Goal: Transaction & Acquisition: Book appointment/travel/reservation

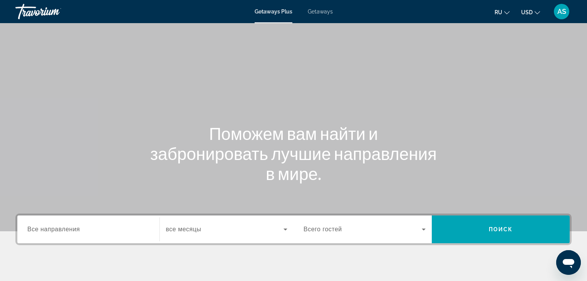
click at [33, 229] on span "Все направления" at bounding box center [53, 229] width 53 height 7
click at [33, 229] on input "Destination Все направления" at bounding box center [88, 229] width 122 height 9
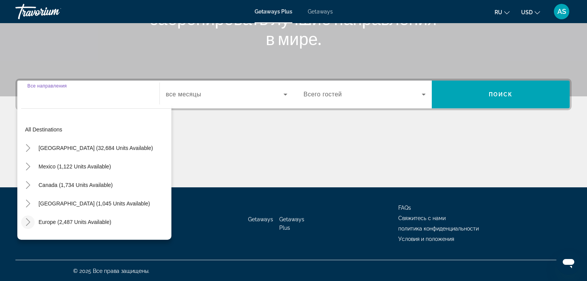
scroll to position [136, 0]
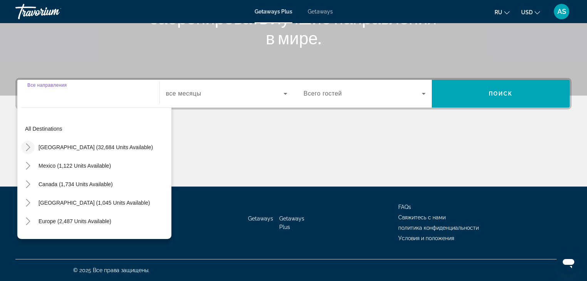
click at [29, 148] on icon "Toggle United States (32,684 units available)" at bounding box center [28, 147] width 4 height 8
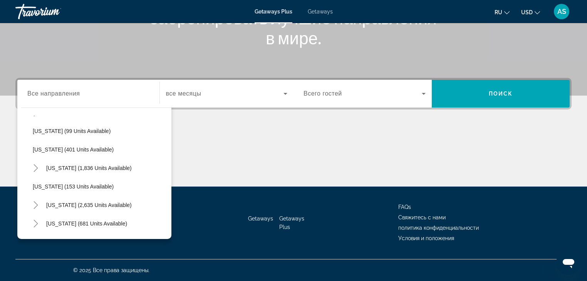
scroll to position [361, 0]
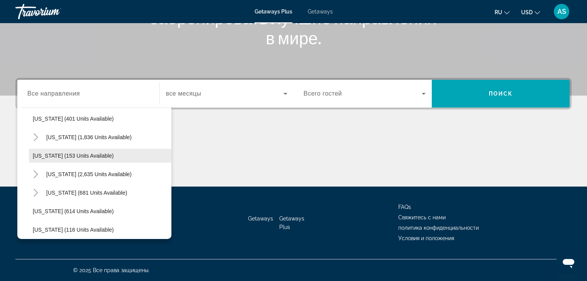
click at [43, 154] on span "[US_STATE] (153 units available)" at bounding box center [73, 156] width 81 height 6
type input "**********"
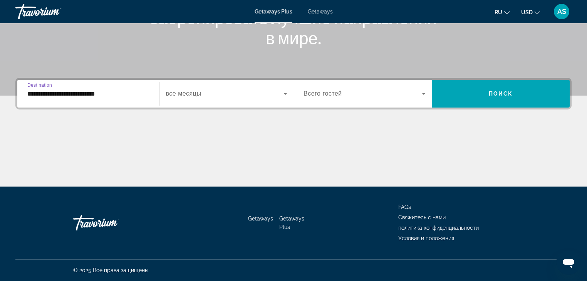
click at [285, 93] on icon "Search widget" at bounding box center [285, 94] width 4 height 2
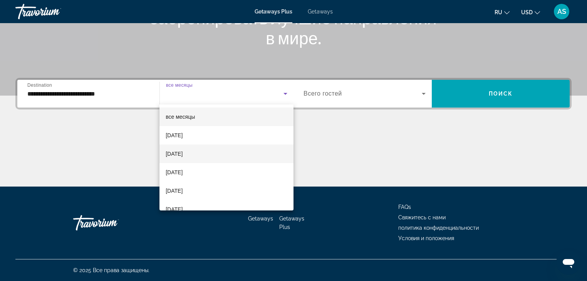
click at [180, 153] on span "[DATE]" at bounding box center [174, 153] width 17 height 9
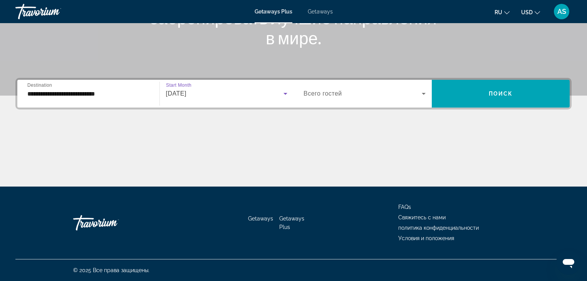
click at [425, 92] on icon "Search widget" at bounding box center [423, 93] width 9 height 9
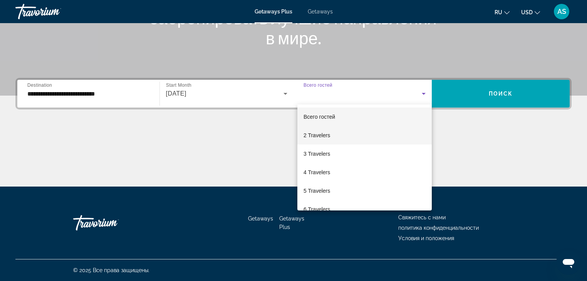
click at [324, 136] on span "2 Travelers" at bounding box center [317, 135] width 27 height 9
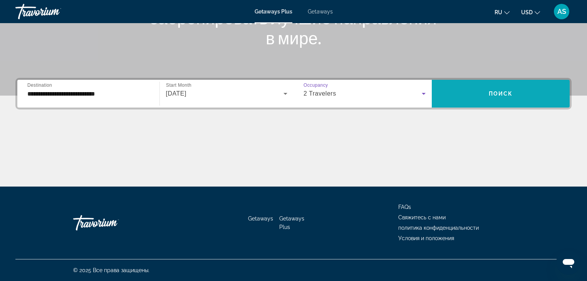
click at [502, 92] on span "Поиск" at bounding box center [501, 94] width 24 height 6
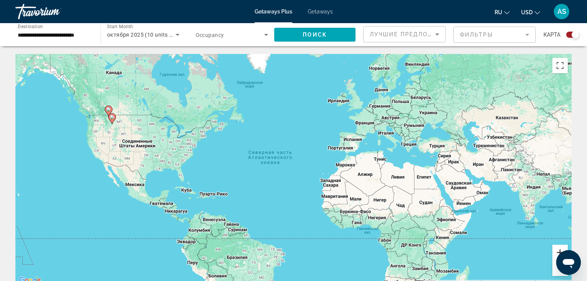
click at [560, 248] on button "Увеличить" at bounding box center [559, 252] width 15 height 15
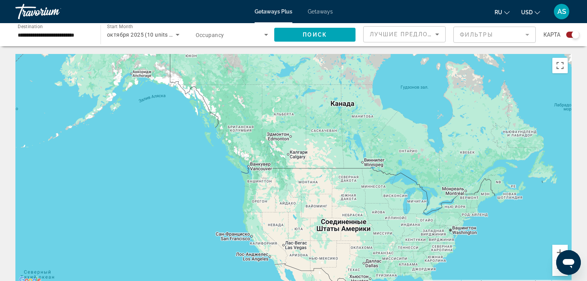
drag, startPoint x: 210, startPoint y: 134, endPoint x: 512, endPoint y: 224, distance: 315.1
click at [550, 237] on div "Main content" at bounding box center [293, 169] width 556 height 231
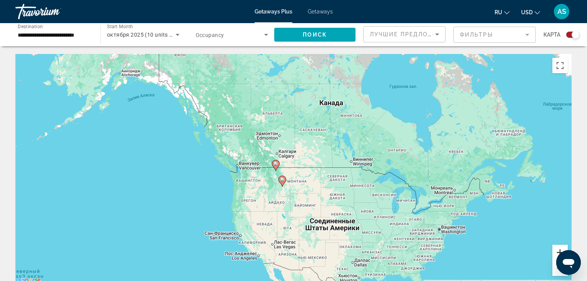
click at [555, 251] on button "Увеличить" at bounding box center [559, 252] width 15 height 15
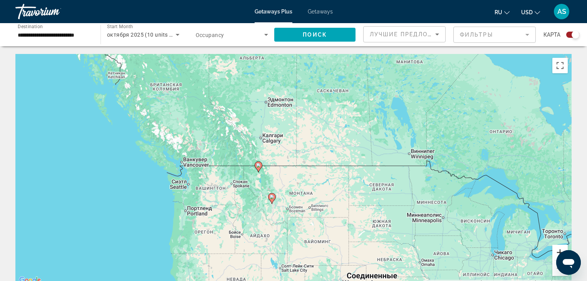
click at [557, 251] on button "Увеличить" at bounding box center [559, 252] width 15 height 15
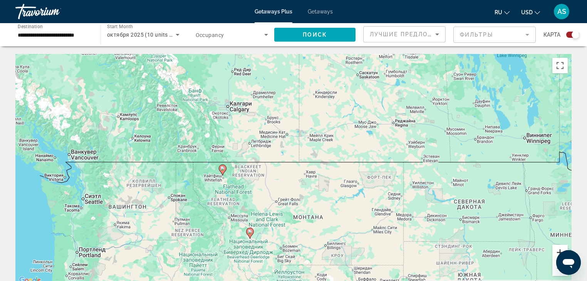
click at [559, 248] on button "Увеличить" at bounding box center [559, 252] width 15 height 15
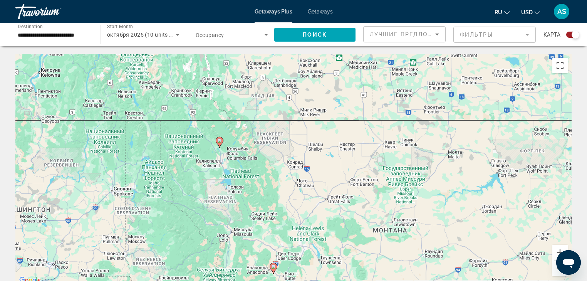
drag, startPoint x: 164, startPoint y: 209, endPoint x: 231, endPoint y: 175, distance: 75.6
click at [231, 175] on div "Чтобы активировать перетаскивание с помощью клавиатуры, нажмите Alt + Ввод. Пос…" at bounding box center [293, 169] width 556 height 231
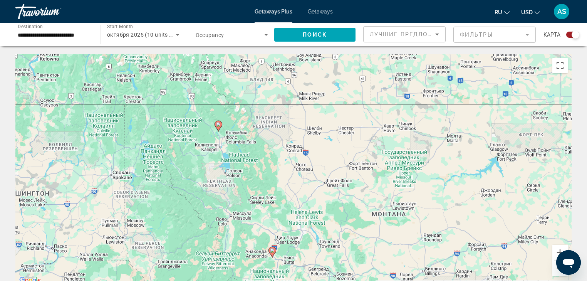
drag, startPoint x: 275, startPoint y: 208, endPoint x: 270, endPoint y: 193, distance: 15.6
click at [273, 196] on div "Чтобы активировать перетаскивание с помощью клавиатуры, нажмите Alt + Ввод. Пос…" at bounding box center [293, 169] width 556 height 231
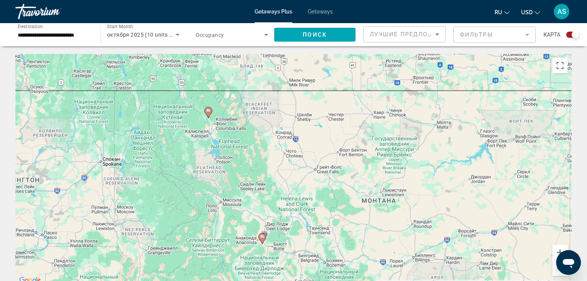
drag, startPoint x: 270, startPoint y: 193, endPoint x: 258, endPoint y: 181, distance: 16.9
click at [258, 181] on div "Чтобы активировать перетаскивание с помощью клавиатуры, нажмите Alt + Ввод. Пос…" at bounding box center [293, 169] width 556 height 231
click at [257, 180] on div "Чтобы активировать перетаскивание с помощью клавиатуры, нажмите Alt + Ввод. Пос…" at bounding box center [293, 169] width 556 height 231
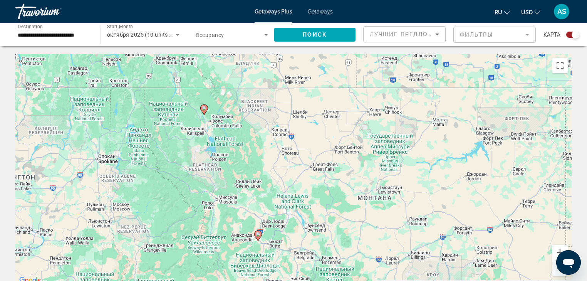
click at [255, 178] on div "Чтобы активировать перетаскивание с помощью клавиатуры, нажмите Alt + Ввод. Пос…" at bounding box center [293, 169] width 556 height 231
click at [253, 173] on div "Чтобы активировать перетаскивание с помощью клавиатуры, нажмите Alt + Ввод. Пос…" at bounding box center [293, 169] width 556 height 231
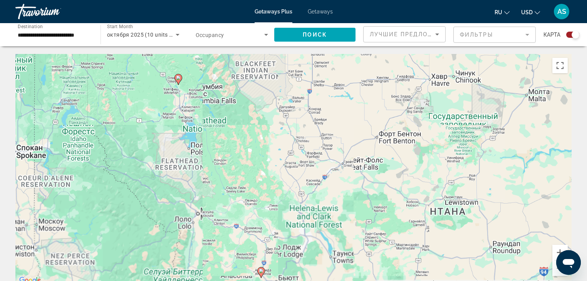
click at [253, 173] on div "Чтобы активировать перетаскивание с помощью клавиатуры, нажмите Alt + Ввод. Пос…" at bounding box center [293, 169] width 556 height 231
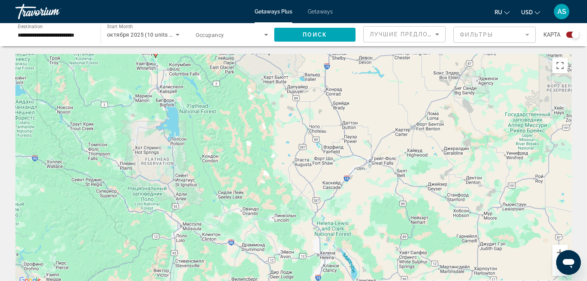
click at [253, 173] on div "Чтобы активировать перетаскивание с помощью клавиатуры, нажмите Alt + Ввод. Пос…" at bounding box center [293, 169] width 556 height 231
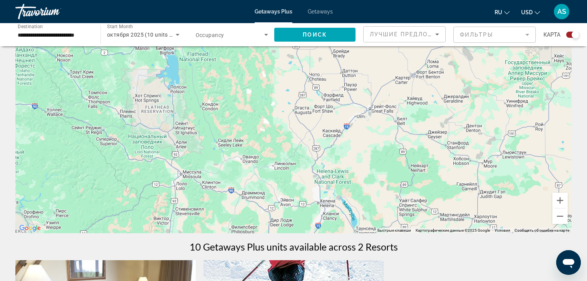
scroll to position [62, 0]
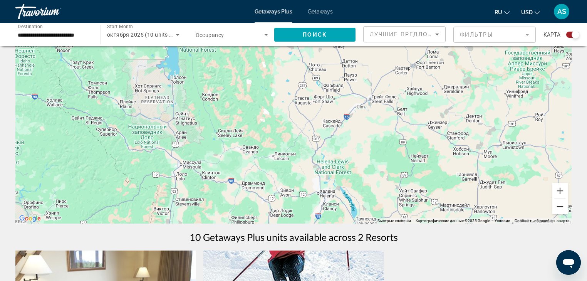
click at [562, 206] on button "Уменьшить" at bounding box center [559, 206] width 15 height 15
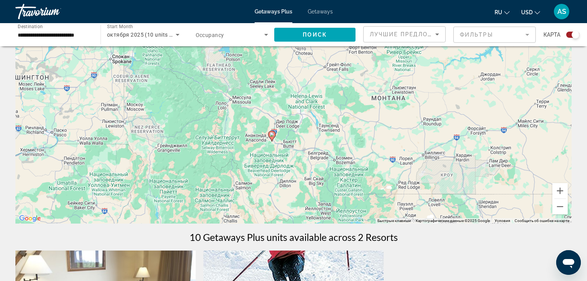
drag, startPoint x: 296, startPoint y: 185, endPoint x: 289, endPoint y: 148, distance: 37.2
click at [289, 148] on div "Чтобы активировать перетаскивание с помощью клавиатуры, нажмите Alt + Ввод. Пос…" at bounding box center [293, 107] width 556 height 231
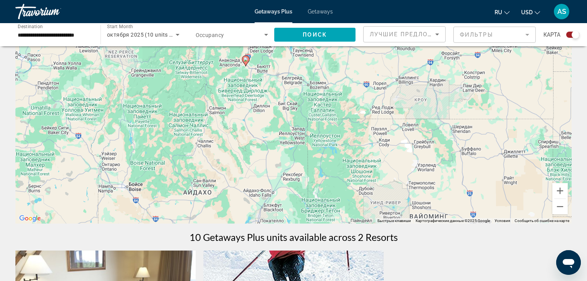
drag, startPoint x: 335, startPoint y: 203, endPoint x: 309, endPoint y: 127, distance: 81.0
click at [309, 127] on div "Чтобы активировать перетаскивание с помощью клавиатуры, нажмите Alt + Ввод. Пос…" at bounding box center [293, 107] width 556 height 231
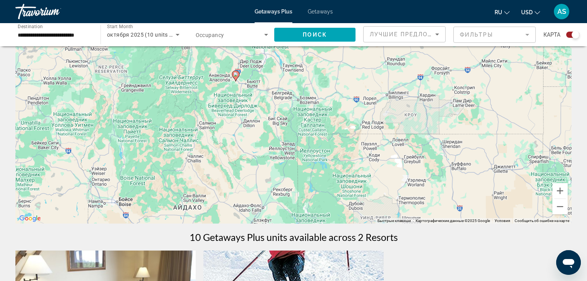
drag, startPoint x: 309, startPoint y: 127, endPoint x: 298, endPoint y: 142, distance: 18.7
click at [298, 142] on div "Чтобы активировать перетаскивание с помощью клавиатуры, нажмите Alt + Ввод. Пос…" at bounding box center [293, 107] width 556 height 231
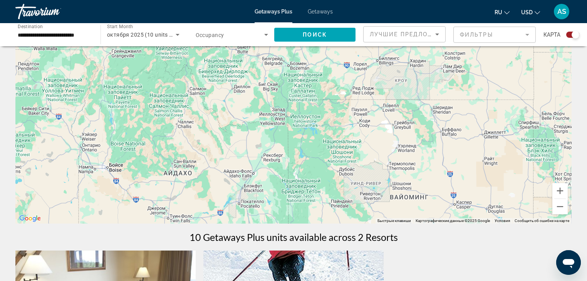
drag, startPoint x: 306, startPoint y: 178, endPoint x: 296, endPoint y: 144, distance: 35.6
click at [296, 144] on div "Чтобы активировать перетаскивание с помощью клавиатуры, нажмите Alt + Ввод. Пос…" at bounding box center [293, 107] width 556 height 231
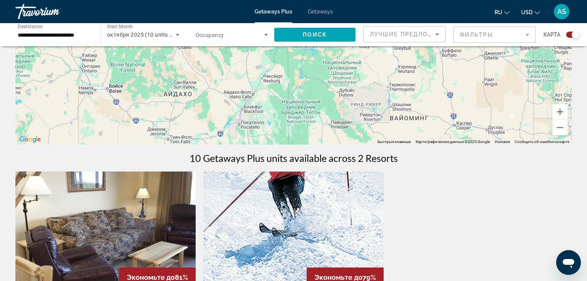
scroll to position [0, 0]
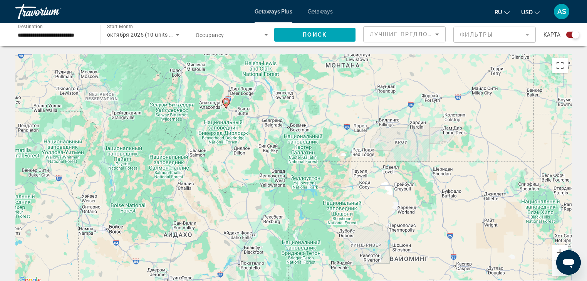
click at [282, 10] on span "Getaways Plus" at bounding box center [274, 11] width 38 height 6
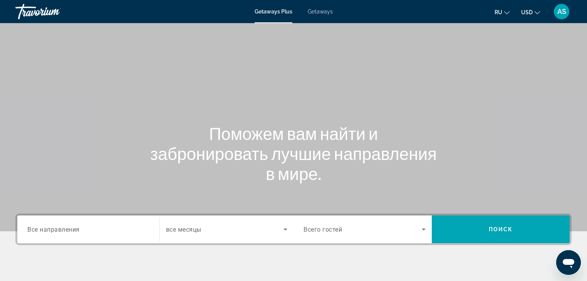
click at [46, 228] on span "Все направления" at bounding box center [53, 228] width 52 height 7
click at [46, 228] on input "Destination Все направления" at bounding box center [88, 229] width 122 height 9
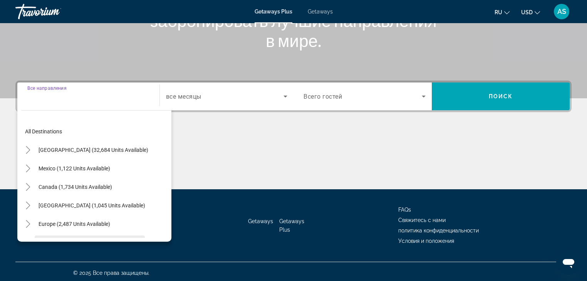
scroll to position [136, 0]
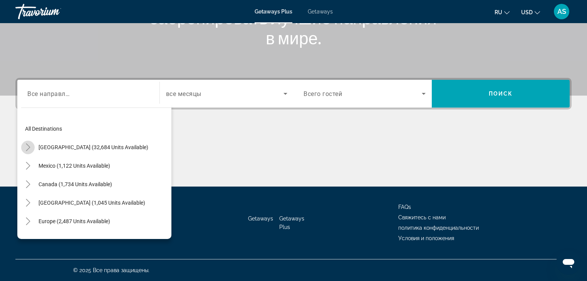
click at [27, 149] on icon "Toggle United States (32,684 units available)" at bounding box center [28, 147] width 4 height 8
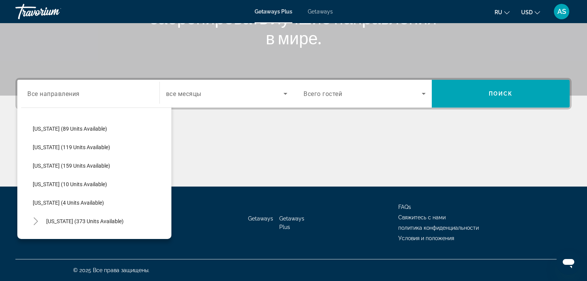
scroll to position [154, 0]
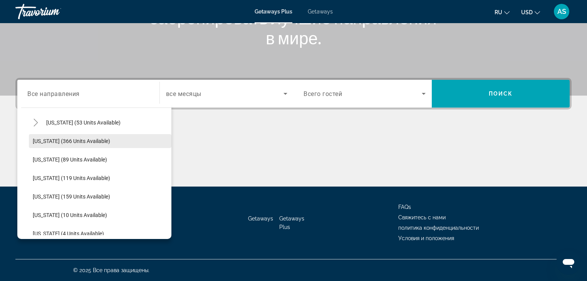
click at [39, 142] on span "[US_STATE] (366 units available)" at bounding box center [71, 141] width 77 height 6
type input "**********"
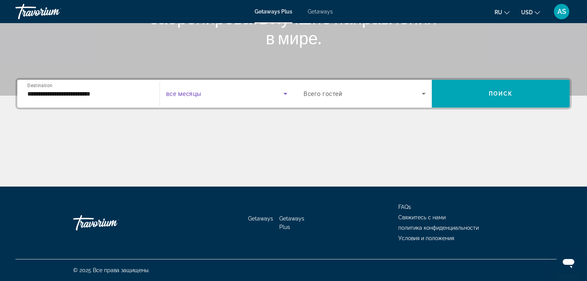
click at [285, 94] on icon "Search widget" at bounding box center [285, 94] width 4 height 2
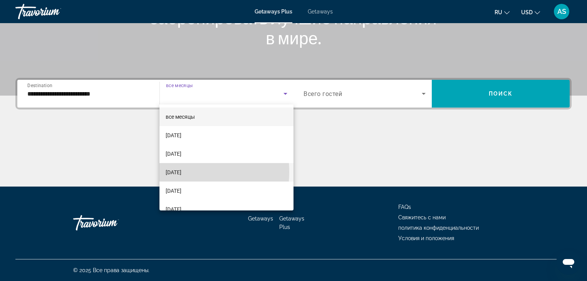
click at [181, 172] on span "[DATE]" at bounding box center [174, 172] width 16 height 9
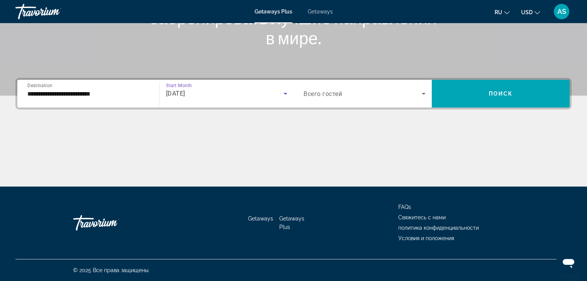
click at [426, 91] on icon "Search widget" at bounding box center [423, 93] width 9 height 9
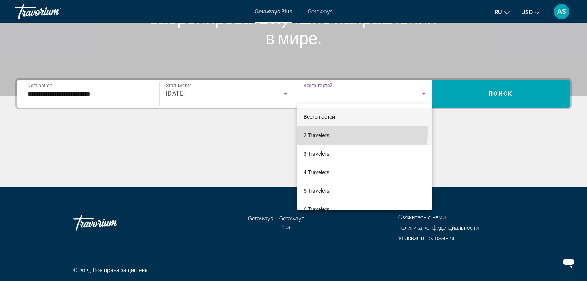
click at [315, 132] on span "2 Travelers" at bounding box center [317, 135] width 26 height 9
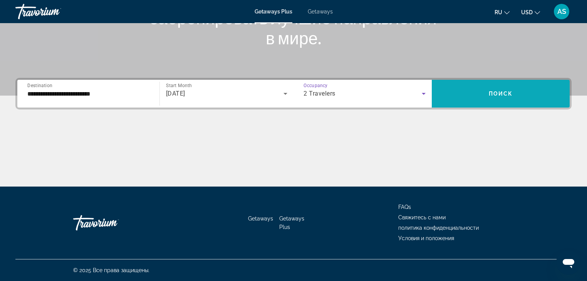
click at [508, 95] on span "Поиск" at bounding box center [501, 94] width 24 height 6
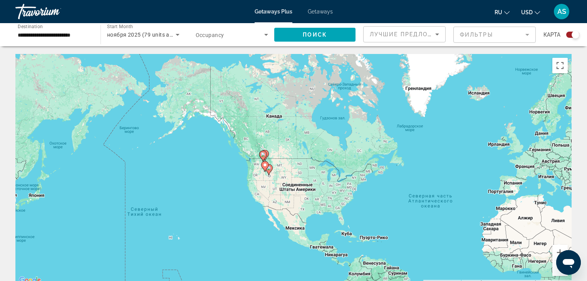
drag, startPoint x: 100, startPoint y: 128, endPoint x: 262, endPoint y: 172, distance: 167.3
click at [262, 172] on div "Чтобы активировать перетаскивание с помощью клавиатуры, нажмите Alt + Ввод. Пос…" at bounding box center [293, 169] width 556 height 231
click at [560, 248] on button "Увеличить" at bounding box center [559, 252] width 15 height 15
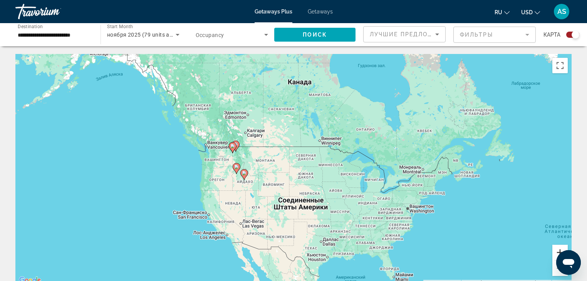
click at [560, 248] on button "Увеличить" at bounding box center [559, 252] width 15 height 15
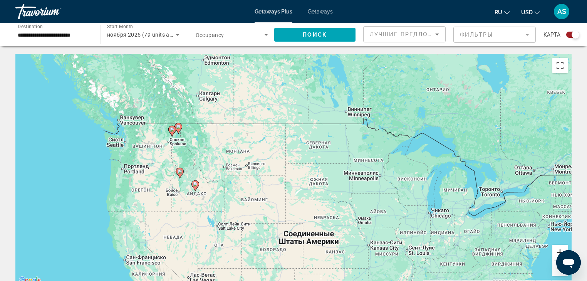
click at [560, 248] on button "Увеличить" at bounding box center [559, 252] width 15 height 15
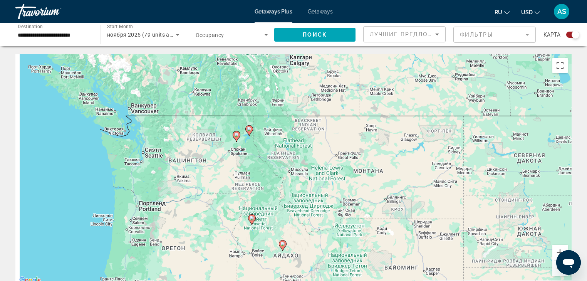
drag, startPoint x: 72, startPoint y: 122, endPoint x: 263, endPoint y: 160, distance: 194.7
click at [263, 160] on div "Чтобы активировать перетаскивание с помощью клавиатуры, нажмите Alt + Ввод. Пос…" at bounding box center [293, 169] width 556 height 231
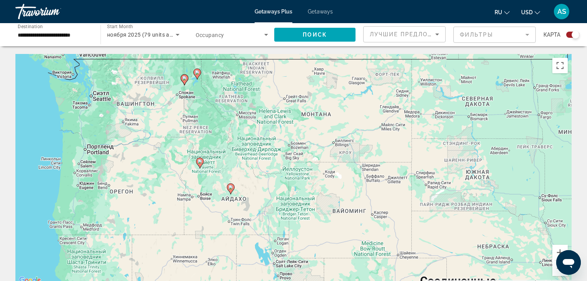
drag, startPoint x: 275, startPoint y: 178, endPoint x: 207, endPoint y: 117, distance: 91.7
click at [207, 117] on div "Чтобы активировать перетаскивание с помощью клавиатуры, нажмите Alt + Ввод. Пос…" at bounding box center [293, 169] width 556 height 231
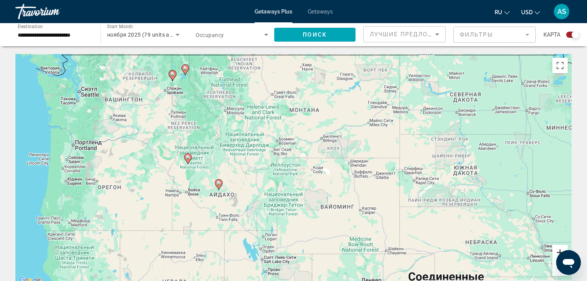
click at [558, 250] on button "Увеличить" at bounding box center [559, 252] width 15 height 15
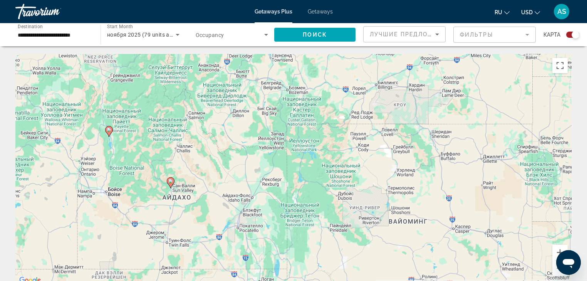
drag, startPoint x: 208, startPoint y: 197, endPoint x: 235, endPoint y: 173, distance: 36.1
click at [235, 174] on div "Чтобы активировать перетаскивание с помощью клавиатуры, нажмите Alt + Ввод. Пос…" at bounding box center [293, 169] width 556 height 231
click at [558, 250] on button "Увеличить" at bounding box center [559, 252] width 15 height 15
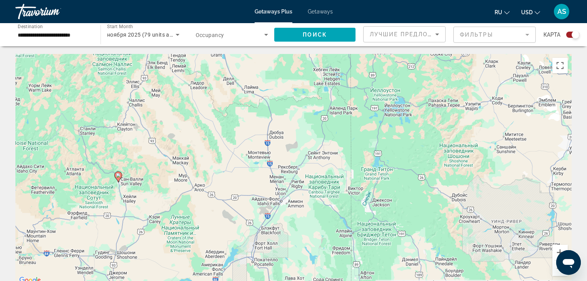
drag, startPoint x: 127, startPoint y: 210, endPoint x: 171, endPoint y: 186, distance: 49.5
click at [191, 188] on div "Чтобы активировать перетаскивание с помощью клавиатуры, нажмите Alt + Ввод. Пос…" at bounding box center [293, 169] width 556 height 231
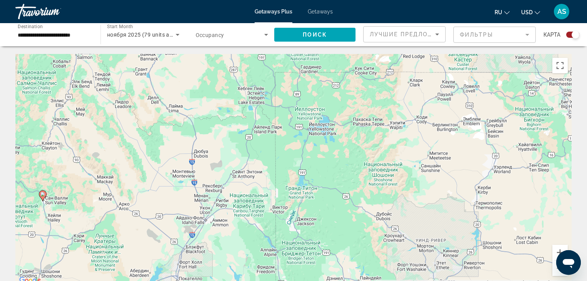
drag, startPoint x: 371, startPoint y: 129, endPoint x: 294, endPoint y: 151, distance: 80.1
click at [294, 151] on div "Чтобы активировать перетаскивание с помощью клавиатуры, нажмите Alt + Ввод. Пос…" at bounding box center [293, 169] width 556 height 231
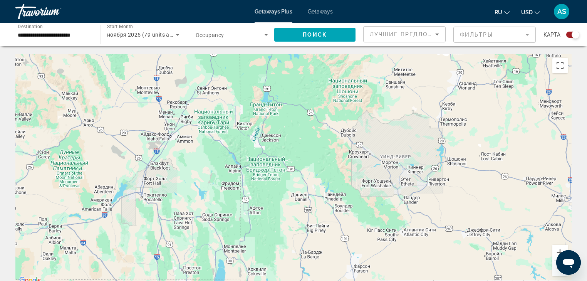
drag, startPoint x: 413, startPoint y: 201, endPoint x: 377, endPoint y: 117, distance: 91.5
click at [377, 117] on div "Чтобы активировать перетаскивание с помощью клавиатуры, нажмите Alt + Ввод. Пос…" at bounding box center [293, 169] width 556 height 231
click at [555, 270] on button "Уменьшить" at bounding box center [559, 267] width 15 height 15
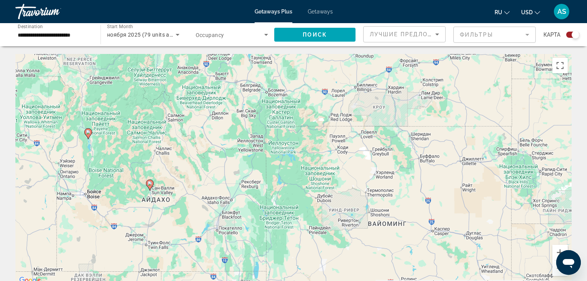
drag, startPoint x: 285, startPoint y: 167, endPoint x: 284, endPoint y: 211, distance: 43.9
click at [284, 211] on div "Чтобы активировать перетаскивание с помощью клавиатуры, нажмите Alt + Ввод. Пос…" at bounding box center [293, 169] width 556 height 231
click at [150, 184] on image "Main content" at bounding box center [150, 183] width 5 height 5
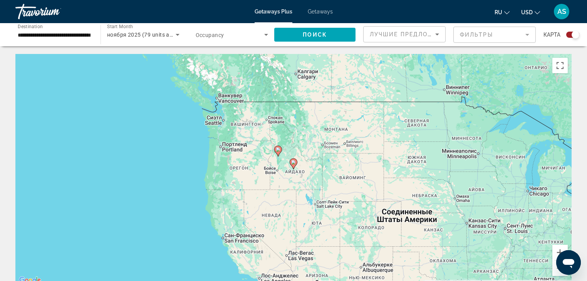
click at [293, 165] on icon "Main content" at bounding box center [293, 164] width 7 height 10
type input "**********"
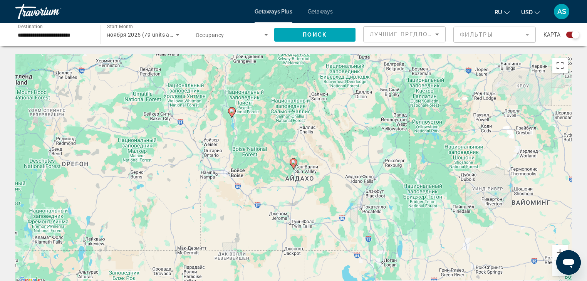
click at [293, 163] on image "Main content" at bounding box center [293, 162] width 5 height 5
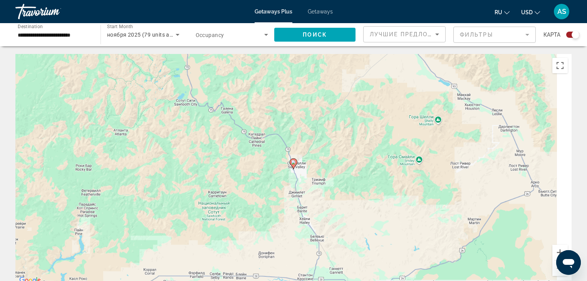
click at [293, 163] on image "Main content" at bounding box center [293, 162] width 5 height 5
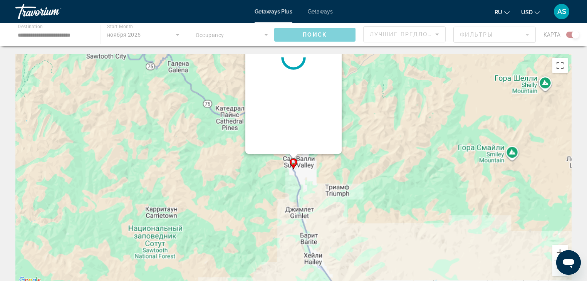
click at [294, 169] on div "Для навигации используйте клавиши со стрелками. Чтобы активировать перетаскиван…" at bounding box center [572, 169] width 556 height 0
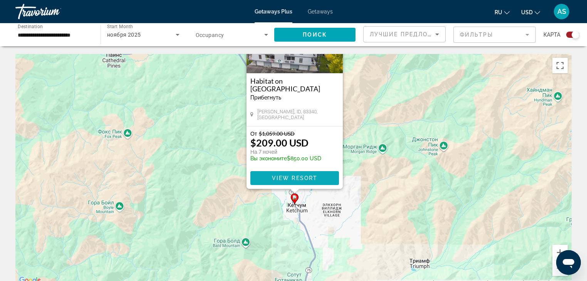
click at [294, 177] on span "View Resort" at bounding box center [294, 178] width 45 height 6
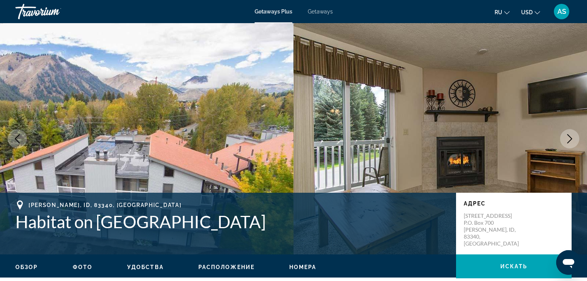
click at [570, 138] on icon "Next image" at bounding box center [569, 138] width 9 height 9
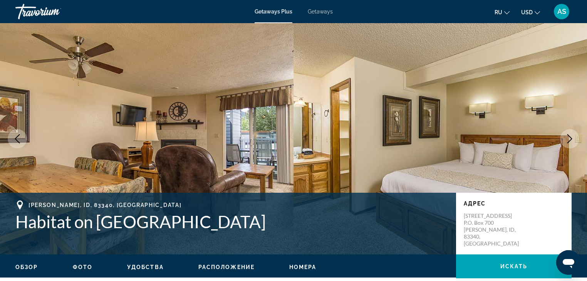
click at [572, 134] on icon "Next image" at bounding box center [569, 138] width 9 height 9
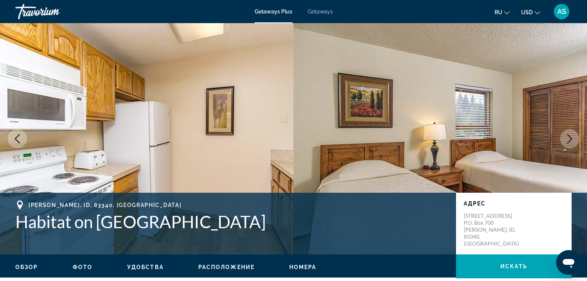
click at [572, 134] on icon "Next image" at bounding box center [569, 138] width 9 height 9
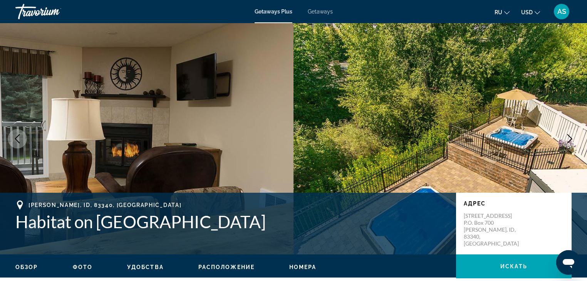
click at [570, 139] on icon "Next image" at bounding box center [569, 138] width 9 height 9
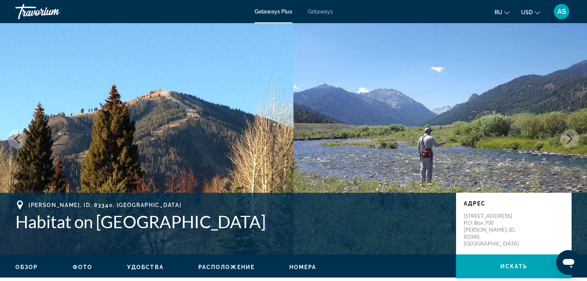
click at [570, 139] on icon "Next image" at bounding box center [569, 138] width 9 height 9
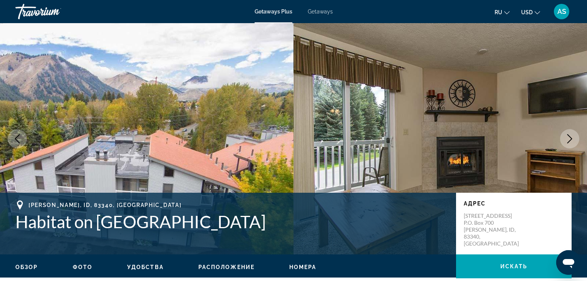
click at [570, 139] on icon "Next image" at bounding box center [569, 138] width 9 height 9
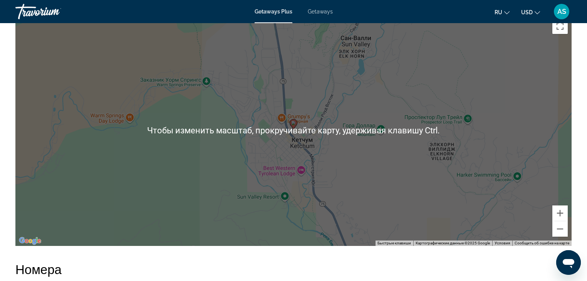
scroll to position [894, 0]
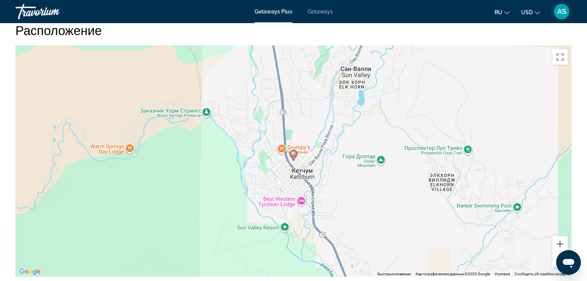
click at [557, 252] on button "Уменьшить" at bounding box center [559, 259] width 15 height 15
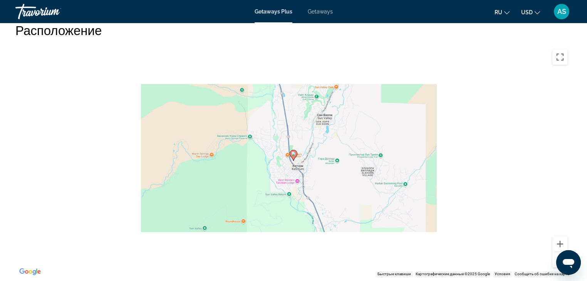
click at [557, 252] on button "Уменьшить" at bounding box center [559, 259] width 15 height 15
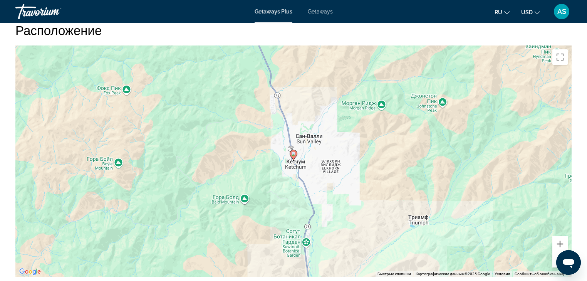
click at [557, 252] on button "Уменьшить" at bounding box center [559, 259] width 15 height 15
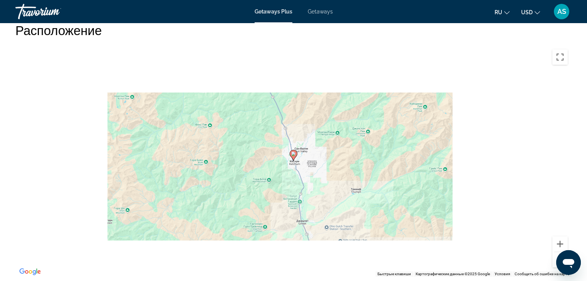
click at [557, 252] on button "Уменьшить" at bounding box center [559, 259] width 15 height 15
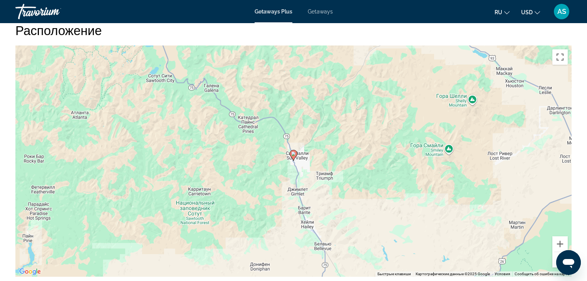
click at [557, 252] on button "Уменьшить" at bounding box center [559, 259] width 15 height 15
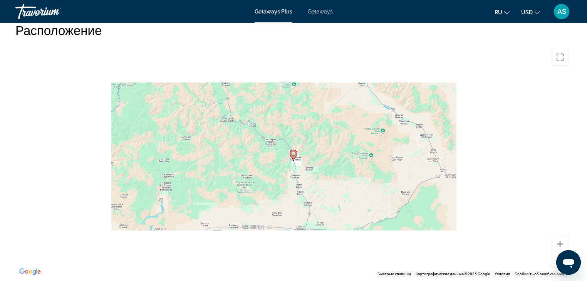
click at [557, 252] on button "Уменьшить" at bounding box center [559, 259] width 15 height 15
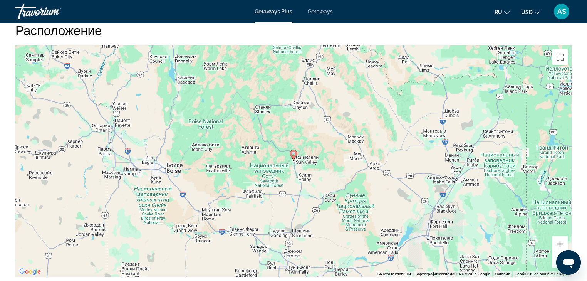
click at [557, 252] on button "Уменьшить" at bounding box center [559, 259] width 15 height 15
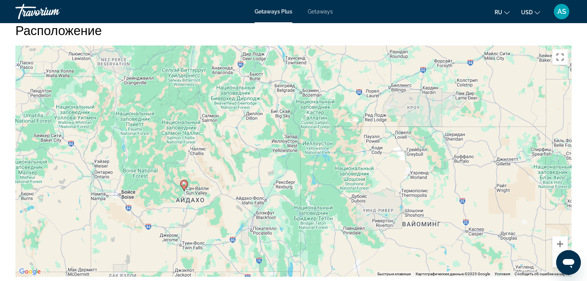
drag, startPoint x: 425, startPoint y: 147, endPoint x: 313, endPoint y: 178, distance: 116.2
click at [313, 178] on div "Чтобы активировать перетаскивание с помощью клавиатуры, нажмите Alt + Ввод. Пос…" at bounding box center [293, 160] width 556 height 231
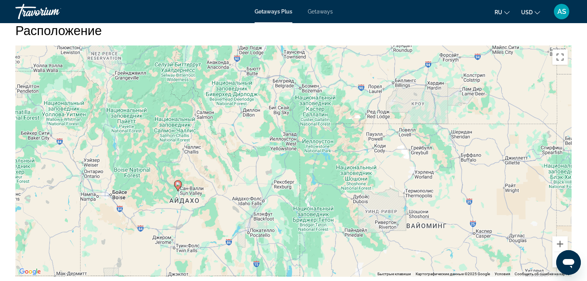
click at [313, 178] on div "Чтобы активировать перетаскивание с помощью клавиатуры, нажмите Alt + Ввод. Пос…" at bounding box center [293, 160] width 556 height 231
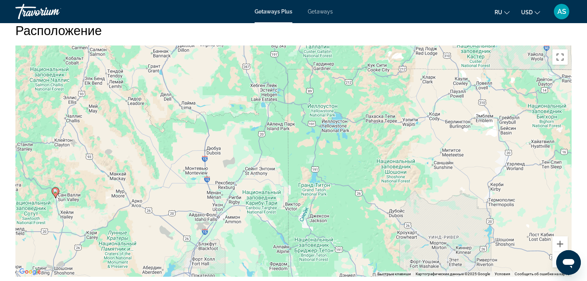
click at [313, 178] on div "Чтобы активировать перетаскивание с помощью клавиатуры, нажмите Alt + Ввод. Пос…" at bounding box center [293, 160] width 556 height 231
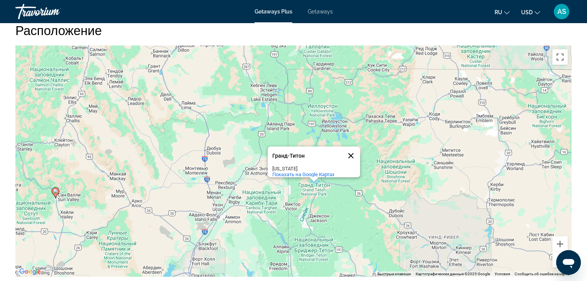
click at [352, 146] on button "Закрыть" at bounding box center [351, 155] width 18 height 18
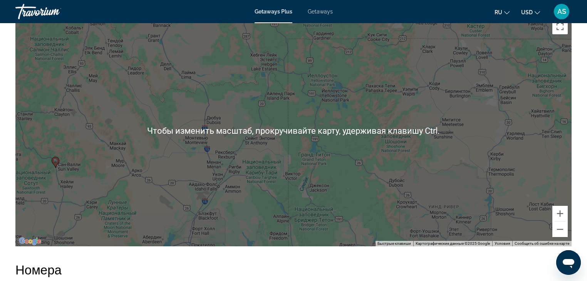
scroll to position [924, 0]
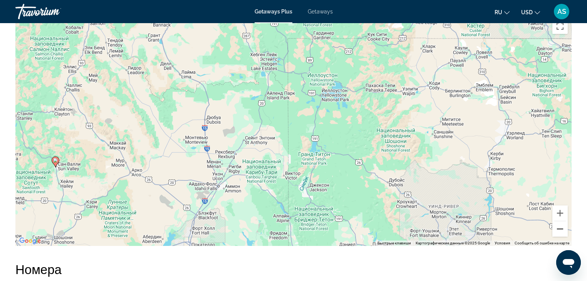
click at [559, 223] on button "Уменьшить" at bounding box center [559, 228] width 15 height 15
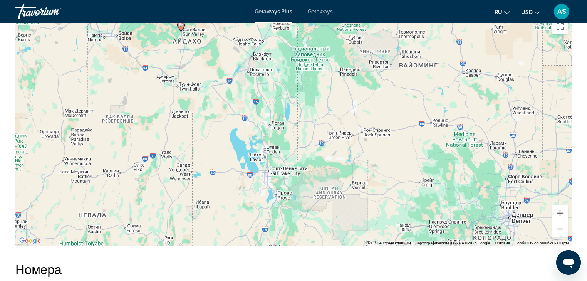
drag, startPoint x: 417, startPoint y: 205, endPoint x: 428, endPoint y: 90, distance: 115.3
click at [428, 90] on div "Чтобы активировать перетаскивание с помощью клавиатуры, нажмите Alt + Ввод. Пос…" at bounding box center [293, 130] width 556 height 231
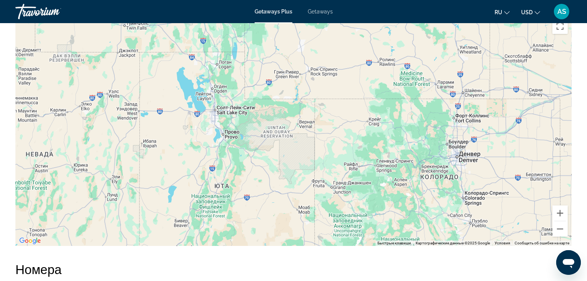
drag, startPoint x: 397, startPoint y: 196, endPoint x: 343, endPoint y: 134, distance: 82.5
click at [343, 134] on div "Чтобы активировать перетаскивание с помощью клавиатуры, нажмите Alt + Ввод. Пос…" at bounding box center [293, 130] width 556 height 231
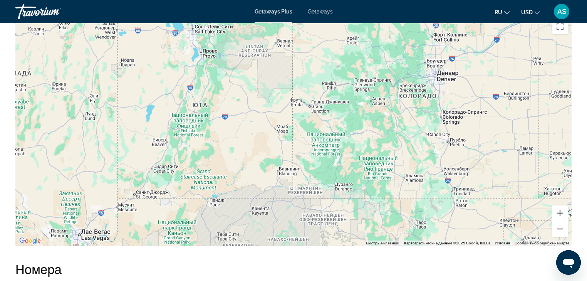
drag, startPoint x: 423, startPoint y: 195, endPoint x: 401, endPoint y: 109, distance: 88.0
click at [401, 109] on div "Чтобы активировать перетаскивание с помощью клавиатуры, нажмите Alt + Ввод. Пос…" at bounding box center [293, 130] width 556 height 231
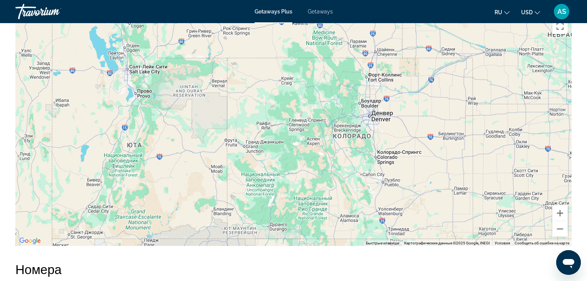
drag, startPoint x: 406, startPoint y: 119, endPoint x: 339, endPoint y: 162, distance: 79.7
click at [339, 162] on div "Main content" at bounding box center [293, 130] width 556 height 231
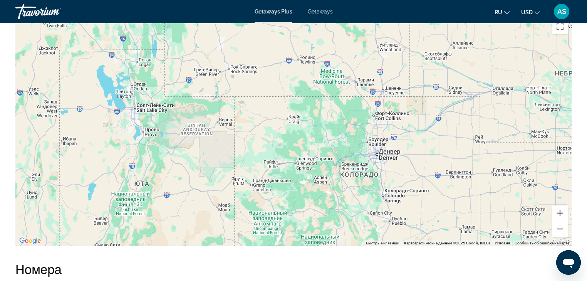
drag, startPoint x: 350, startPoint y: 140, endPoint x: 358, endPoint y: 184, distance: 44.3
click at [358, 184] on div "Main content" at bounding box center [293, 130] width 556 height 231
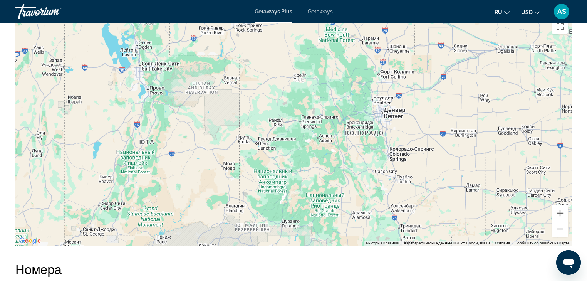
drag, startPoint x: 354, startPoint y: 109, endPoint x: 357, endPoint y: 97, distance: 12.1
click at [357, 97] on div "Чтобы активировать перетаскивание с помощью клавиатуры, нажмите Alt + Ввод. Пос…" at bounding box center [293, 130] width 556 height 231
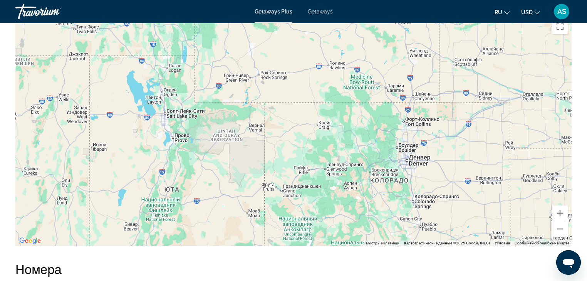
drag, startPoint x: 330, startPoint y: 113, endPoint x: 360, endPoint y: 173, distance: 66.5
click at [360, 173] on div "Main content" at bounding box center [293, 130] width 556 height 231
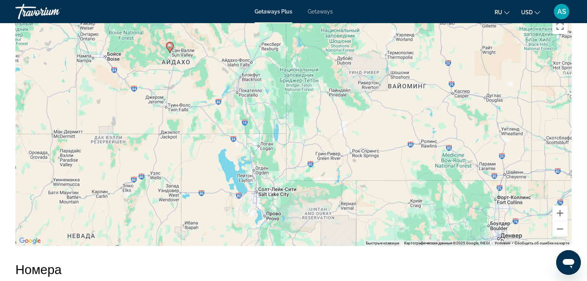
drag, startPoint x: 317, startPoint y: 162, endPoint x: 334, endPoint y: 190, distance: 32.9
click at [335, 190] on div "Чтобы активировать перетаскивание с помощью клавиатуры, нажмите Alt + Ввод. Пос…" at bounding box center [293, 130] width 556 height 231
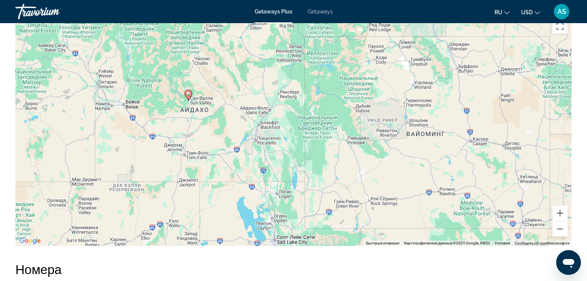
drag, startPoint x: 313, startPoint y: 134, endPoint x: 357, endPoint y: 171, distance: 57.5
click at [359, 172] on div "Чтобы активировать перетаскивание с помощью клавиатуры, нажмите Alt + Ввод. Пос…" at bounding box center [293, 130] width 556 height 231
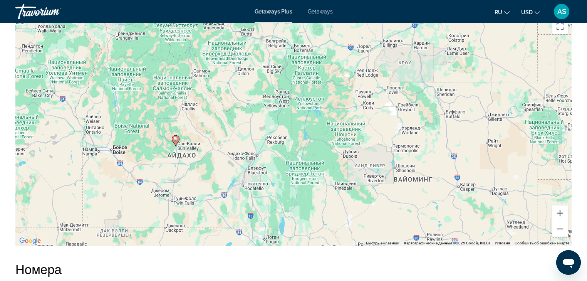
drag, startPoint x: 285, startPoint y: 125, endPoint x: 299, endPoint y: 167, distance: 44.2
click at [299, 167] on div "Чтобы активировать перетаскивание с помощью клавиатуры, нажмите Alt + Ввод. Пос…" at bounding box center [293, 130] width 556 height 231
click at [322, 12] on span "Getaways" at bounding box center [320, 11] width 25 height 6
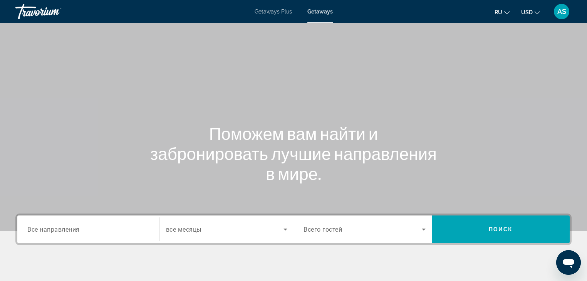
click at [34, 231] on span "Все направления" at bounding box center [53, 228] width 52 height 7
click at [34, 231] on input "Destination Все направления" at bounding box center [88, 229] width 122 height 9
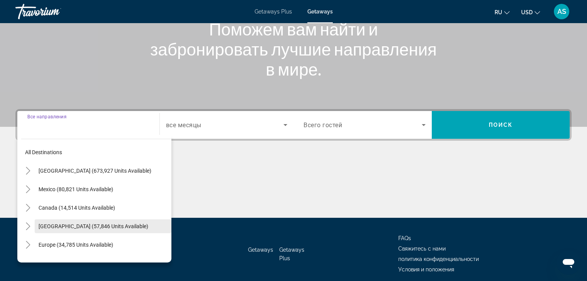
scroll to position [136, 0]
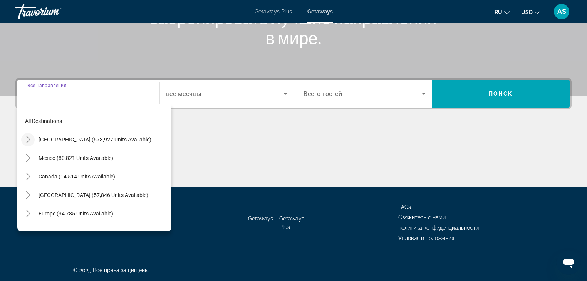
click at [27, 138] on icon "Toggle United States (673,927 units available)" at bounding box center [28, 140] width 8 height 8
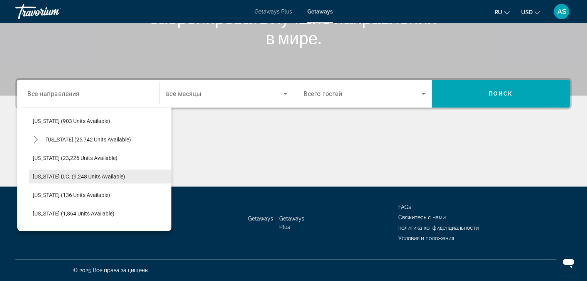
scroll to position [770, 0]
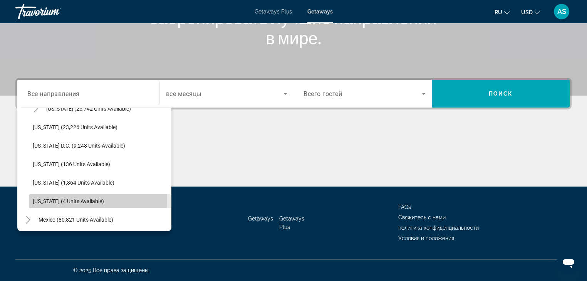
click at [49, 200] on span "[US_STATE] (4 units available)" at bounding box center [68, 201] width 71 height 6
type input "**********"
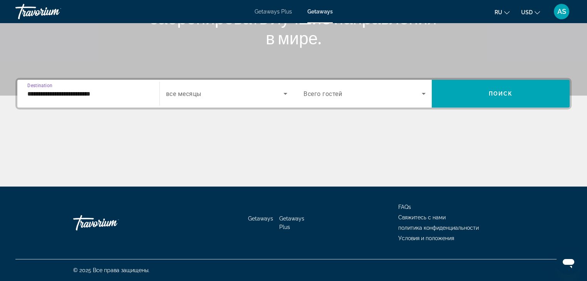
click at [287, 93] on icon "Search widget" at bounding box center [285, 94] width 4 height 2
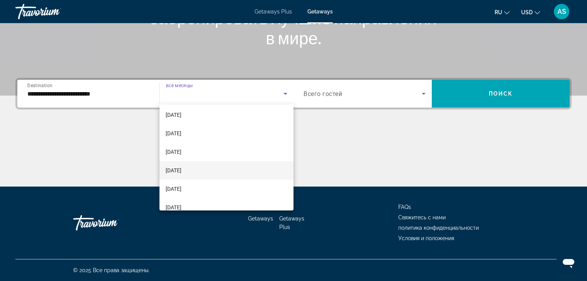
scroll to position [62, 0]
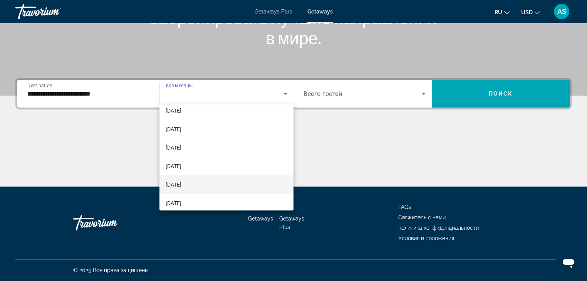
click at [178, 182] on span "[DATE]" at bounding box center [174, 184] width 16 height 9
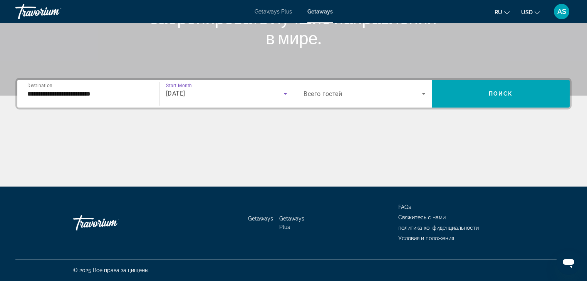
click at [425, 92] on icon "Search widget" at bounding box center [423, 93] width 9 height 9
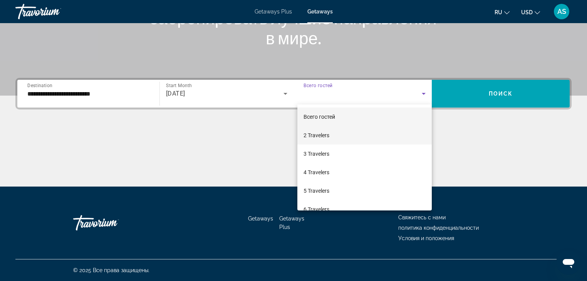
click at [317, 131] on span "2 Travelers" at bounding box center [317, 135] width 26 height 9
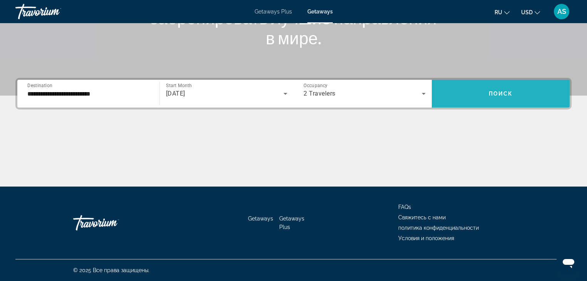
click at [515, 89] on span "Search widget" at bounding box center [501, 93] width 138 height 18
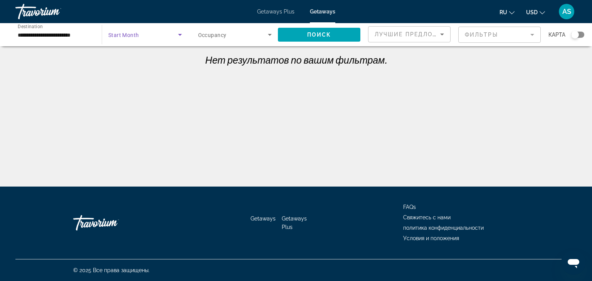
click at [179, 33] on icon "Search widget" at bounding box center [179, 34] width 9 height 9
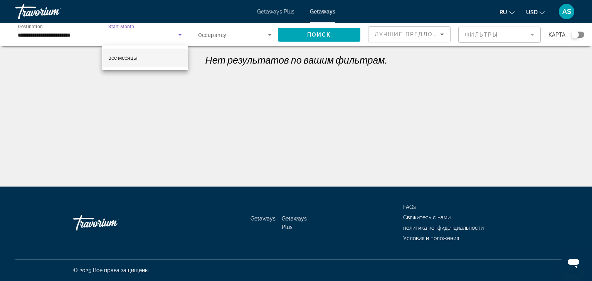
click at [127, 55] on span "все месяцы" at bounding box center [122, 58] width 29 height 6
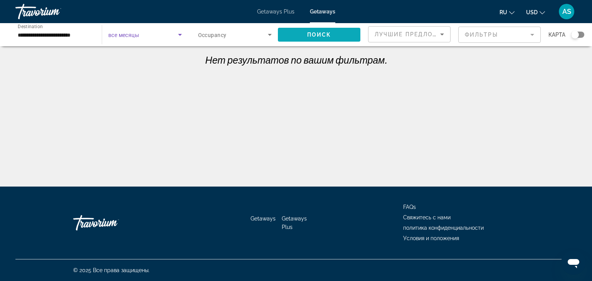
click at [324, 35] on span "Поиск" at bounding box center [319, 35] width 24 height 6
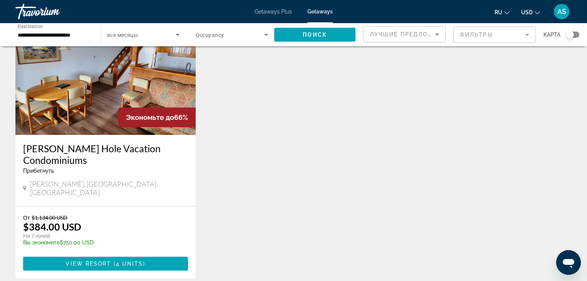
scroll to position [92, 0]
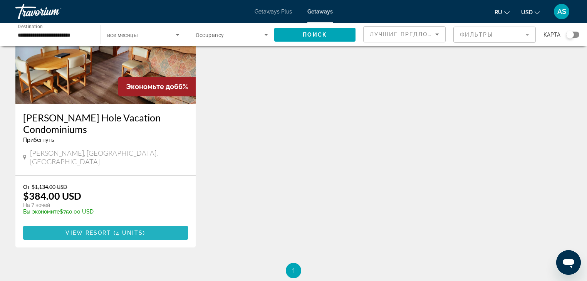
click at [99, 230] on span "View Resort" at bounding box center [87, 233] width 45 height 6
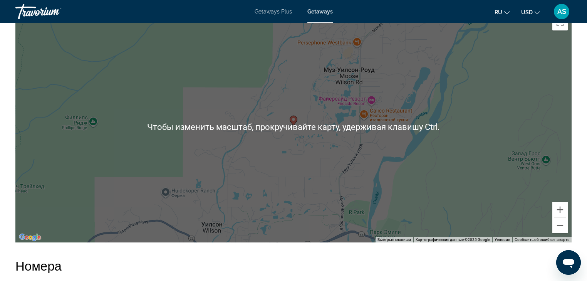
scroll to position [832, 0]
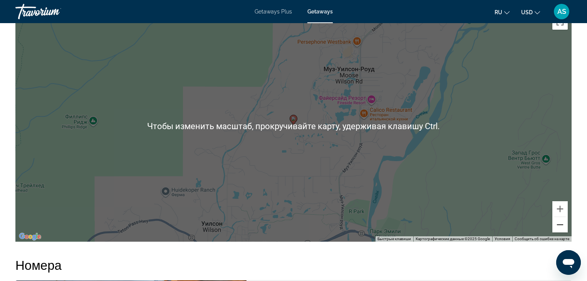
click at [556, 224] on button "Уменьшить" at bounding box center [559, 224] width 15 height 15
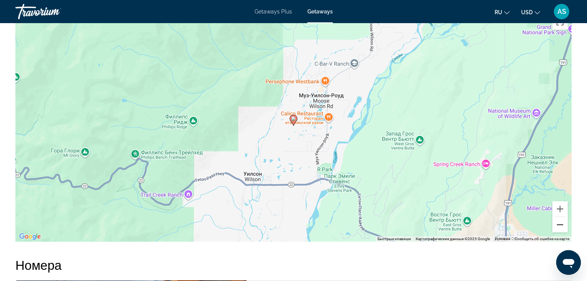
click at [556, 224] on button "Уменьшить" at bounding box center [559, 224] width 15 height 15
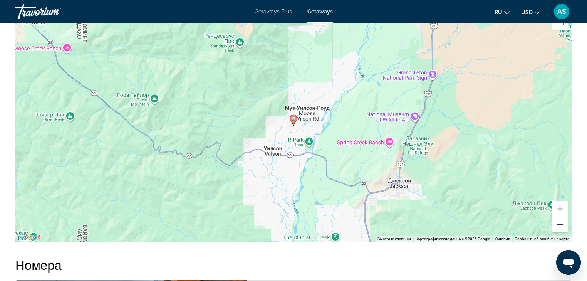
click at [556, 224] on button "Уменьшить" at bounding box center [559, 224] width 15 height 15
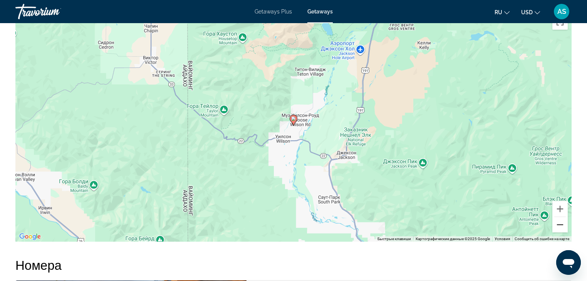
click at [556, 224] on button "Уменьшить" at bounding box center [559, 224] width 15 height 15
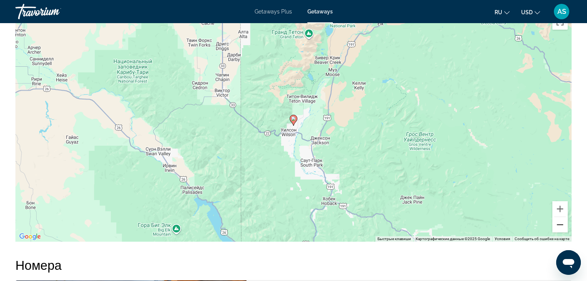
click at [556, 224] on button "Уменьшить" at bounding box center [559, 224] width 15 height 15
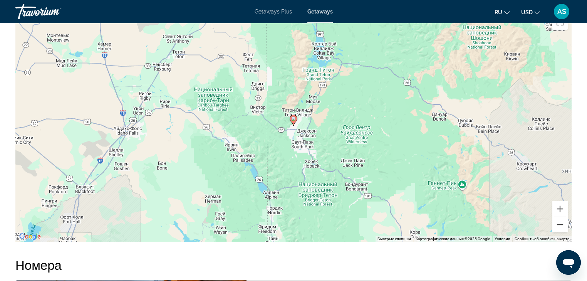
click at [556, 224] on button "Уменьшить" at bounding box center [559, 224] width 15 height 15
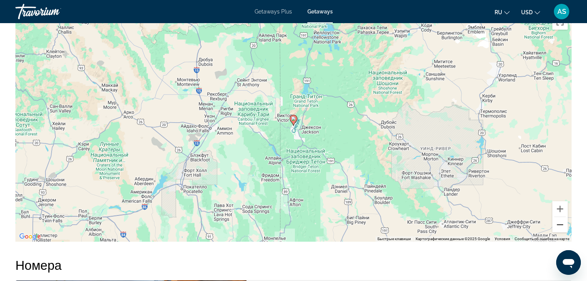
click at [556, 224] on button "Уменьшить" at bounding box center [559, 224] width 15 height 15
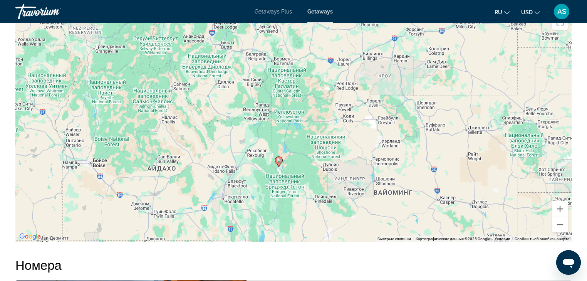
drag, startPoint x: 323, startPoint y: 100, endPoint x: 305, endPoint y: 157, distance: 59.8
click at [305, 157] on div "Чтобы активировать перетаскивание с помощью клавиатуры, нажмите Alt + Ввод. Пос…" at bounding box center [293, 125] width 556 height 231
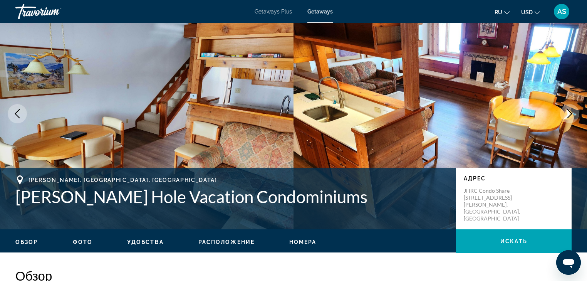
scroll to position [0, 0]
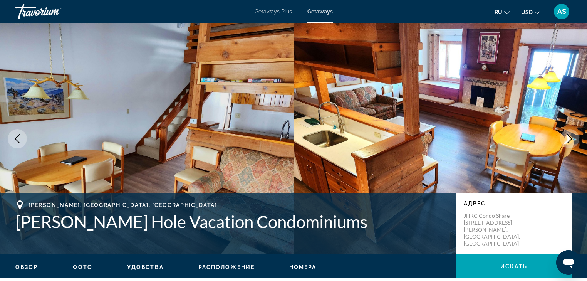
click at [574, 140] on icon "Next image" at bounding box center [569, 138] width 9 height 9
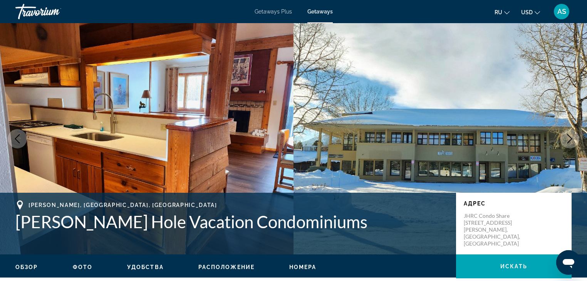
click at [574, 140] on icon "Next image" at bounding box center [569, 138] width 9 height 9
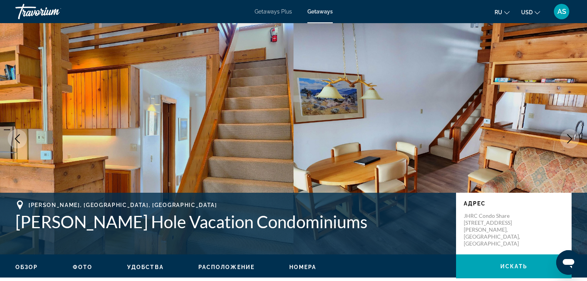
click at [574, 140] on icon "Next image" at bounding box center [569, 138] width 9 height 9
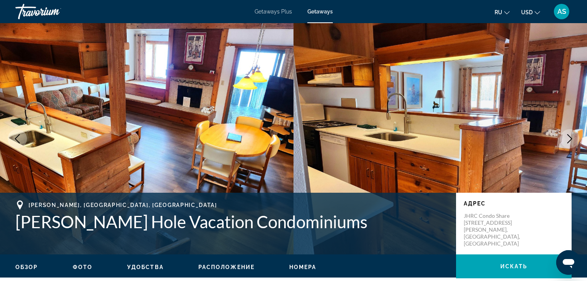
click at [574, 140] on icon "Next image" at bounding box center [569, 138] width 9 height 9
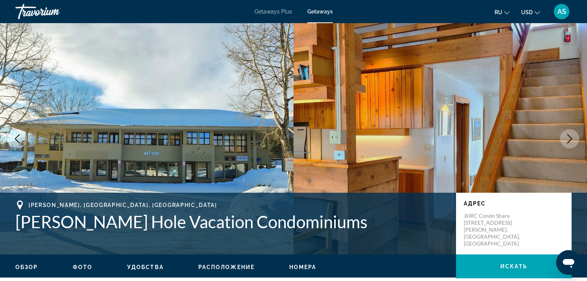
click at [574, 140] on icon "Next image" at bounding box center [569, 138] width 9 height 9
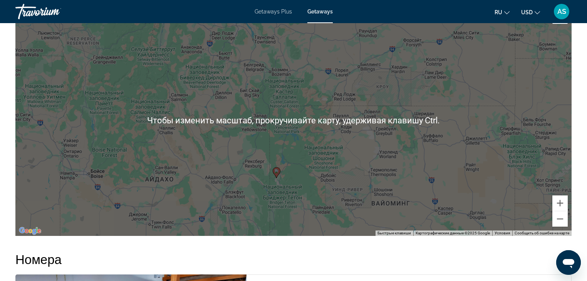
scroll to position [801, 0]
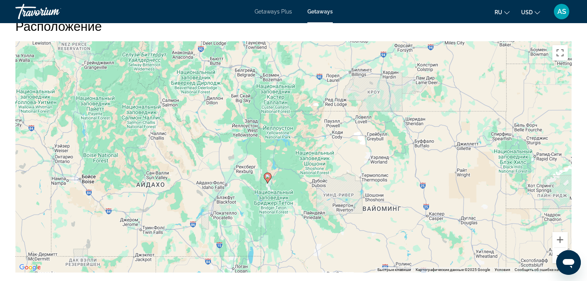
drag, startPoint x: 282, startPoint y: 243, endPoint x: 273, endPoint y: 211, distance: 32.8
click at [273, 211] on div "Чтобы активировать перетаскивание с помощью клавиатуры, нажмите Alt + Ввод. Пос…" at bounding box center [293, 156] width 556 height 231
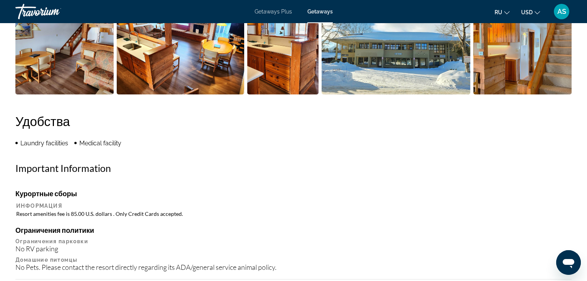
scroll to position [339, 0]
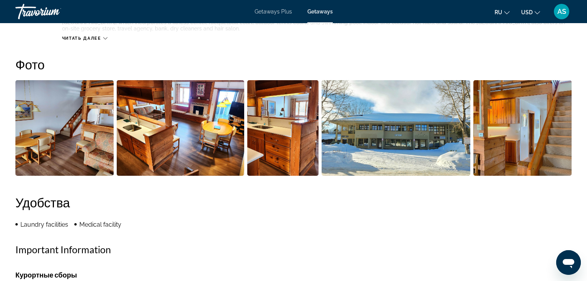
click at [320, 14] on span "Getaways" at bounding box center [319, 11] width 25 height 6
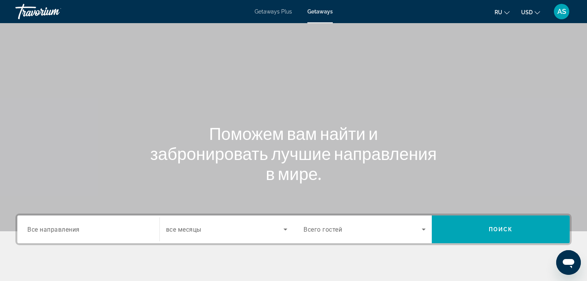
click at [26, 231] on div "Destination Все направления" at bounding box center [88, 229] width 134 height 22
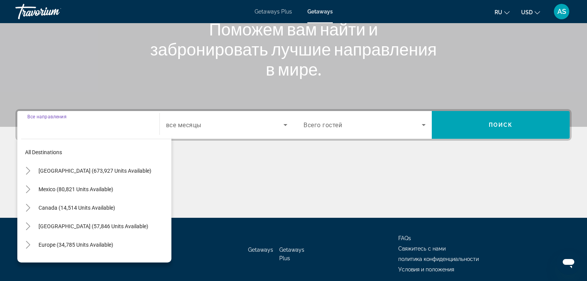
scroll to position [136, 0]
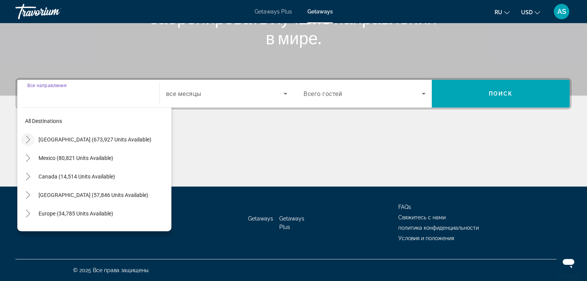
click at [25, 139] on icon "Toggle United States (673,927 units available)" at bounding box center [28, 140] width 8 height 8
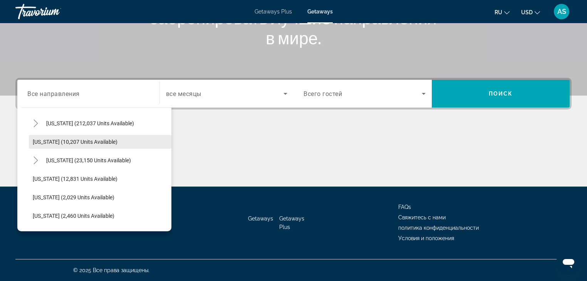
scroll to position [176, 0]
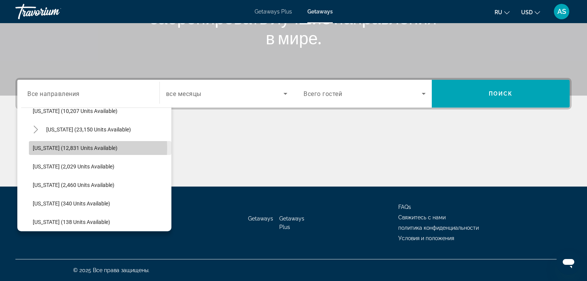
click at [57, 148] on span "[US_STATE] (12,831 units available)" at bounding box center [75, 148] width 85 height 6
type input "**********"
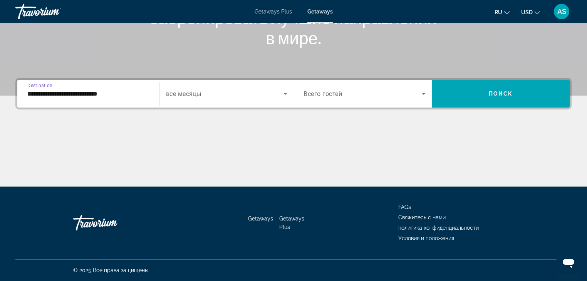
click at [426, 93] on icon "Search widget" at bounding box center [423, 93] width 9 height 9
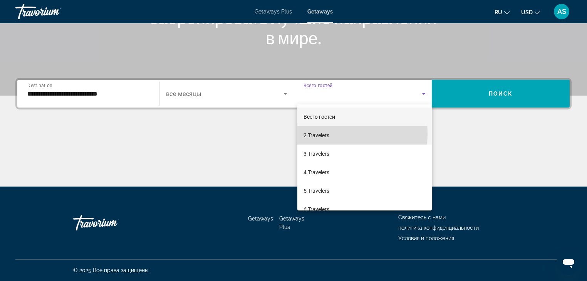
click at [324, 133] on span "2 Travelers" at bounding box center [317, 135] width 26 height 9
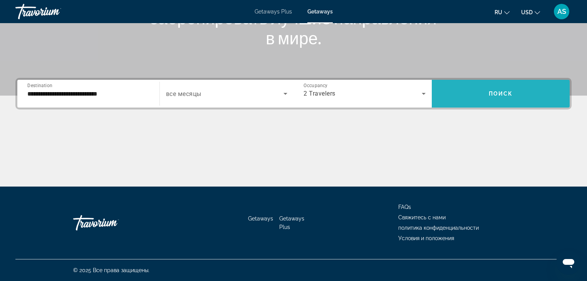
click at [502, 90] on button "Поиск" at bounding box center [501, 94] width 138 height 28
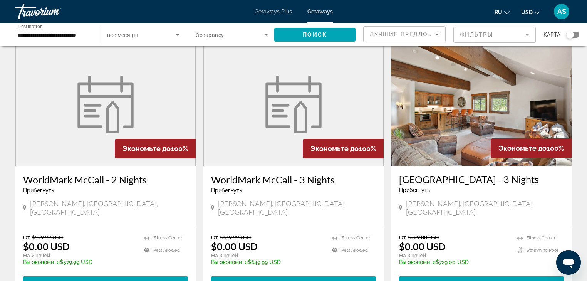
scroll to position [62, 0]
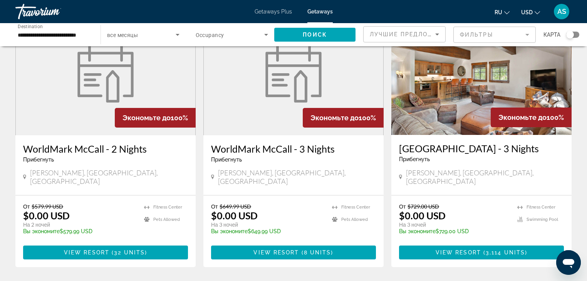
click at [468, 161] on div "Прибегнуть - Это курорт только для взрослых" at bounding box center [481, 159] width 165 height 6
click at [475, 243] on span "Main content" at bounding box center [481, 252] width 165 height 18
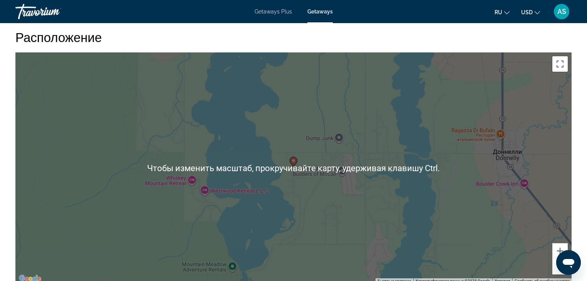
scroll to position [955, 0]
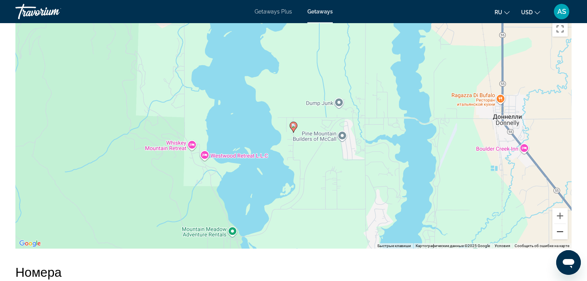
click at [562, 225] on button "Уменьшить" at bounding box center [559, 231] width 15 height 15
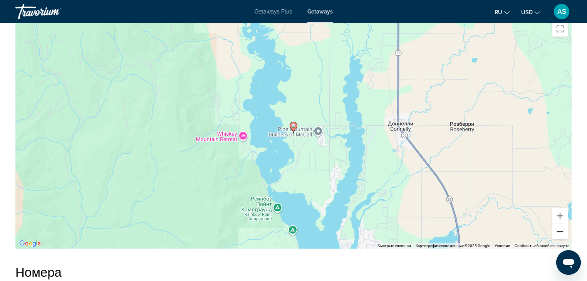
click at [562, 225] on button "Уменьшить" at bounding box center [559, 231] width 15 height 15
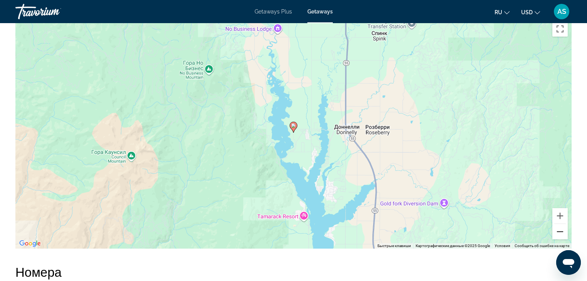
click at [562, 225] on button "Уменьшить" at bounding box center [559, 231] width 15 height 15
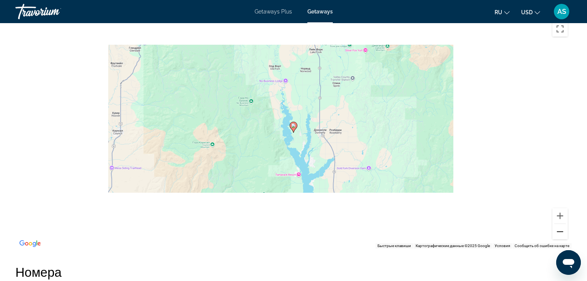
click at [562, 225] on button "Уменьшить" at bounding box center [559, 231] width 15 height 15
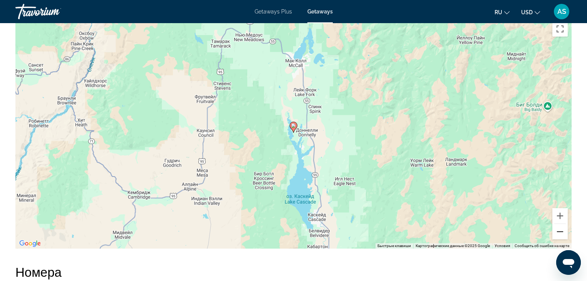
click at [561, 224] on button "Уменьшить" at bounding box center [559, 231] width 15 height 15
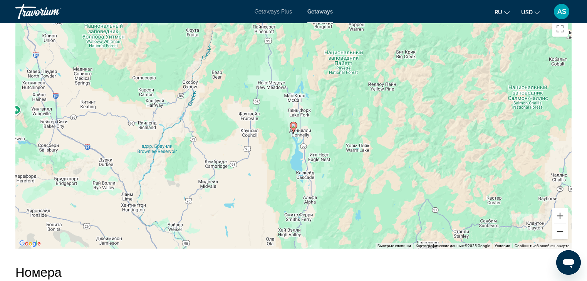
click at [561, 224] on button "Уменьшить" at bounding box center [559, 231] width 15 height 15
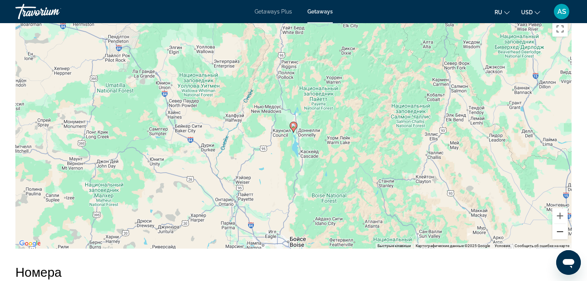
click at [561, 224] on button "Уменьшить" at bounding box center [559, 231] width 15 height 15
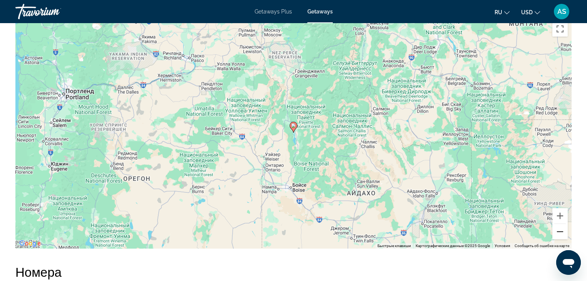
click at [561, 224] on button "Уменьшить" at bounding box center [559, 231] width 15 height 15
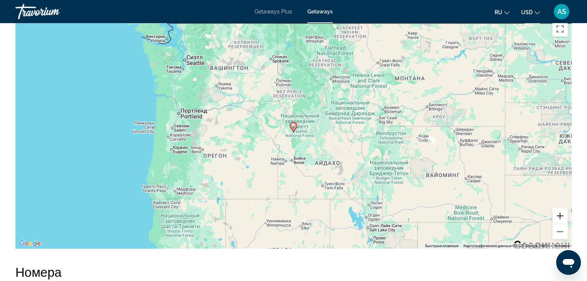
click at [562, 208] on button "Увеличить" at bounding box center [559, 215] width 15 height 15
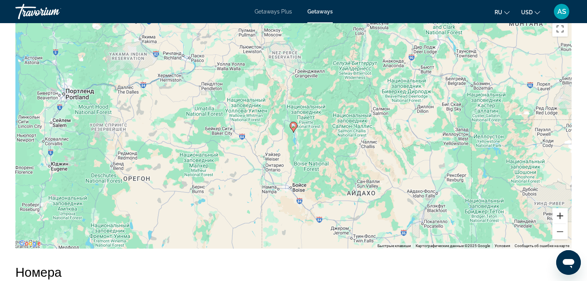
click at [562, 208] on button "Увеличить" at bounding box center [559, 215] width 15 height 15
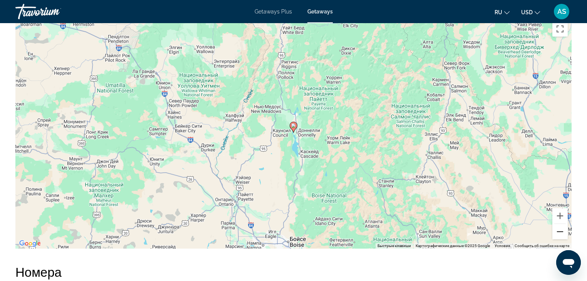
click at [559, 224] on button "Уменьшить" at bounding box center [559, 231] width 15 height 15
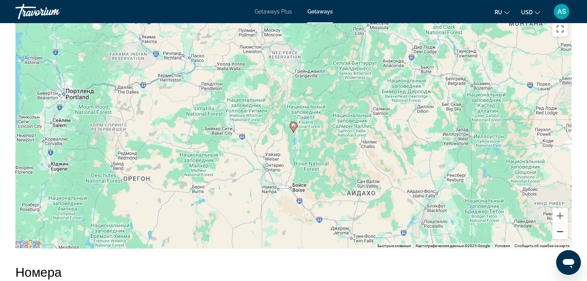
click at [559, 224] on button "Уменьшить" at bounding box center [559, 231] width 15 height 15
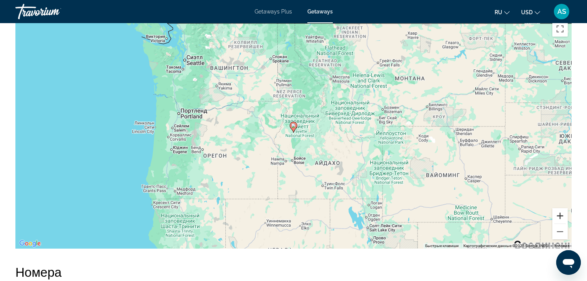
click at [561, 208] on button "Увеличить" at bounding box center [559, 215] width 15 height 15
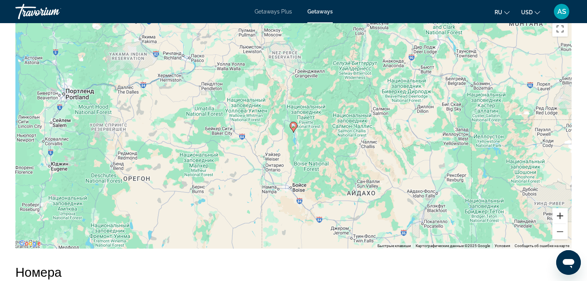
click at [561, 208] on button "Увеличить" at bounding box center [559, 215] width 15 height 15
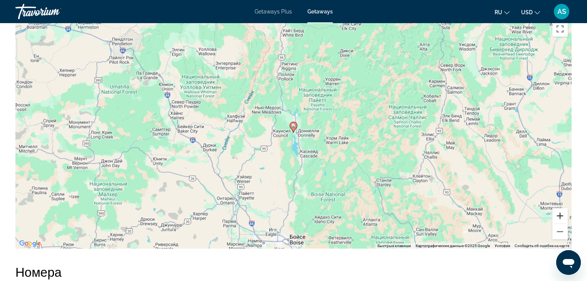
click at [561, 208] on button "Увеличить" at bounding box center [559, 215] width 15 height 15
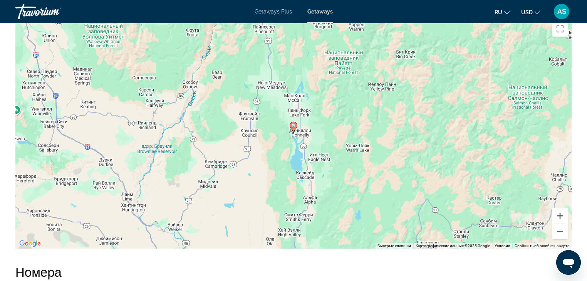
click at [561, 208] on button "Увеличить" at bounding box center [559, 215] width 15 height 15
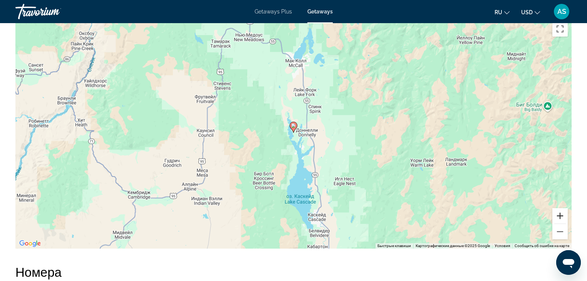
click at [561, 208] on button "Увеличить" at bounding box center [559, 215] width 15 height 15
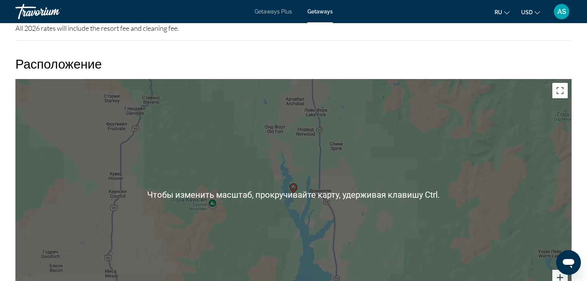
scroll to position [924, 0]
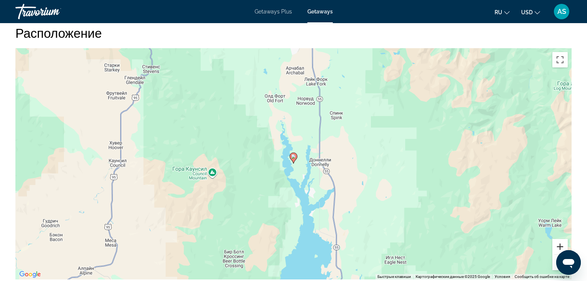
click at [562, 239] on button "Увеличить" at bounding box center [559, 246] width 15 height 15
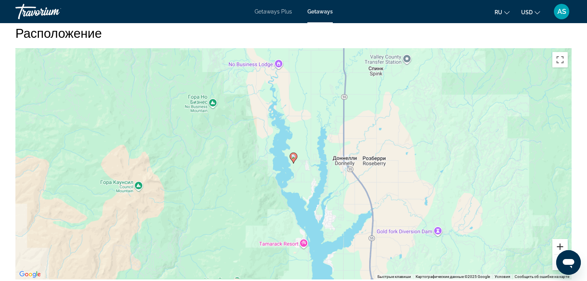
click at [562, 239] on button "Увеличить" at bounding box center [559, 246] width 15 height 15
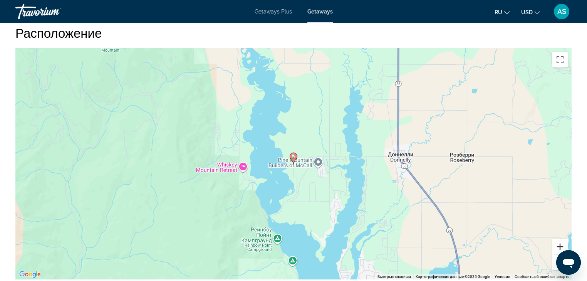
click at [562, 239] on button "Увеличить" at bounding box center [559, 246] width 15 height 15
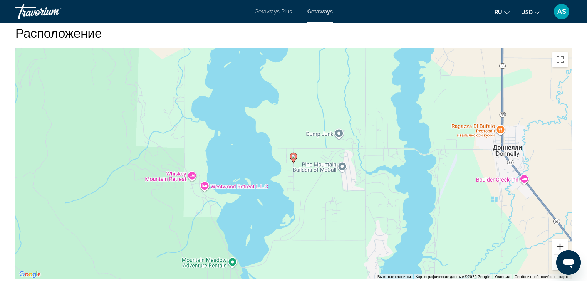
click at [562, 239] on button "Увеличить" at bounding box center [559, 246] width 15 height 15
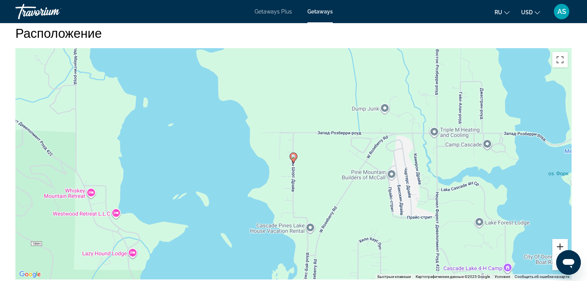
click at [562, 239] on button "Увеличить" at bounding box center [559, 246] width 15 height 15
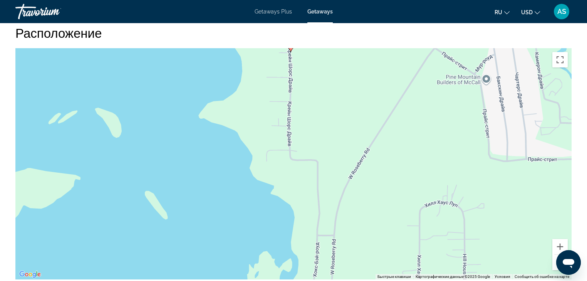
drag, startPoint x: 362, startPoint y: 168, endPoint x: 361, endPoint y: 68, distance: 100.2
click at [361, 68] on div "Чтобы активировать перетаскивание с помощью клавиатуры, нажмите Alt + Ввод. Пос…" at bounding box center [293, 163] width 556 height 231
click at [555, 255] on button "Уменьшить" at bounding box center [559, 262] width 15 height 15
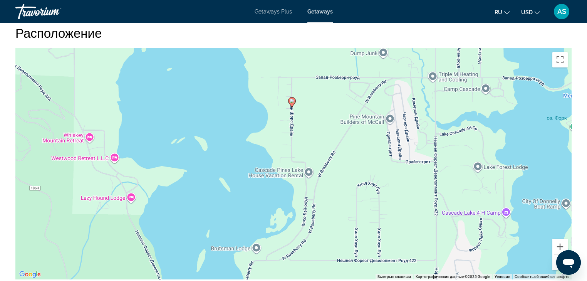
click at [555, 255] on button "Уменьшить" at bounding box center [559, 262] width 15 height 15
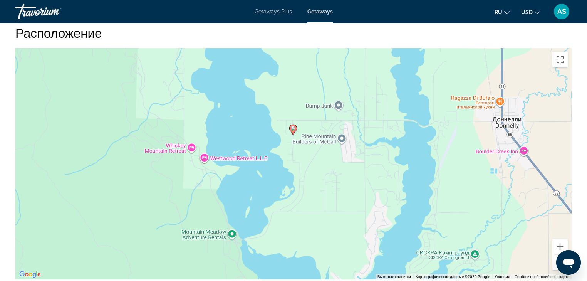
click at [555, 255] on button "Уменьшить" at bounding box center [559, 262] width 15 height 15
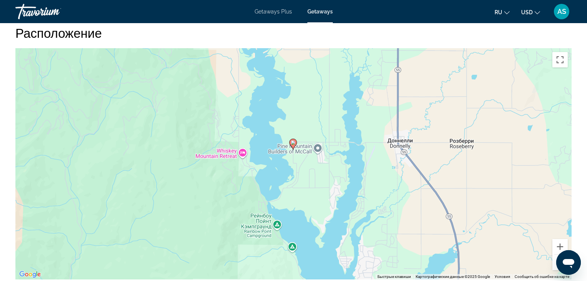
click at [555, 255] on button "Уменьшить" at bounding box center [559, 262] width 15 height 15
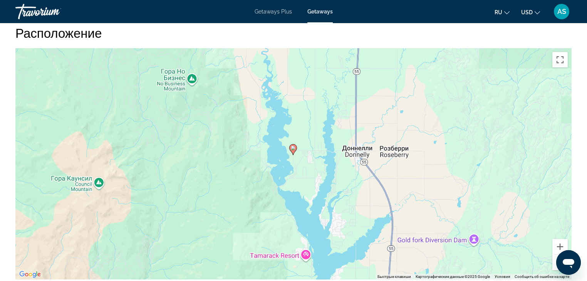
click at [555, 255] on button "Уменьшить" at bounding box center [559, 262] width 15 height 15
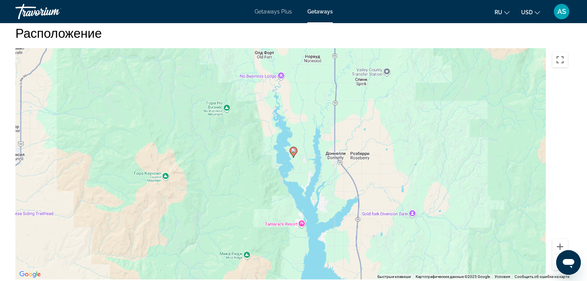
click at [555, 255] on button "Уменьшить" at bounding box center [559, 262] width 15 height 15
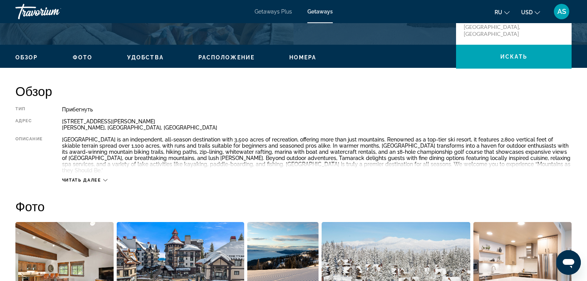
scroll to position [216, 0]
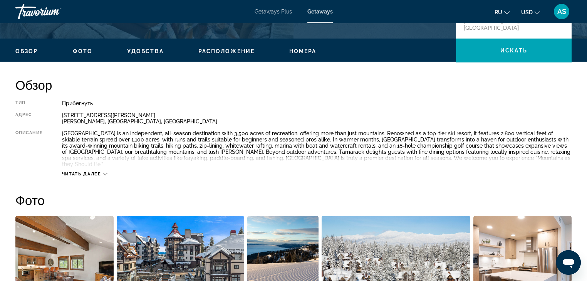
click at [104, 172] on icon "Main content" at bounding box center [105, 174] width 4 height 4
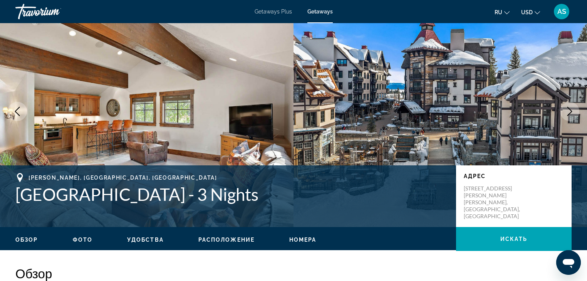
scroll to position [0, 0]
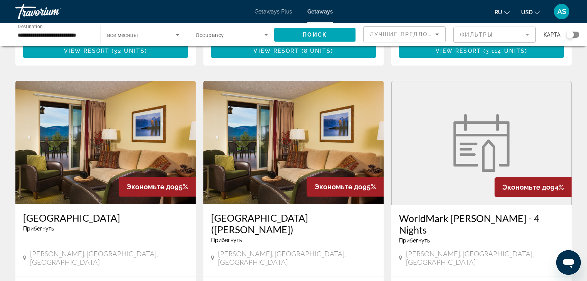
scroll to position [277, 0]
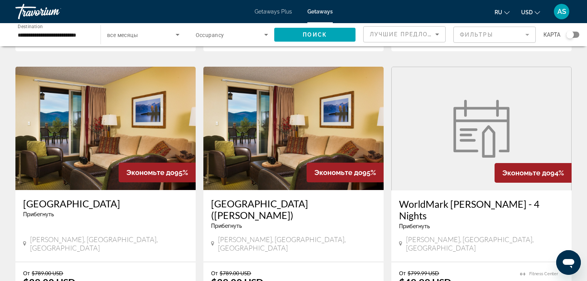
click at [70, 171] on img "Main content" at bounding box center [105, 128] width 180 height 123
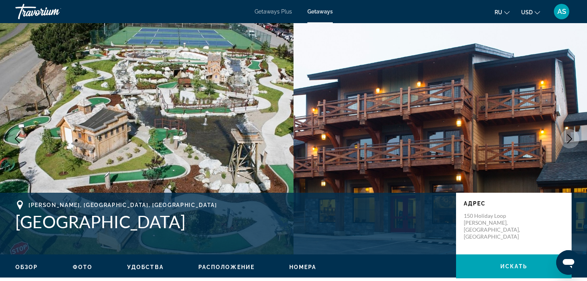
click at [569, 139] on icon "Next image" at bounding box center [569, 138] width 9 height 9
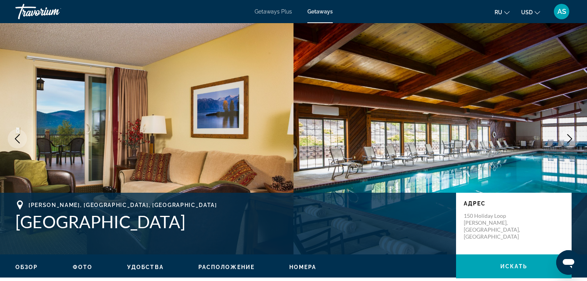
click at [569, 139] on icon "Next image" at bounding box center [569, 138] width 9 height 9
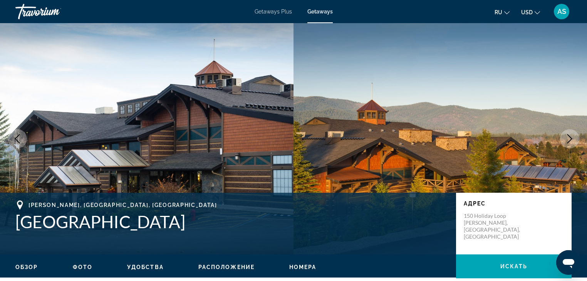
click at [569, 139] on icon "Next image" at bounding box center [569, 138] width 9 height 9
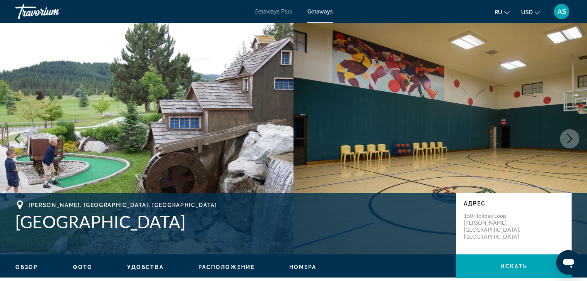
click at [569, 139] on icon "Next image" at bounding box center [569, 138] width 9 height 9
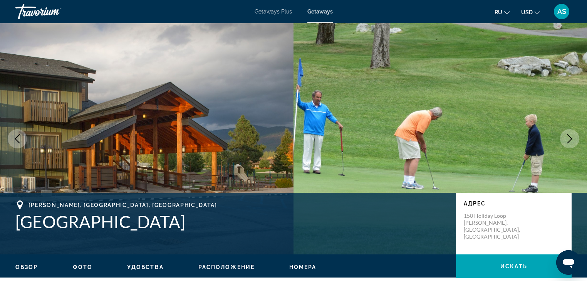
click at [569, 139] on icon "Next image" at bounding box center [569, 138] width 9 height 9
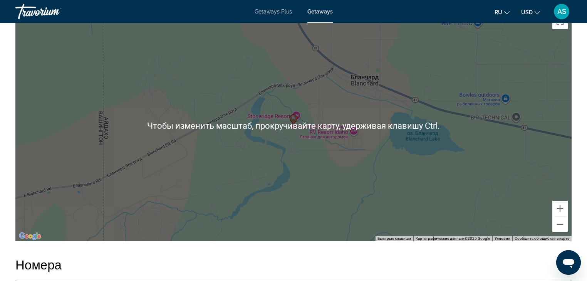
scroll to position [986, 0]
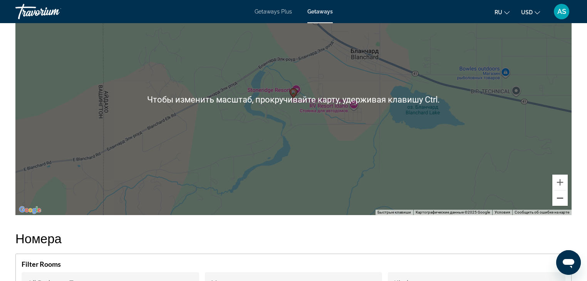
click at [562, 194] on button "Уменьшить" at bounding box center [559, 197] width 15 height 15
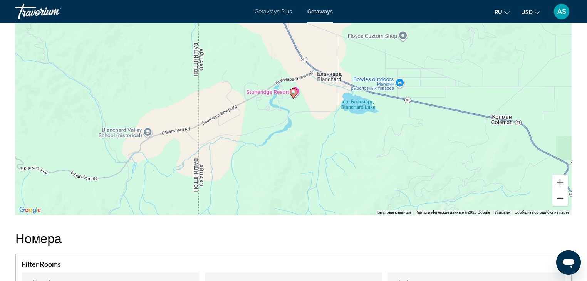
click at [562, 194] on button "Уменьшить" at bounding box center [559, 197] width 15 height 15
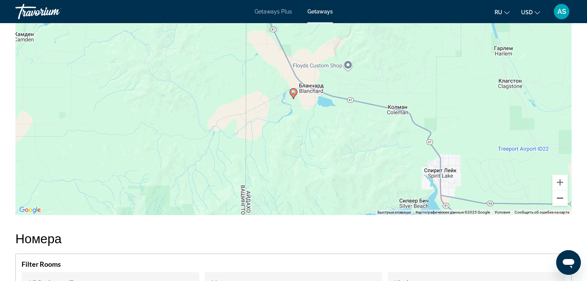
click at [562, 194] on button "Уменьшить" at bounding box center [559, 197] width 15 height 15
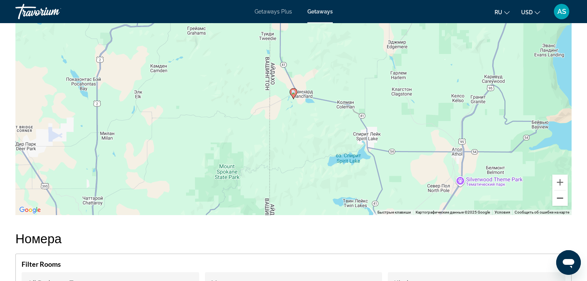
click at [562, 194] on button "Уменьшить" at bounding box center [559, 197] width 15 height 15
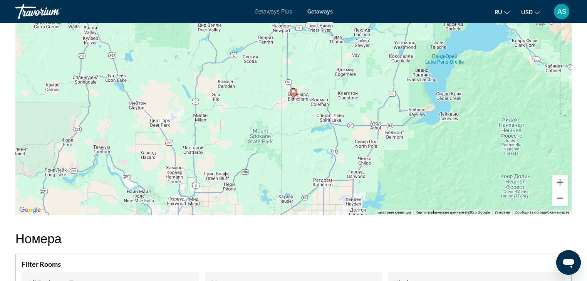
click at [562, 194] on button "Уменьшить" at bounding box center [559, 197] width 15 height 15
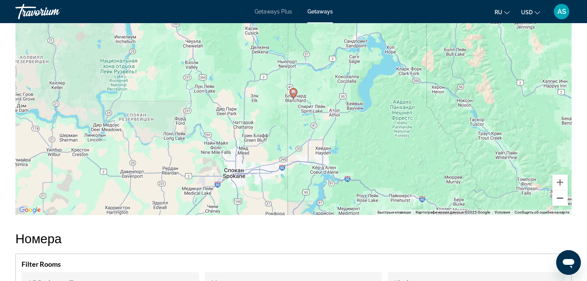
click at [562, 194] on button "Уменьшить" at bounding box center [559, 197] width 15 height 15
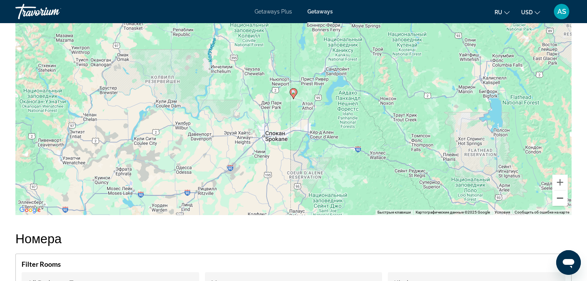
click at [562, 194] on button "Уменьшить" at bounding box center [559, 197] width 15 height 15
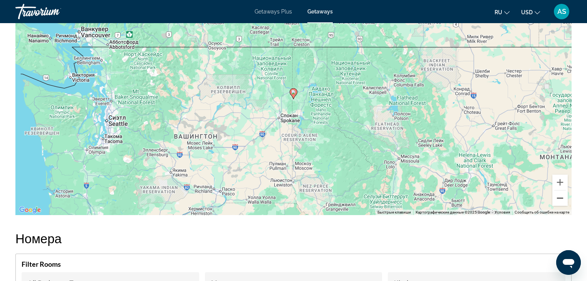
click at [562, 194] on button "Уменьшить" at bounding box center [559, 197] width 15 height 15
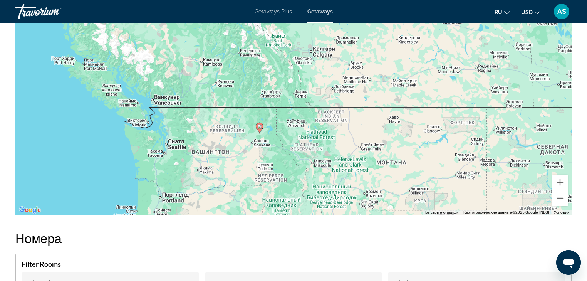
drag, startPoint x: 330, startPoint y: 107, endPoint x: 296, endPoint y: 134, distance: 43.3
click at [296, 134] on div "Чтобы активировать перетаскивание с помощью клавиатуры, нажмите Alt + Ввод. Пос…" at bounding box center [293, 99] width 556 height 231
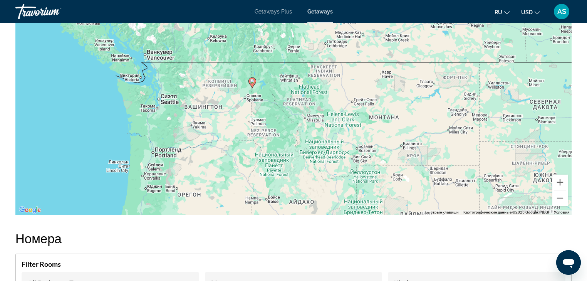
drag, startPoint x: 374, startPoint y: 166, endPoint x: 368, endPoint y: 127, distance: 39.3
click at [368, 127] on div "Чтобы активировать перетаскивание с помощью клавиатуры, нажмите Alt + Ввод. Пос…" at bounding box center [293, 99] width 556 height 231
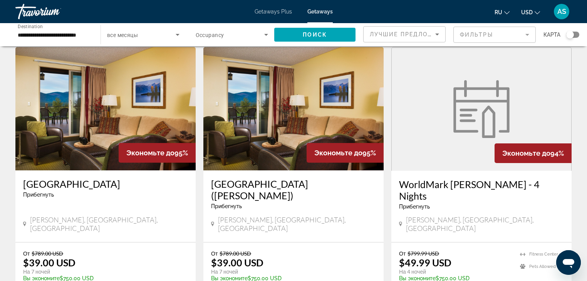
scroll to position [308, 0]
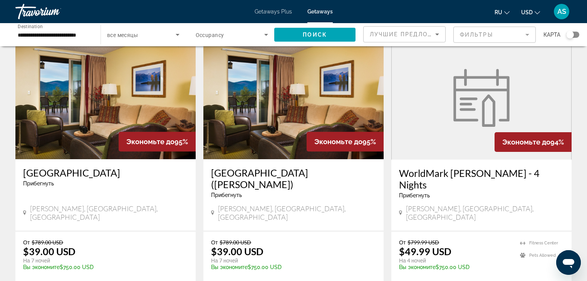
click at [465, 167] on h3 "WorldMark [PERSON_NAME] - 4 Nights" at bounding box center [481, 178] width 165 height 23
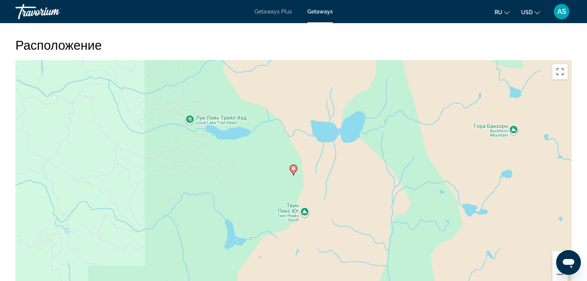
scroll to position [678, 0]
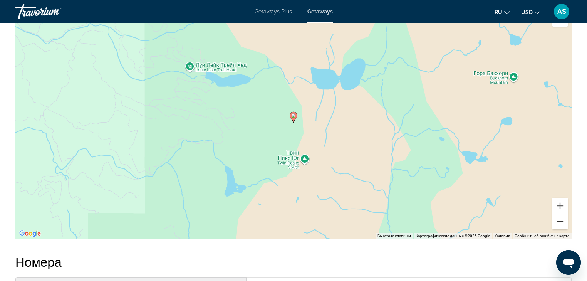
click at [559, 221] on button "Уменьшить" at bounding box center [559, 221] width 15 height 15
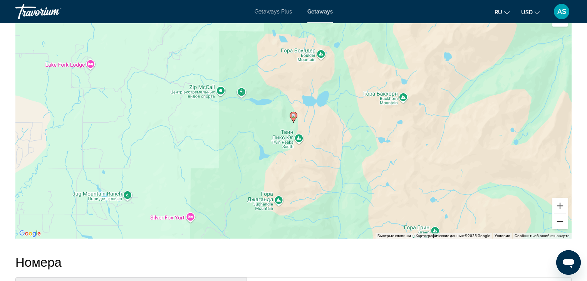
click at [559, 221] on button "Уменьшить" at bounding box center [559, 221] width 15 height 15
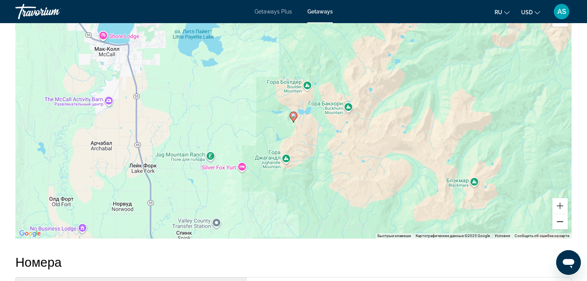
click at [559, 221] on button "Уменьшить" at bounding box center [559, 221] width 15 height 15
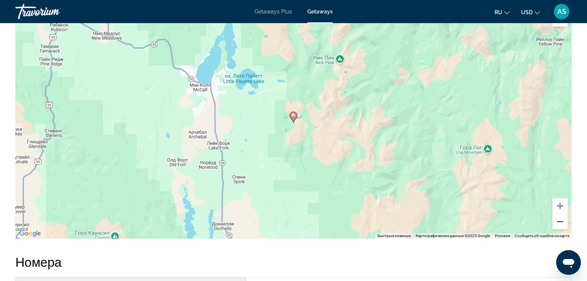
click at [559, 221] on button "Уменьшить" at bounding box center [559, 221] width 15 height 15
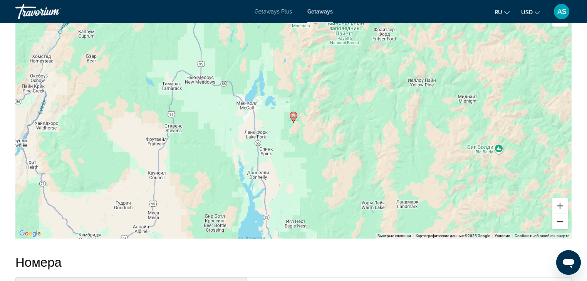
click at [559, 221] on button "Уменьшить" at bounding box center [559, 221] width 15 height 15
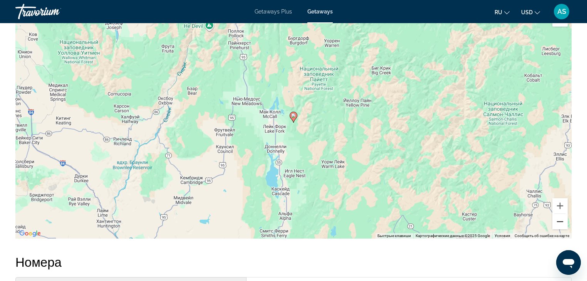
click at [559, 221] on button "Уменьшить" at bounding box center [559, 221] width 15 height 15
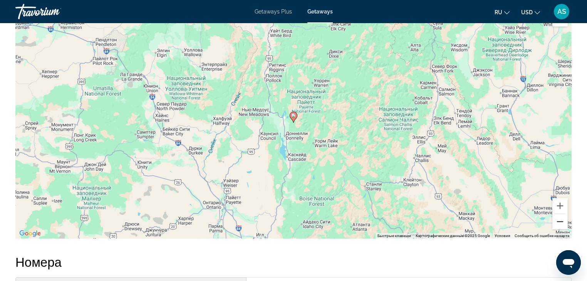
click at [559, 221] on button "Уменьшить" at bounding box center [559, 221] width 15 height 15
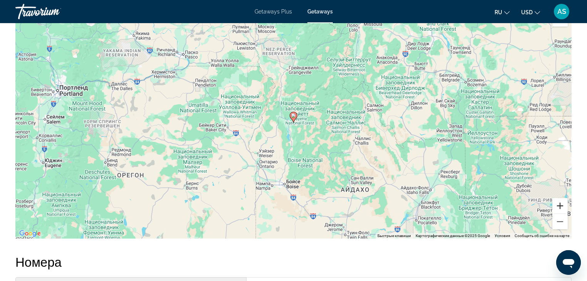
click at [558, 204] on button "Увеличить" at bounding box center [559, 205] width 15 height 15
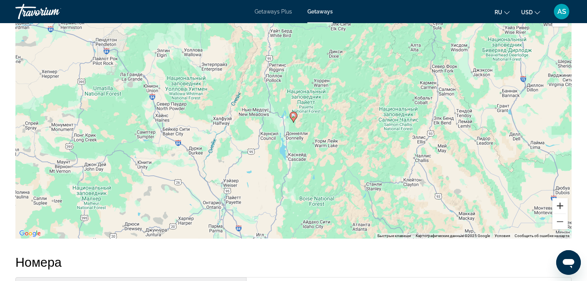
click at [558, 204] on button "Увеличить" at bounding box center [559, 205] width 15 height 15
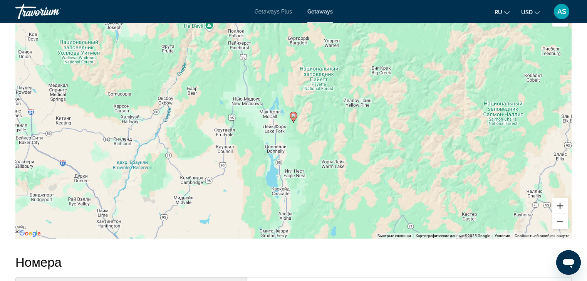
click at [558, 204] on button "Увеличить" at bounding box center [559, 205] width 15 height 15
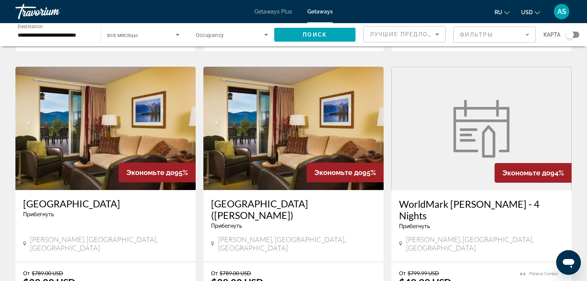
scroll to position [308, 0]
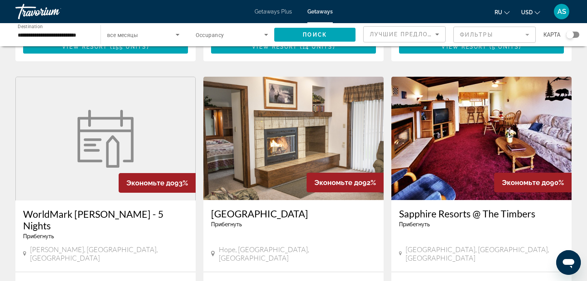
scroll to position [585, 0]
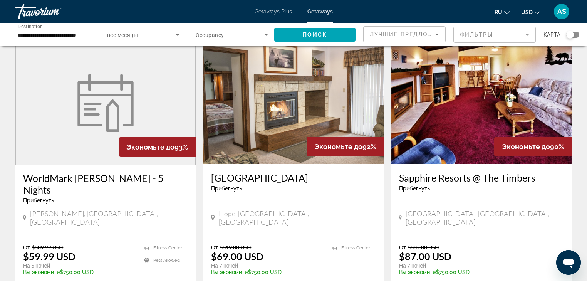
click at [269, 124] on img "Main content" at bounding box center [293, 102] width 180 height 123
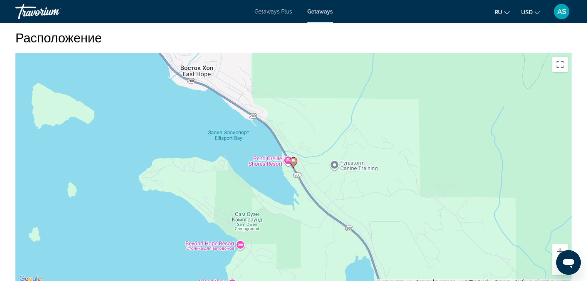
scroll to position [1079, 0]
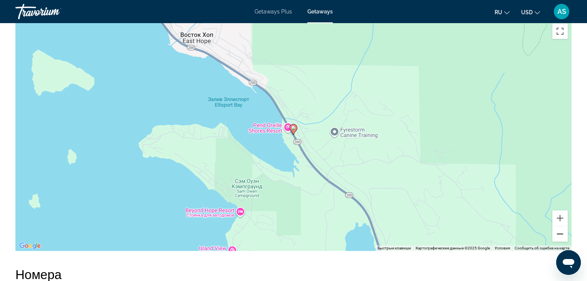
click at [556, 230] on button "Уменьшить" at bounding box center [559, 233] width 15 height 15
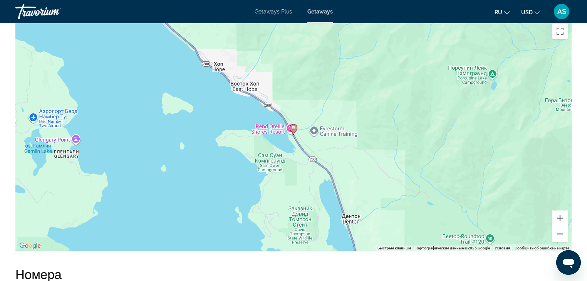
click at [556, 230] on button "Уменьшить" at bounding box center [559, 233] width 15 height 15
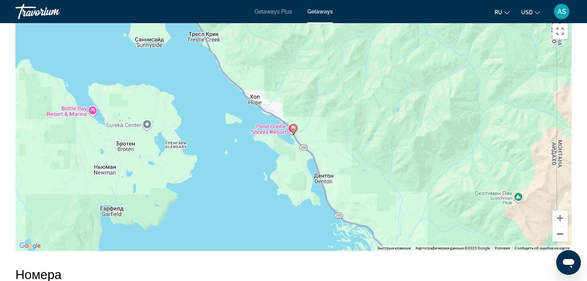
click at [556, 230] on button "Уменьшить" at bounding box center [559, 233] width 15 height 15
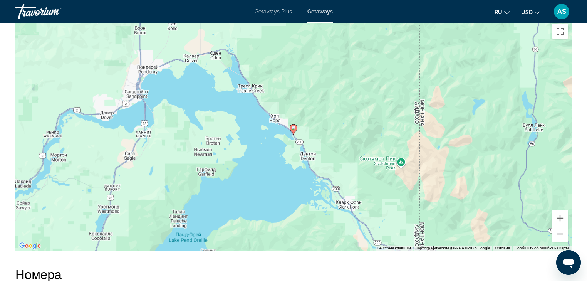
click at [556, 230] on button "Уменьшить" at bounding box center [559, 233] width 15 height 15
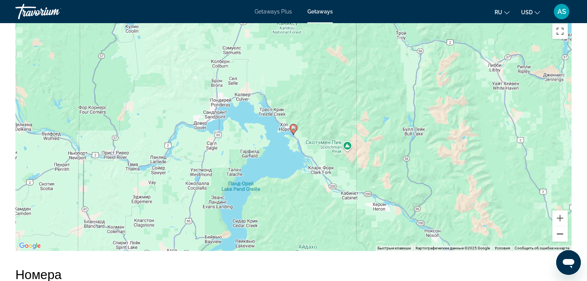
click at [556, 230] on button "Уменьшить" at bounding box center [559, 233] width 15 height 15
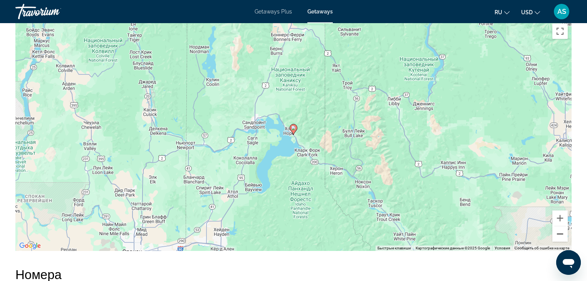
click at [556, 230] on button "Уменьшить" at bounding box center [559, 233] width 15 height 15
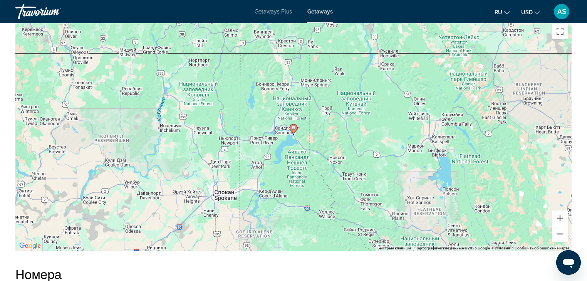
click at [556, 230] on button "Уменьшить" at bounding box center [559, 233] width 15 height 15
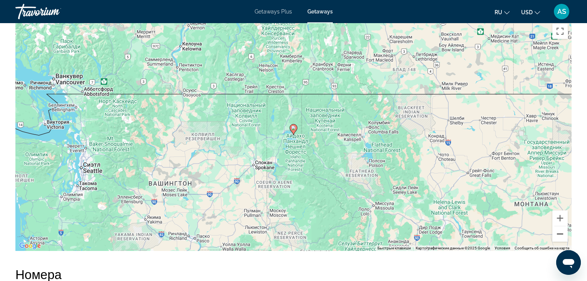
click at [556, 230] on button "Уменьшить" at bounding box center [559, 233] width 15 height 15
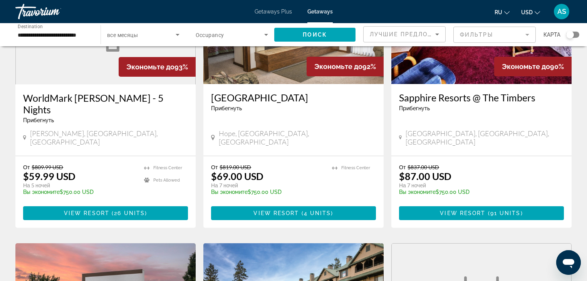
scroll to position [647, 0]
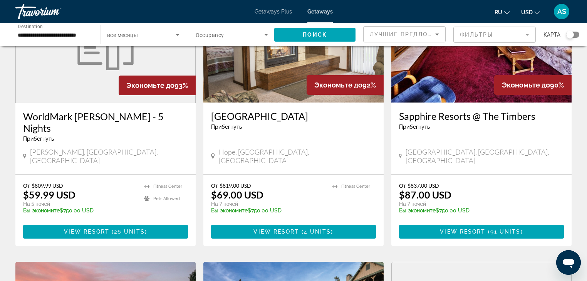
click at [491, 200] on p "На 7 ночей" at bounding box center [477, 203] width 157 height 7
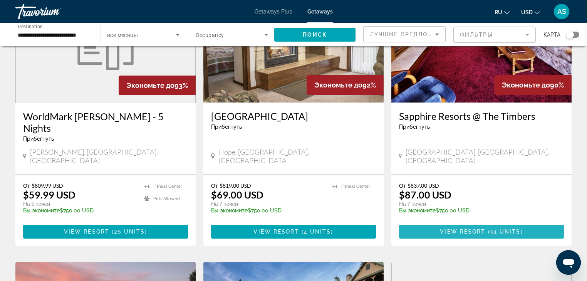
click at [469, 228] on span "View Resort" at bounding box center [462, 231] width 45 height 6
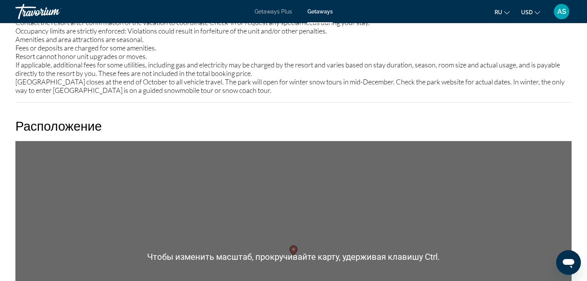
scroll to position [973, 0]
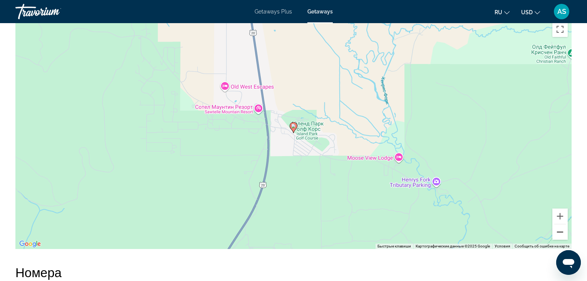
click at [558, 229] on button "Уменьшить" at bounding box center [559, 231] width 15 height 15
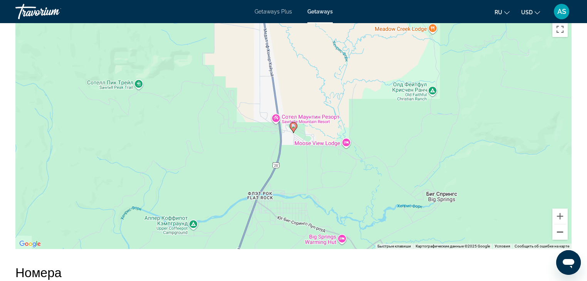
click at [558, 229] on button "Уменьшить" at bounding box center [559, 231] width 15 height 15
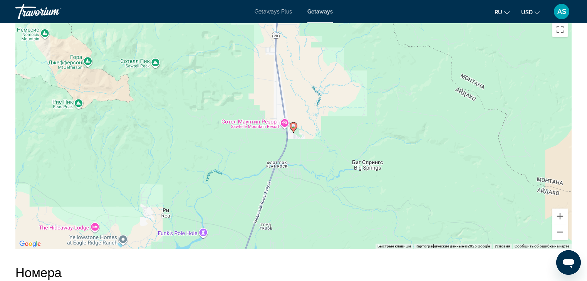
click at [558, 229] on button "Уменьшить" at bounding box center [559, 231] width 15 height 15
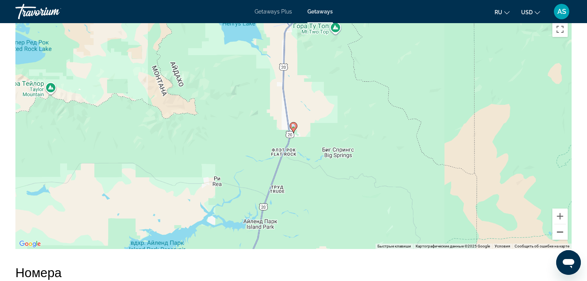
click at [558, 229] on button "Уменьшить" at bounding box center [559, 231] width 15 height 15
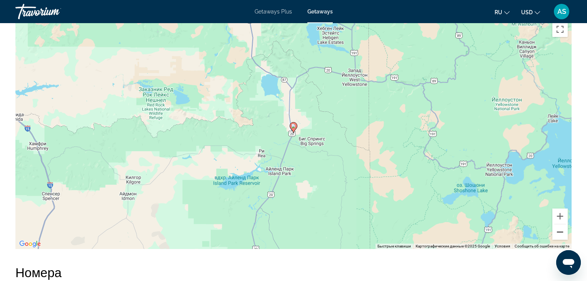
click at [558, 229] on button "Уменьшить" at bounding box center [559, 231] width 15 height 15
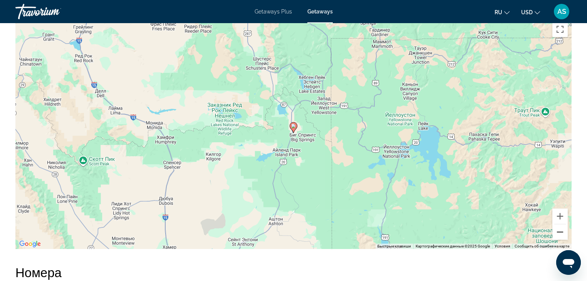
click at [558, 229] on button "Уменьшить" at bounding box center [559, 231] width 15 height 15
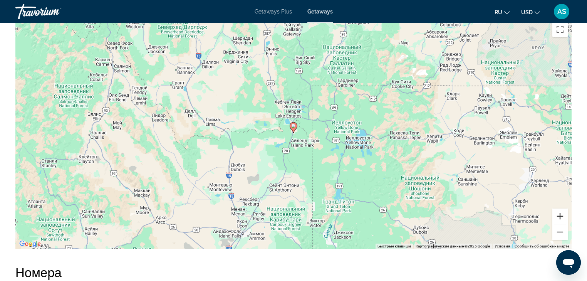
click at [562, 211] on button "Увеличить" at bounding box center [559, 215] width 15 height 15
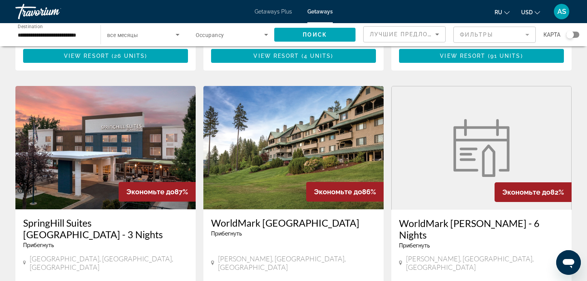
scroll to position [832, 0]
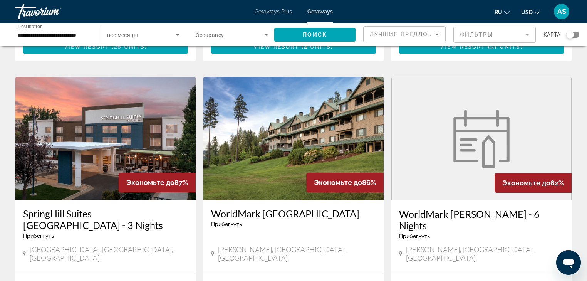
click at [100, 208] on h3 "SpringHill Suites [GEOGRAPHIC_DATA] - 3 Nights" at bounding box center [105, 219] width 165 height 23
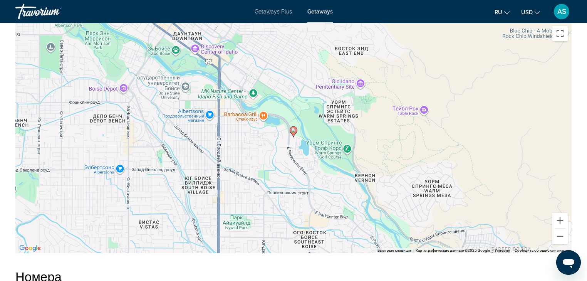
scroll to position [863, 0]
click at [564, 237] on button "Уменьшить" at bounding box center [559, 235] width 15 height 15
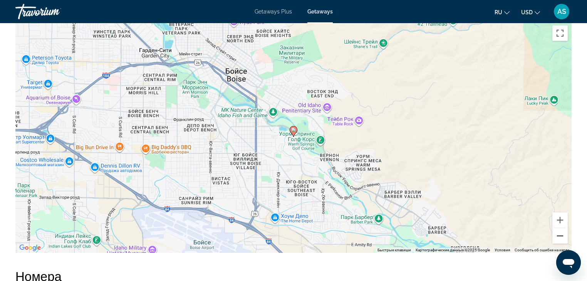
click at [564, 237] on button "Уменьшить" at bounding box center [559, 235] width 15 height 15
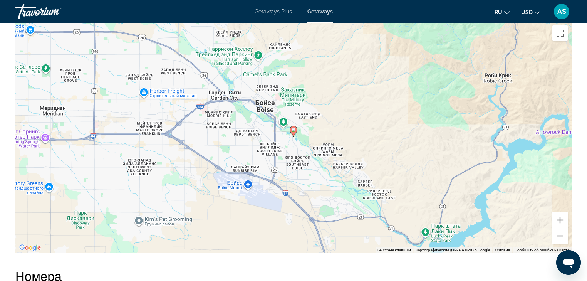
click at [559, 233] on button "Уменьшить" at bounding box center [559, 235] width 15 height 15
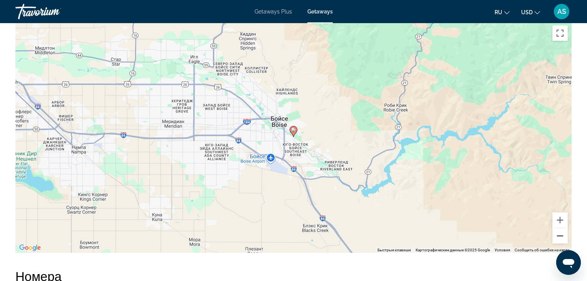
click at [559, 233] on button "Уменьшить" at bounding box center [559, 235] width 15 height 15
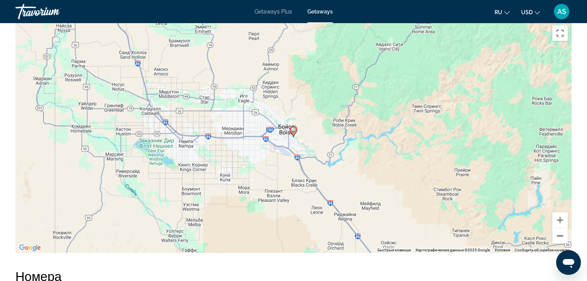
click at [559, 233] on button "Уменьшить" at bounding box center [559, 235] width 15 height 15
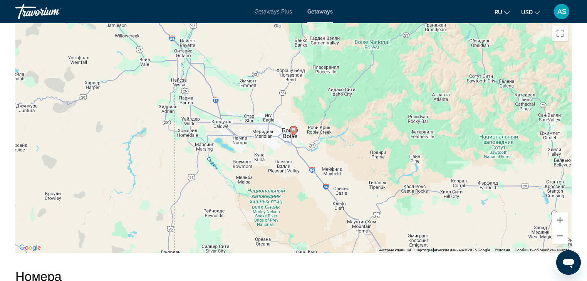
click at [559, 233] on button "Уменьшить" at bounding box center [559, 235] width 15 height 15
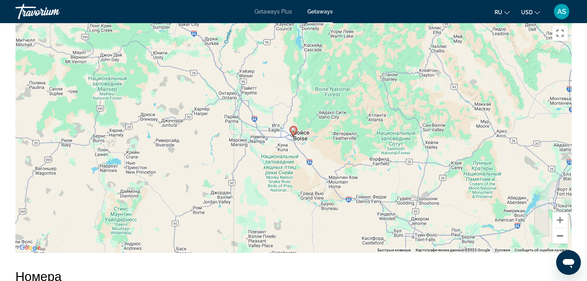
click at [559, 233] on button "Уменьшить" at bounding box center [559, 235] width 15 height 15
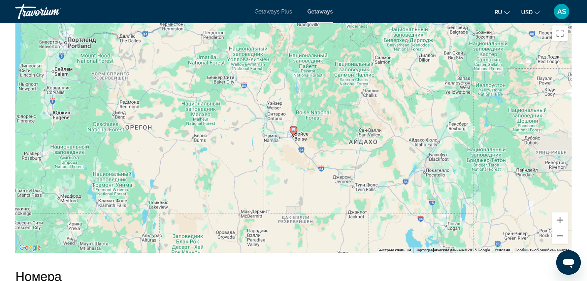
click at [559, 233] on button "Уменьшить" at bounding box center [559, 235] width 15 height 15
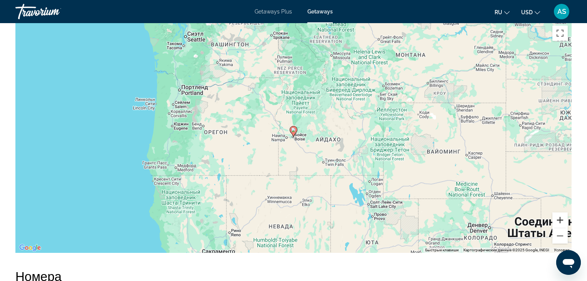
click at [560, 220] on button "Увеличить" at bounding box center [559, 219] width 15 height 15
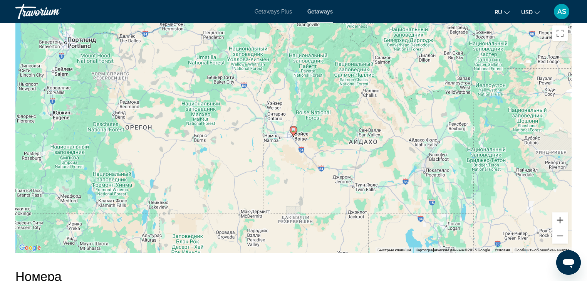
click at [560, 220] on button "Увеличить" at bounding box center [559, 219] width 15 height 15
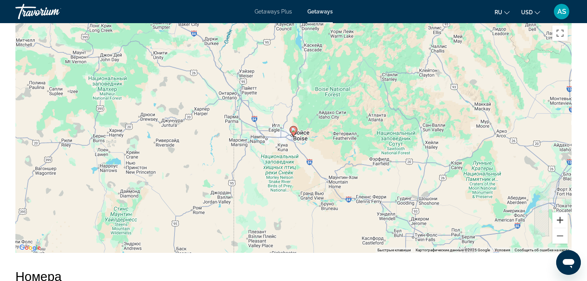
click at [560, 220] on button "Увеличить" at bounding box center [559, 219] width 15 height 15
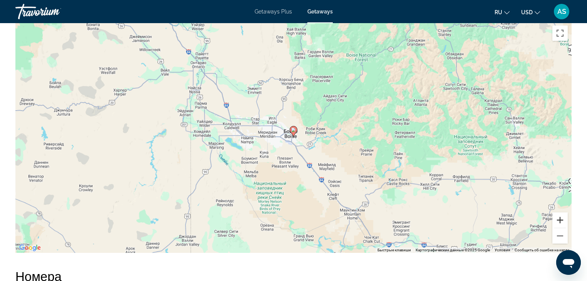
click at [560, 220] on button "Увеличить" at bounding box center [559, 219] width 15 height 15
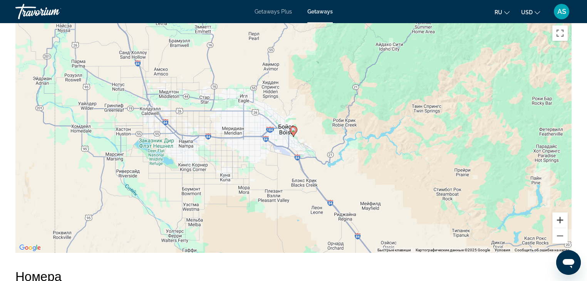
click at [560, 220] on button "Увеличить" at bounding box center [559, 219] width 15 height 15
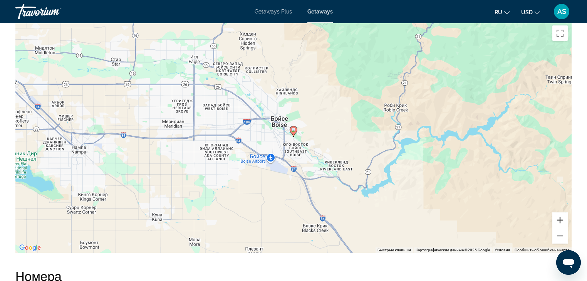
click at [560, 220] on button "Увеличить" at bounding box center [559, 219] width 15 height 15
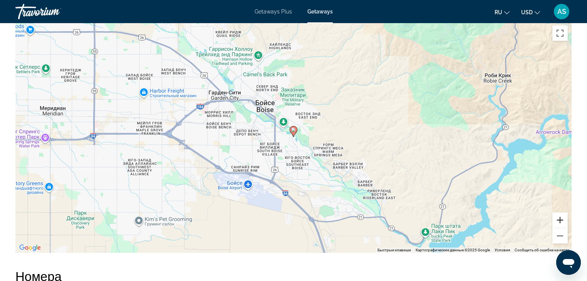
click at [559, 216] on button "Увеличить" at bounding box center [559, 219] width 15 height 15
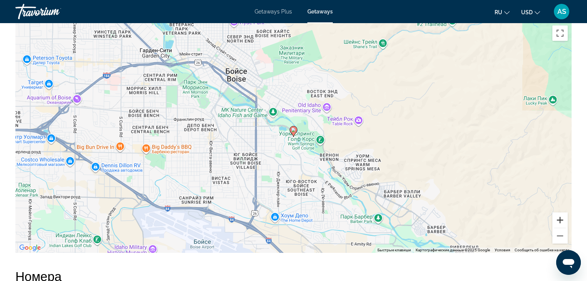
click at [559, 219] on button "Увеличить" at bounding box center [559, 219] width 15 height 15
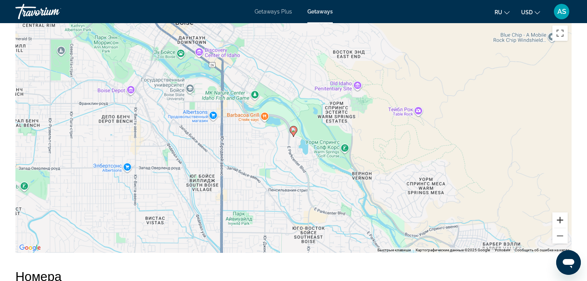
click at [559, 219] on button "Увеличить" at bounding box center [559, 219] width 15 height 15
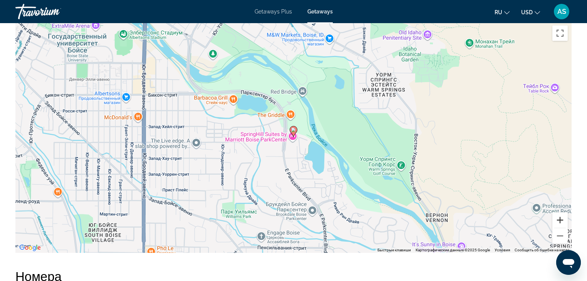
click at [559, 219] on button "Увеличить" at bounding box center [559, 219] width 15 height 15
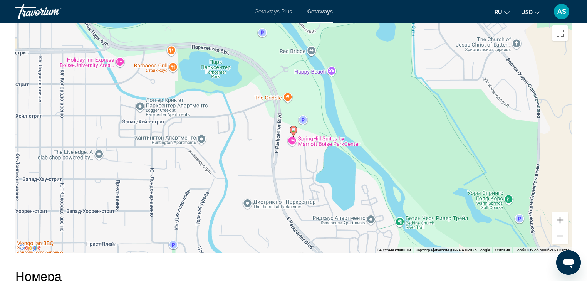
click at [559, 219] on button "Увеличить" at bounding box center [559, 219] width 15 height 15
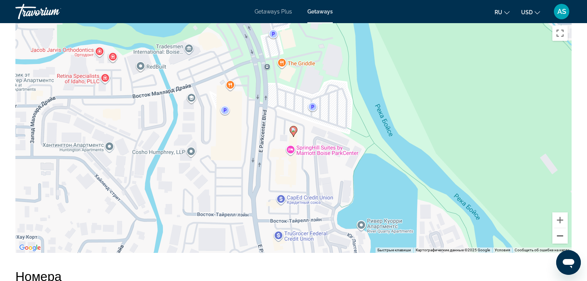
click at [562, 234] on button "Уменьшить" at bounding box center [559, 235] width 15 height 15
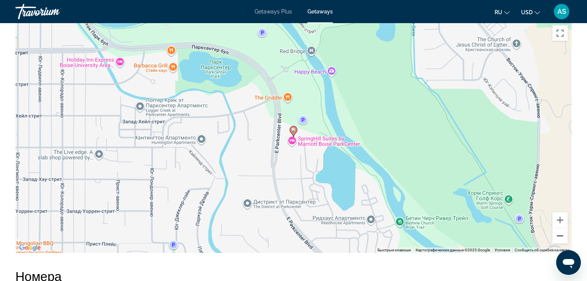
click at [562, 234] on button "Уменьшить" at bounding box center [559, 235] width 15 height 15
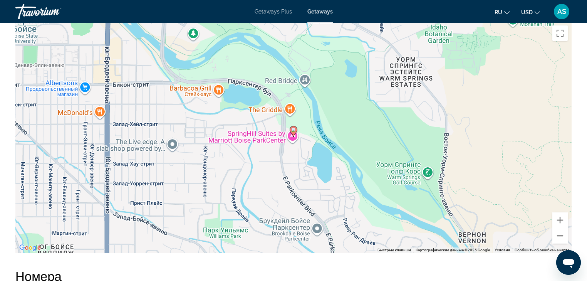
click at [562, 234] on button "Уменьшить" at bounding box center [559, 235] width 15 height 15
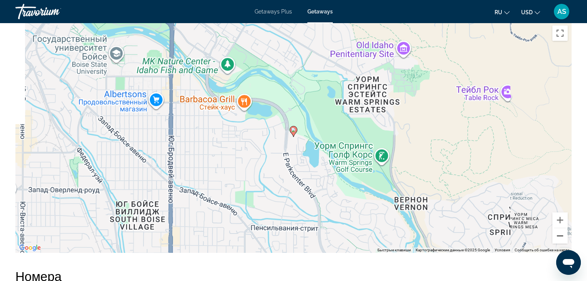
click at [562, 234] on button "Уменьшить" at bounding box center [559, 235] width 15 height 15
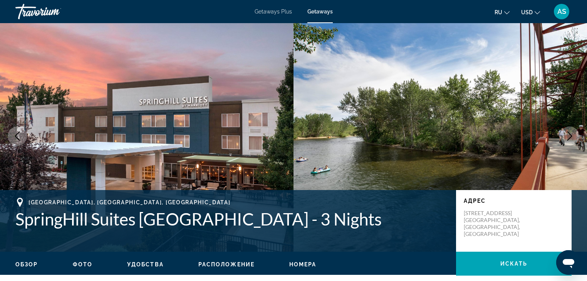
scroll to position [0, 0]
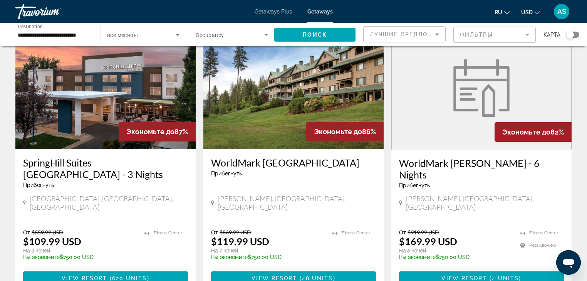
scroll to position [894, 0]
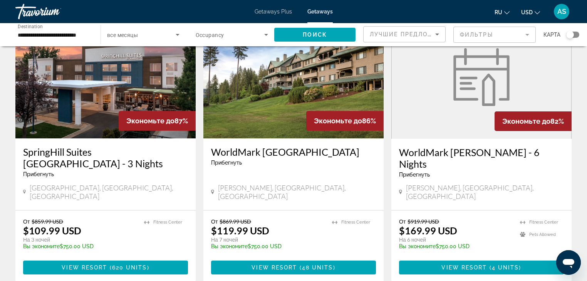
click at [269, 183] on span "[PERSON_NAME], [GEOGRAPHIC_DATA], [GEOGRAPHIC_DATA]" at bounding box center [297, 191] width 158 height 17
click at [292, 264] on span "View Resort" at bounding box center [274, 267] width 45 height 6
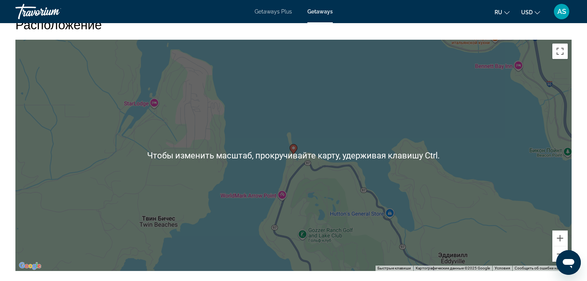
scroll to position [1171, 0]
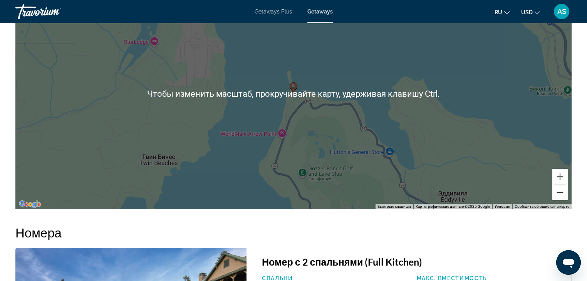
click at [558, 199] on button "Уменьшить" at bounding box center [559, 192] width 15 height 15
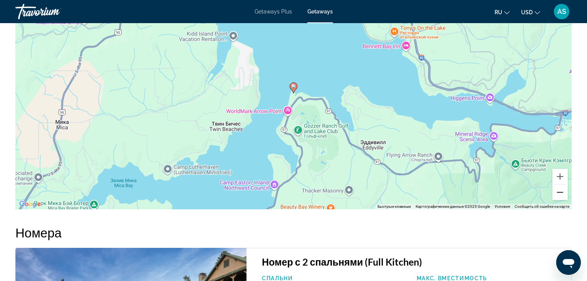
click at [558, 199] on button "Уменьшить" at bounding box center [559, 192] width 15 height 15
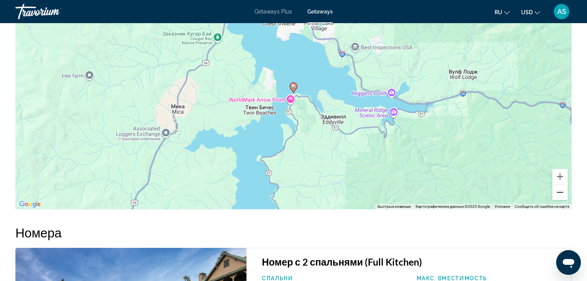
click at [558, 199] on button "Уменьшить" at bounding box center [559, 192] width 15 height 15
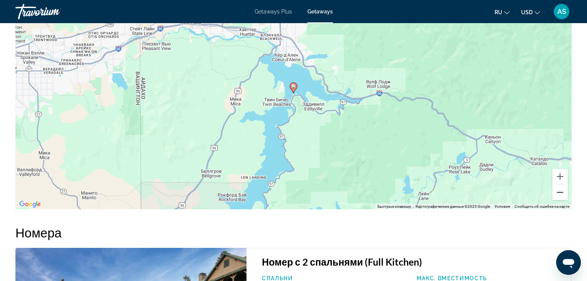
click at [558, 199] on button "Уменьшить" at bounding box center [559, 192] width 15 height 15
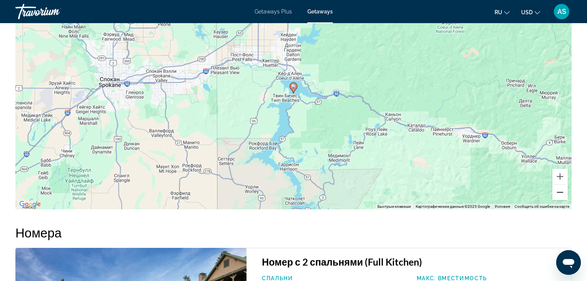
click at [558, 199] on button "Уменьшить" at bounding box center [559, 192] width 15 height 15
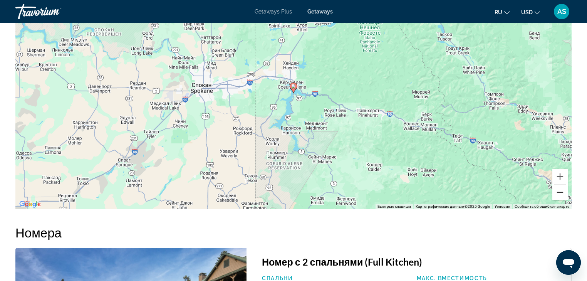
click at [558, 199] on button "Уменьшить" at bounding box center [559, 192] width 15 height 15
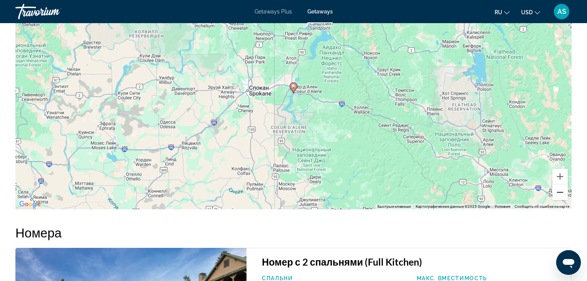
click at [558, 199] on button "Уменьшить" at bounding box center [559, 192] width 15 height 15
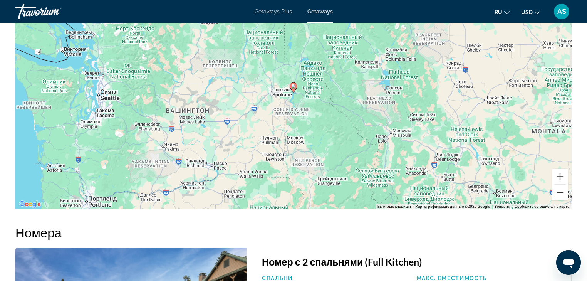
click at [558, 199] on button "Уменьшить" at bounding box center [559, 192] width 15 height 15
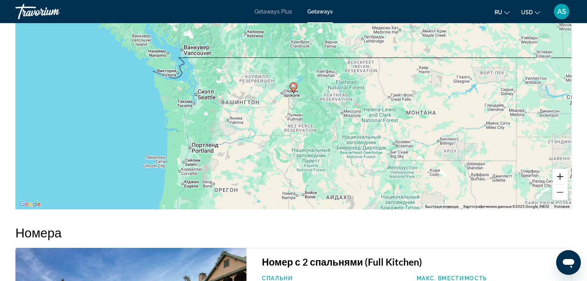
click at [565, 183] on button "Увеличить" at bounding box center [559, 176] width 15 height 15
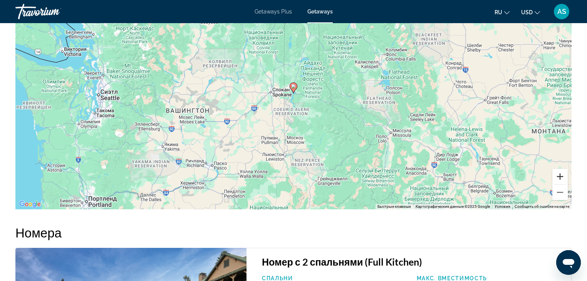
click at [565, 183] on button "Увеличить" at bounding box center [559, 176] width 15 height 15
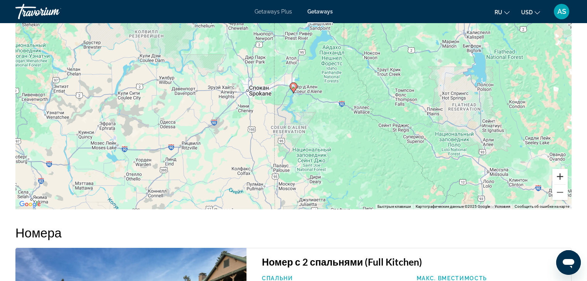
click at [565, 183] on button "Увеличить" at bounding box center [559, 176] width 15 height 15
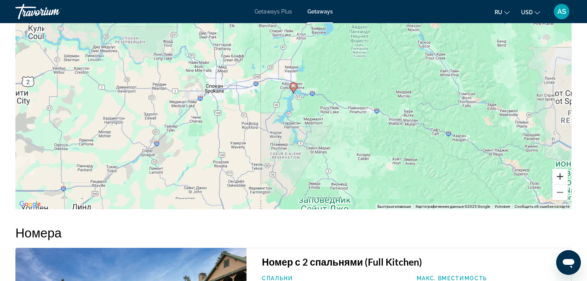
click at [565, 183] on button "Увеличить" at bounding box center [559, 176] width 15 height 15
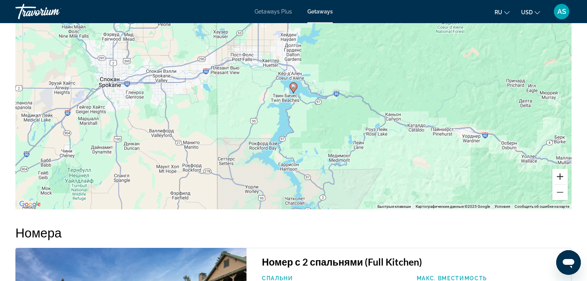
click at [565, 183] on button "Увеличить" at bounding box center [559, 176] width 15 height 15
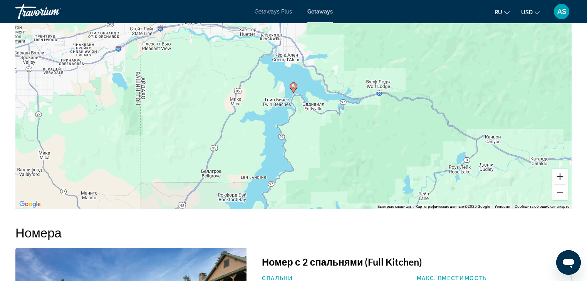
click at [561, 184] on button "Увеличить" at bounding box center [559, 176] width 15 height 15
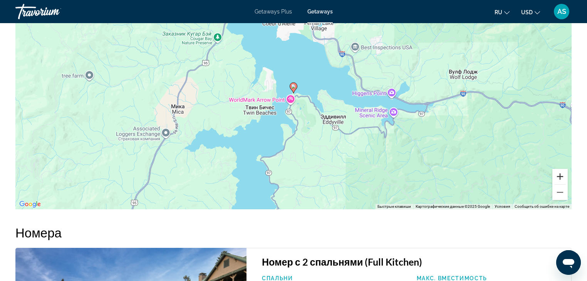
click at [561, 184] on button "Увеличить" at bounding box center [559, 176] width 15 height 15
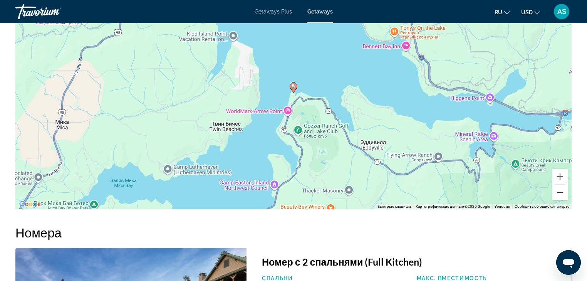
drag, startPoint x: 559, startPoint y: 200, endPoint x: 559, endPoint y: 205, distance: 4.2
click at [559, 200] on button "Уменьшить" at bounding box center [559, 192] width 15 height 15
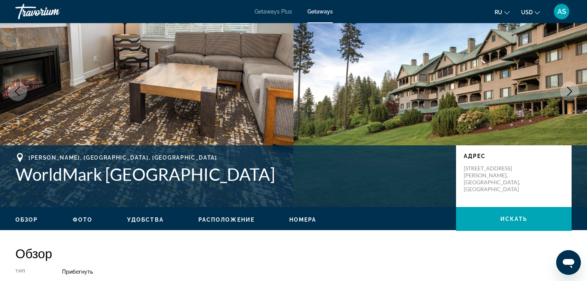
scroll to position [0, 0]
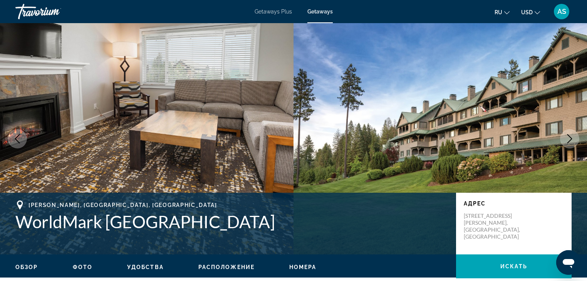
click at [571, 133] on button "Next image" at bounding box center [569, 138] width 19 height 19
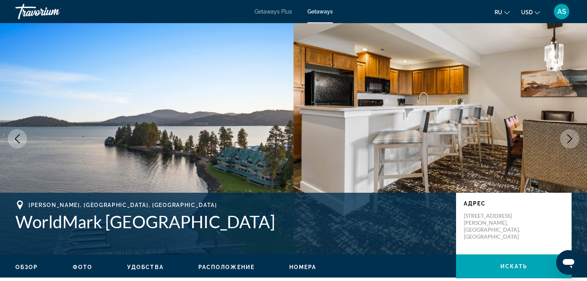
click at [571, 133] on button "Next image" at bounding box center [569, 138] width 19 height 19
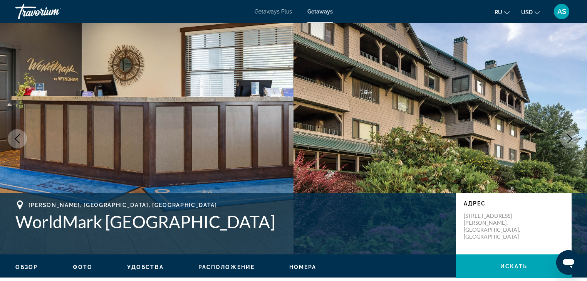
click at [571, 133] on button "Next image" at bounding box center [569, 138] width 19 height 19
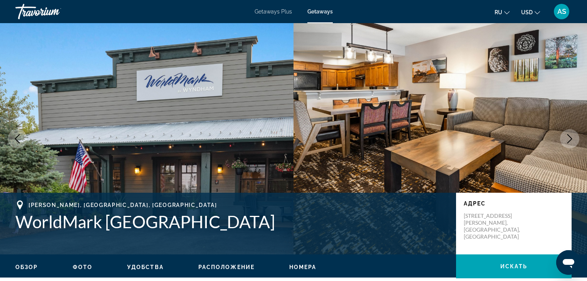
click at [571, 133] on button "Next image" at bounding box center [569, 138] width 19 height 19
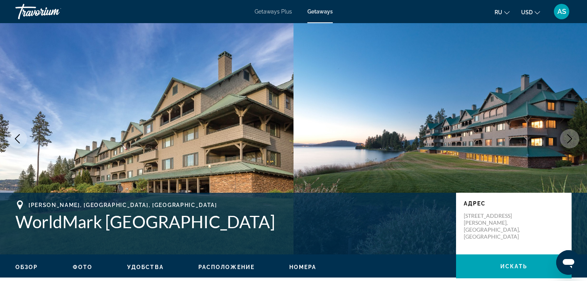
click at [571, 133] on button "Next image" at bounding box center [569, 138] width 19 height 19
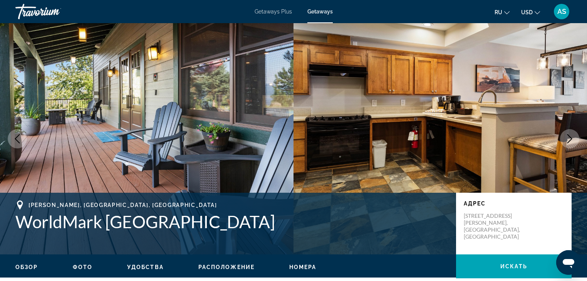
click at [571, 133] on button "Next image" at bounding box center [569, 138] width 19 height 19
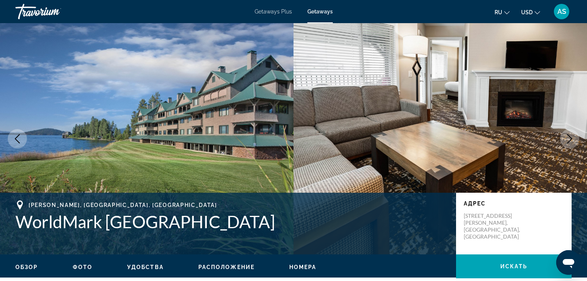
click at [571, 133] on button "Next image" at bounding box center [569, 138] width 19 height 19
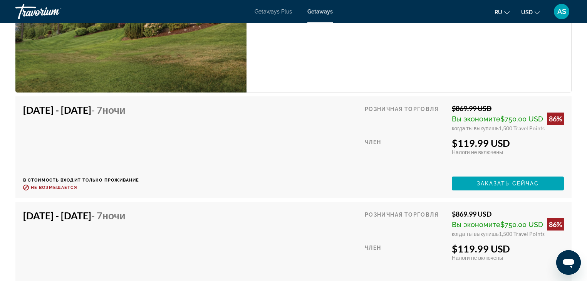
scroll to position [1510, 0]
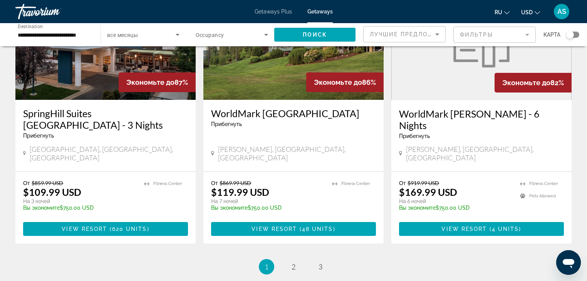
scroll to position [894, 0]
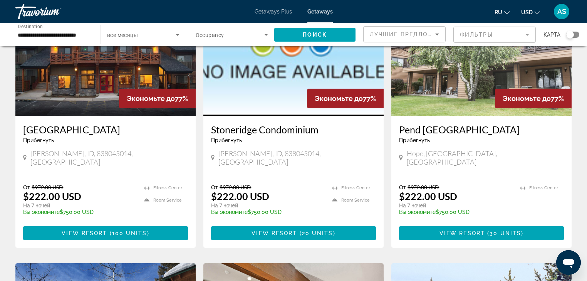
scroll to position [92, 0]
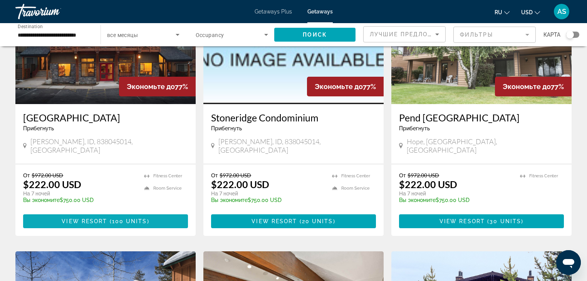
click at [109, 212] on span "Main content" at bounding box center [105, 221] width 165 height 18
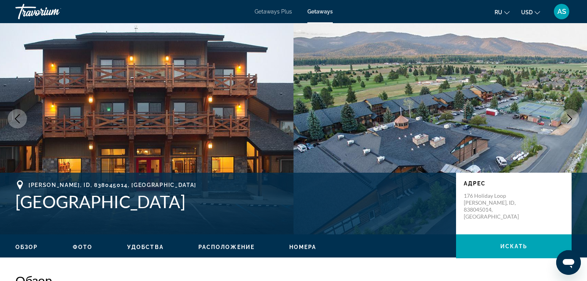
scroll to position [31, 0]
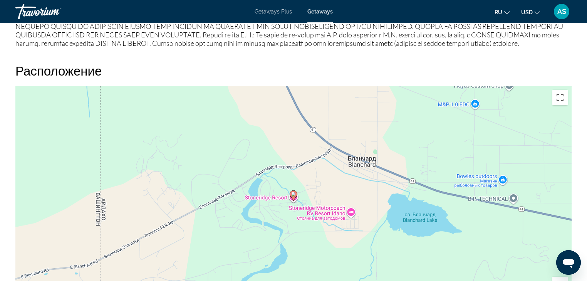
scroll to position [986, 0]
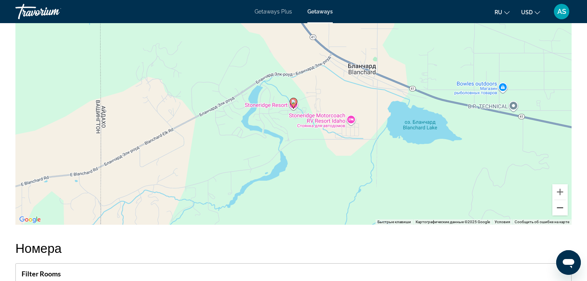
click at [558, 200] on button "Уменьшить" at bounding box center [559, 207] width 15 height 15
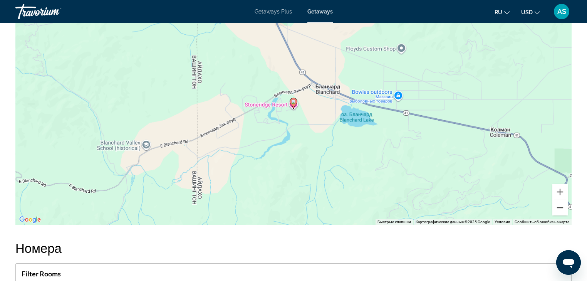
click at [558, 200] on button "Уменьшить" at bounding box center [559, 207] width 15 height 15
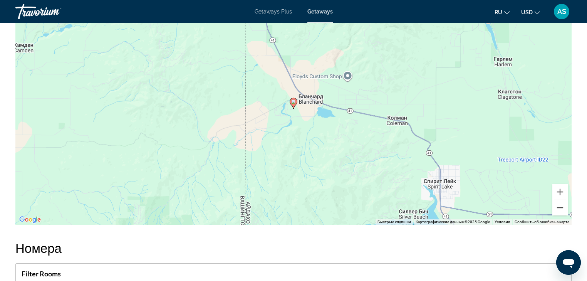
click at [558, 200] on button "Уменьшить" at bounding box center [559, 207] width 15 height 15
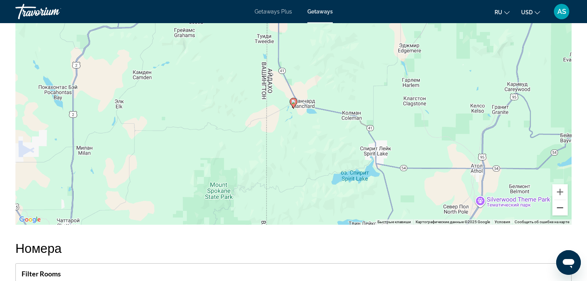
click at [558, 200] on button "Уменьшить" at bounding box center [559, 207] width 15 height 15
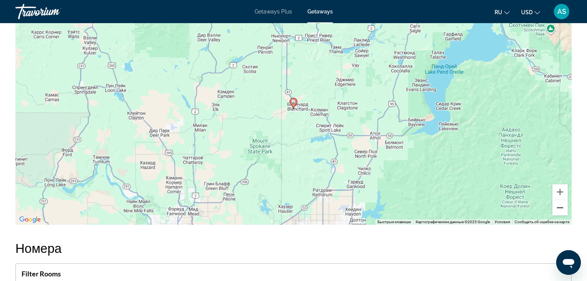
click at [558, 200] on button "Уменьшить" at bounding box center [559, 207] width 15 height 15
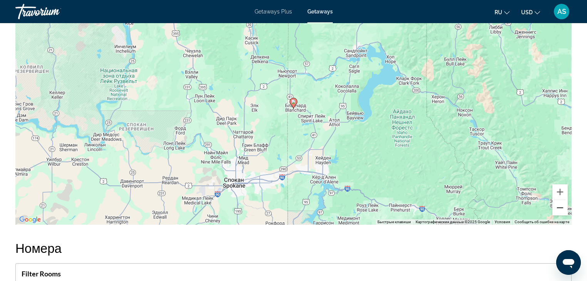
click at [558, 200] on button "Уменьшить" at bounding box center [559, 207] width 15 height 15
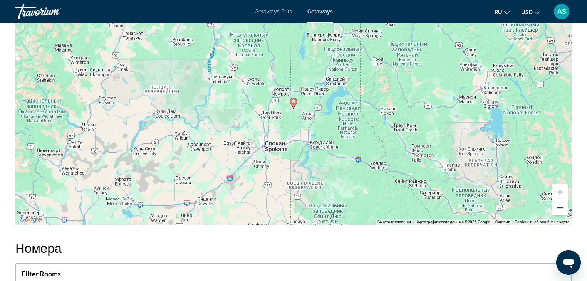
click at [558, 200] on button "Уменьшить" at bounding box center [559, 207] width 15 height 15
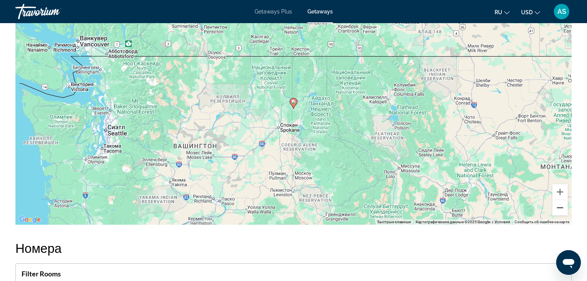
click at [558, 200] on button "Уменьшить" at bounding box center [559, 207] width 15 height 15
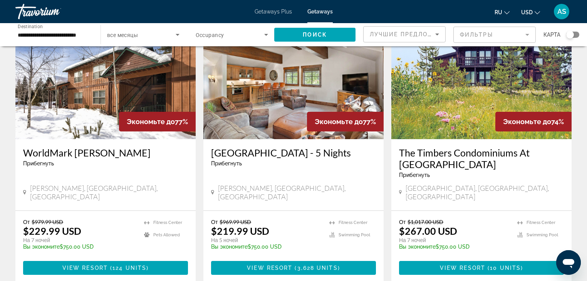
scroll to position [339, 0]
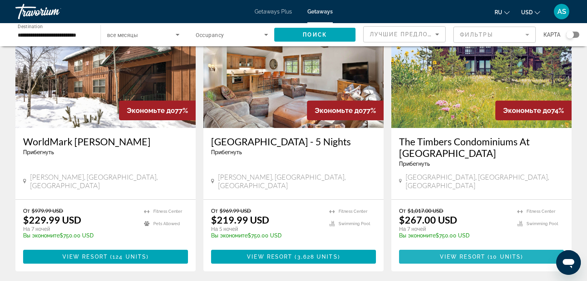
click at [462, 253] on span "View Resort" at bounding box center [462, 256] width 45 height 6
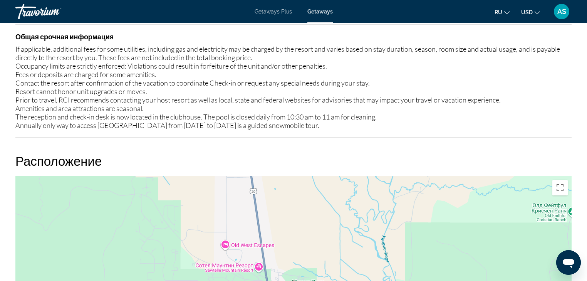
scroll to position [1079, 0]
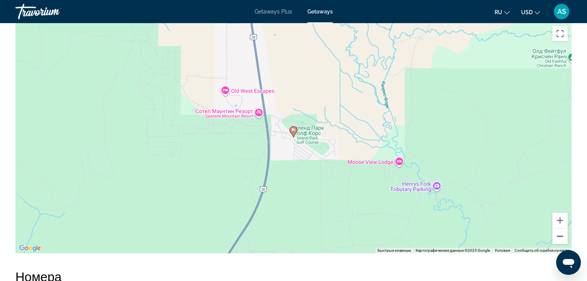
click at [564, 233] on button "Уменьшить" at bounding box center [559, 235] width 15 height 15
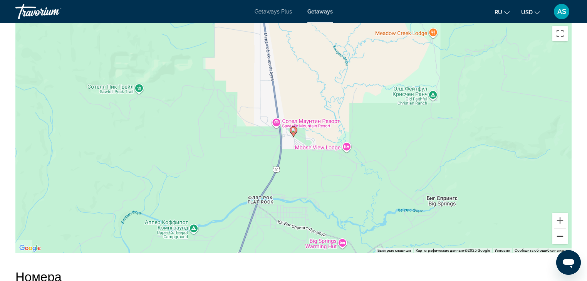
click at [564, 233] on button "Уменьшить" at bounding box center [559, 235] width 15 height 15
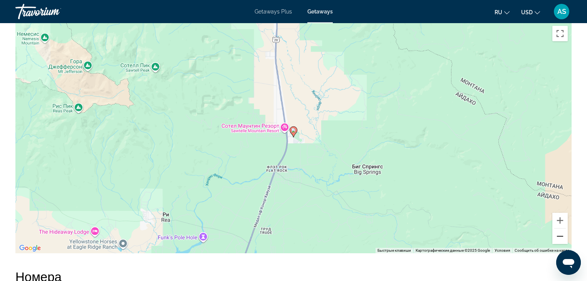
click at [564, 233] on button "Уменьшить" at bounding box center [559, 235] width 15 height 15
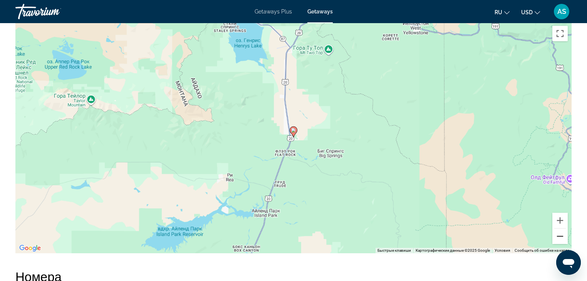
click at [564, 233] on button "Уменьшить" at bounding box center [559, 235] width 15 height 15
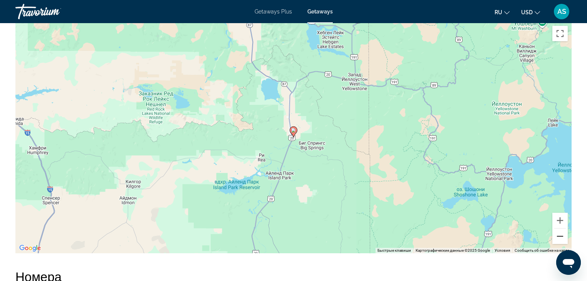
click at [564, 233] on button "Уменьшить" at bounding box center [559, 235] width 15 height 15
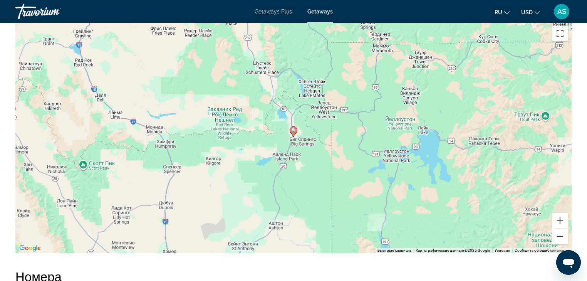
click at [564, 233] on button "Уменьшить" at bounding box center [559, 235] width 15 height 15
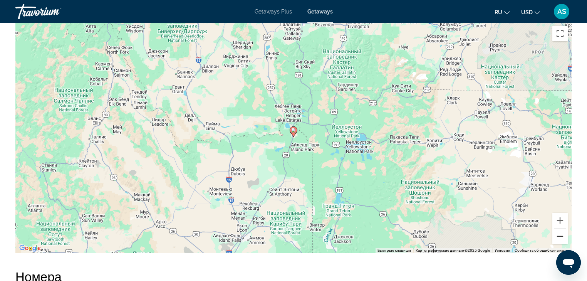
click at [564, 233] on button "Уменьшить" at bounding box center [559, 235] width 15 height 15
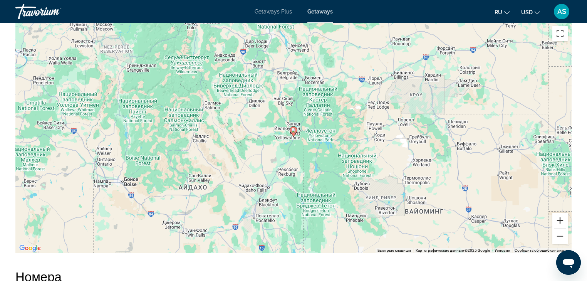
click at [561, 216] on button "Увеличить" at bounding box center [559, 220] width 15 height 15
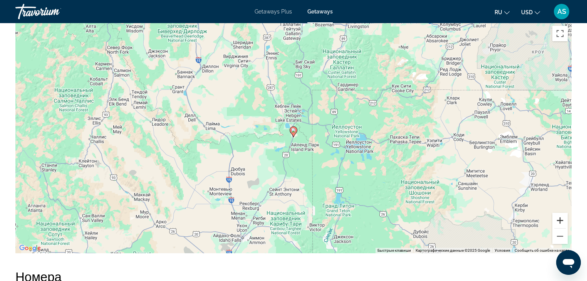
click at [561, 216] on button "Увеличить" at bounding box center [559, 220] width 15 height 15
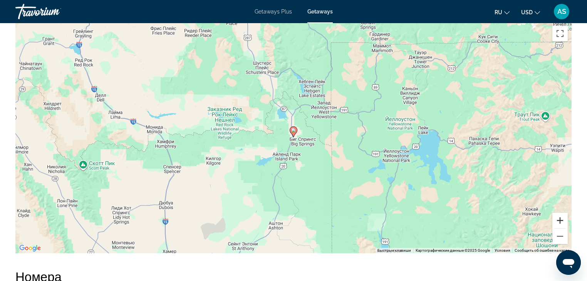
click at [561, 216] on button "Увеличить" at bounding box center [559, 220] width 15 height 15
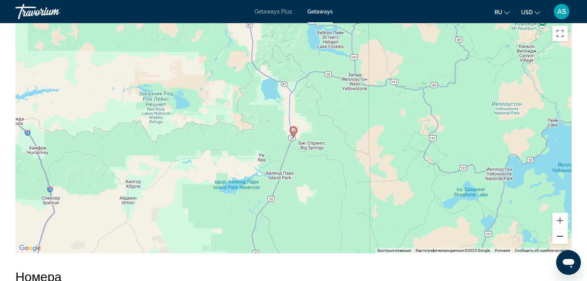
click at [560, 231] on button "Уменьшить" at bounding box center [559, 235] width 15 height 15
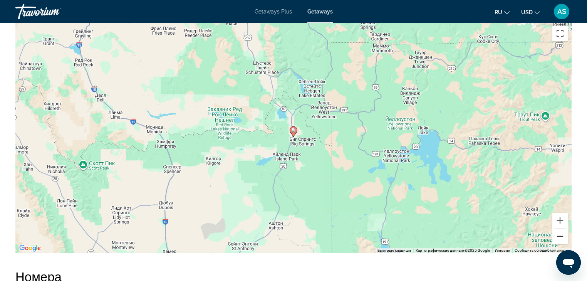
click at [560, 231] on button "Уменьшить" at bounding box center [559, 235] width 15 height 15
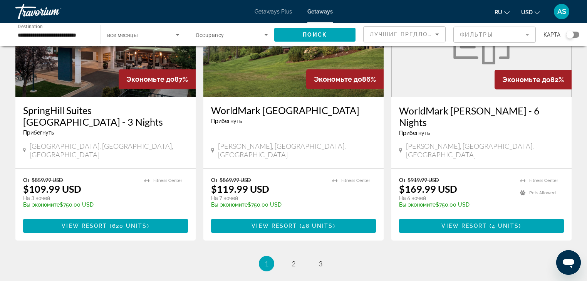
scroll to position [916, 0]
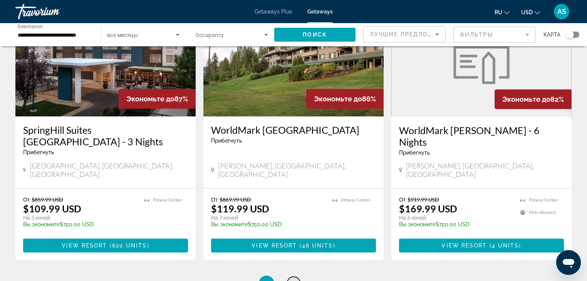
click at [295, 279] on span "2" at bounding box center [294, 283] width 4 height 8
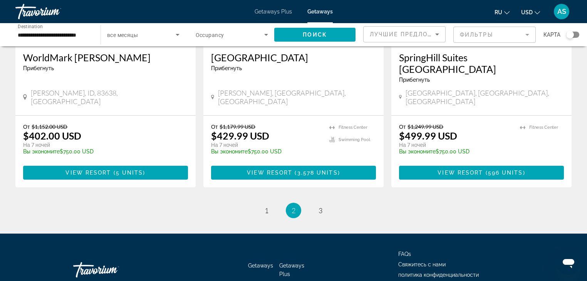
scroll to position [988, 0]
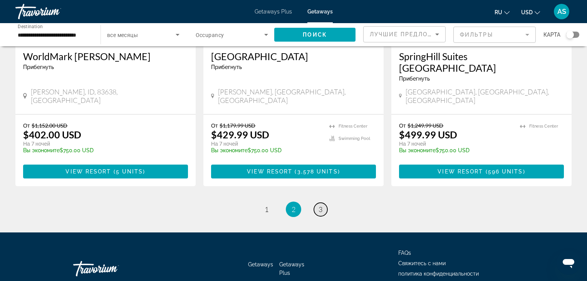
click at [324, 203] on link "page 3" at bounding box center [320, 209] width 13 height 13
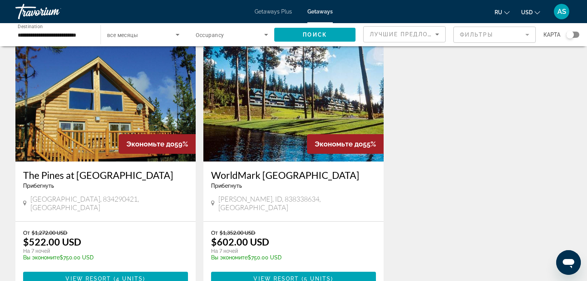
scroll to position [62, 0]
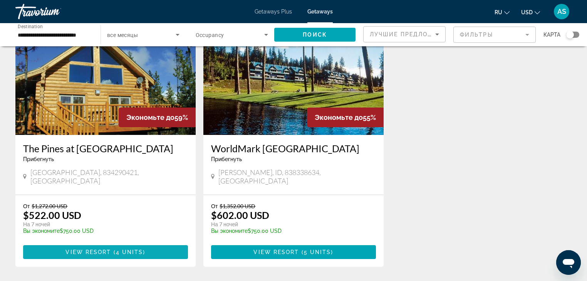
click at [96, 249] on span "View Resort" at bounding box center [87, 252] width 45 height 6
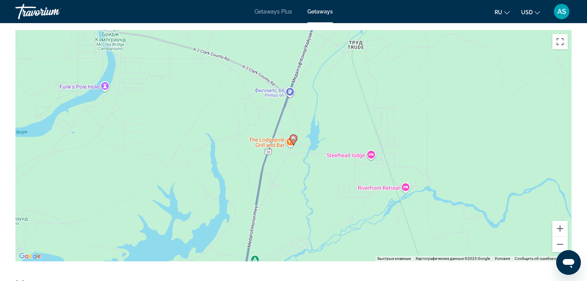
scroll to position [770, 0]
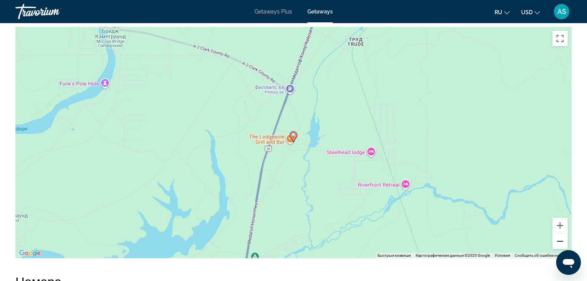
click at [557, 242] on button "Уменьшить" at bounding box center [559, 240] width 15 height 15
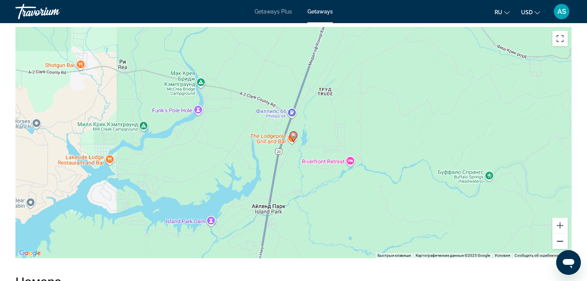
click at [557, 242] on button "Уменьшить" at bounding box center [559, 240] width 15 height 15
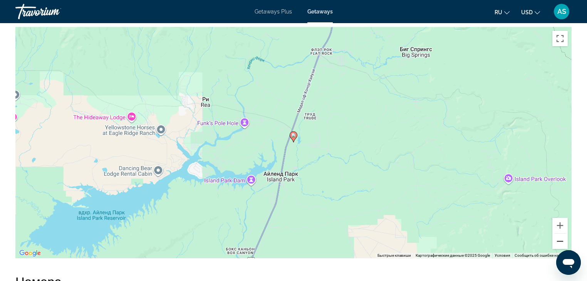
click at [557, 242] on button "Уменьшить" at bounding box center [559, 240] width 15 height 15
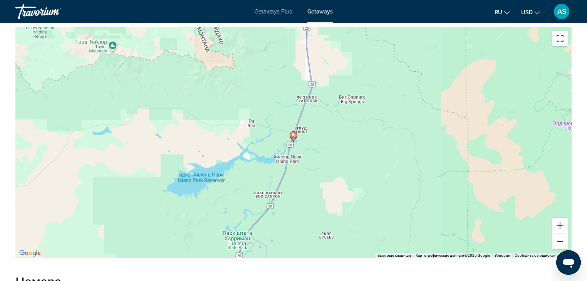
click at [557, 242] on button "Уменьшить" at bounding box center [559, 240] width 15 height 15
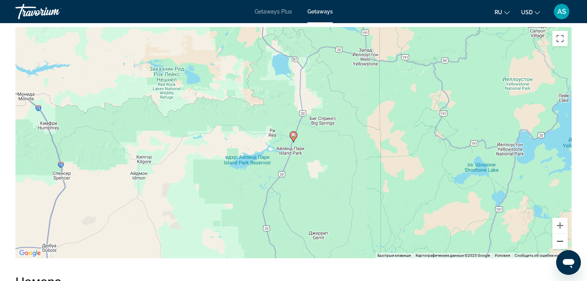
click at [557, 242] on button "Уменьшить" at bounding box center [559, 240] width 15 height 15
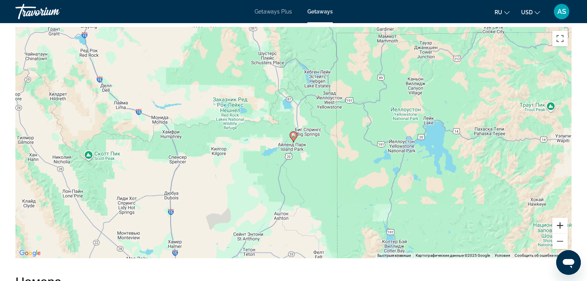
click at [557, 225] on button "Увеличить" at bounding box center [559, 225] width 15 height 15
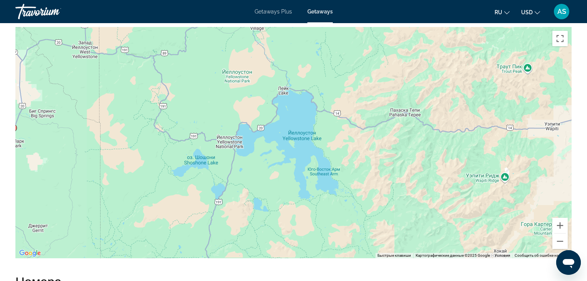
drag, startPoint x: 539, startPoint y: 179, endPoint x: 259, endPoint y: 171, distance: 280.5
click at [259, 171] on div "Чтобы активировать перетаскивание с помощью клавиатуры, нажмите Alt + Ввод. Пос…" at bounding box center [293, 142] width 556 height 231
click at [562, 225] on button "Увеличить" at bounding box center [559, 225] width 15 height 15
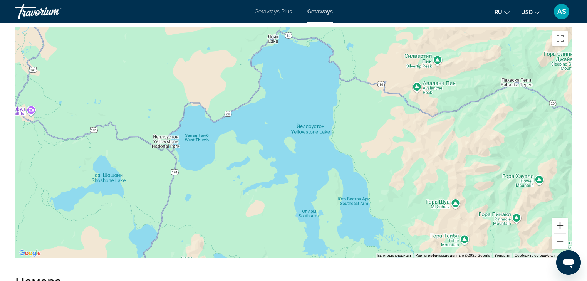
click at [562, 225] on button "Увеличить" at bounding box center [559, 225] width 15 height 15
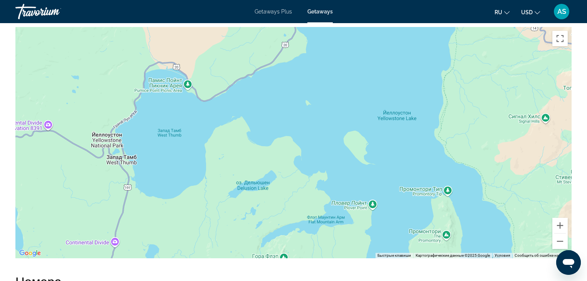
drag, startPoint x: 89, startPoint y: 144, endPoint x: 164, endPoint y: 145, distance: 74.7
click at [164, 145] on div "Main content" at bounding box center [293, 142] width 556 height 231
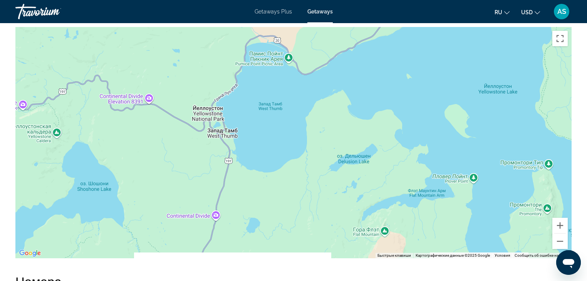
drag, startPoint x: 177, startPoint y: 143, endPoint x: 271, endPoint y: 116, distance: 97.7
click at [271, 116] on div "Main content" at bounding box center [293, 142] width 556 height 231
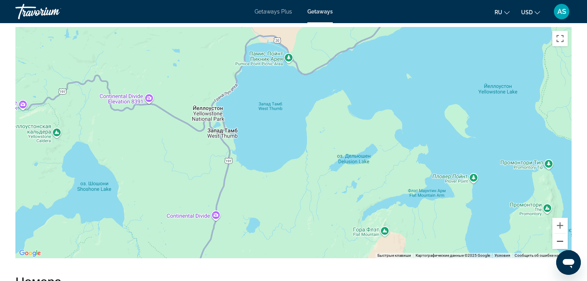
click at [557, 240] on button "Уменьшить" at bounding box center [559, 240] width 15 height 15
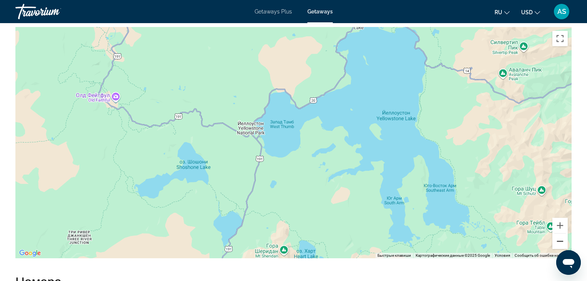
click at [557, 240] on button "Уменьшить" at bounding box center [559, 240] width 15 height 15
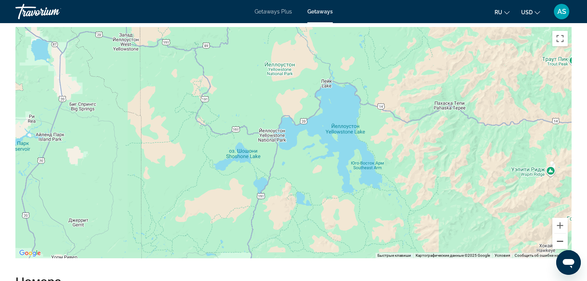
click at [557, 239] on button "Уменьшить" at bounding box center [559, 240] width 15 height 15
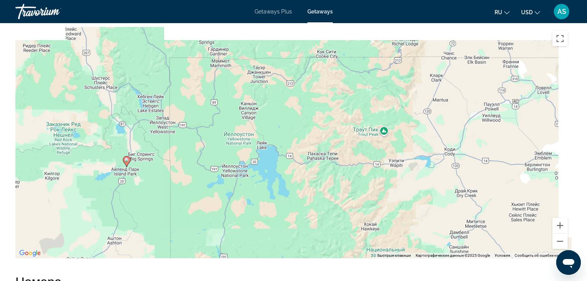
drag, startPoint x: 349, startPoint y: 105, endPoint x: 321, endPoint y: 156, distance: 58.4
click at [321, 156] on div "Чтобы активировать перетаскивание с помощью клавиатуры, нажмите Alt + Ввод. Пос…" at bounding box center [293, 142] width 556 height 231
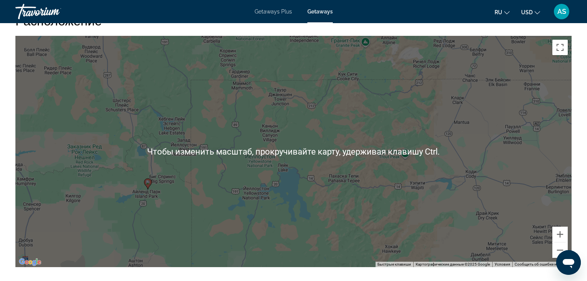
scroll to position [801, 0]
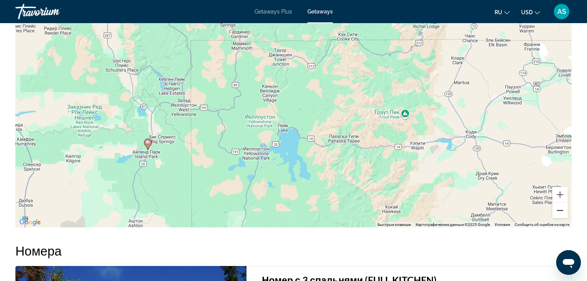
click at [562, 211] on button "Уменьшить" at bounding box center [559, 210] width 15 height 15
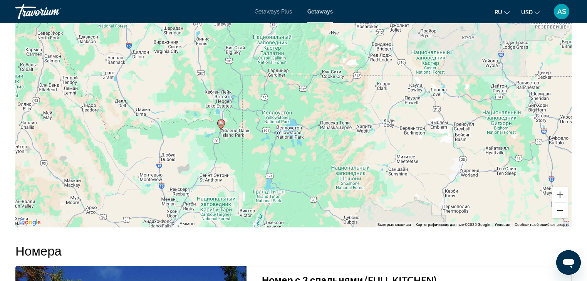
click at [562, 211] on button "Уменьшить" at bounding box center [559, 210] width 15 height 15
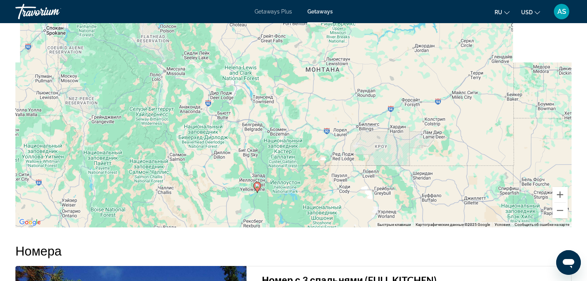
drag, startPoint x: 338, startPoint y: 145, endPoint x: 332, endPoint y: 166, distance: 22.5
click at [332, 166] on div "Чтобы активировать перетаскивание с помощью клавиатуры, нажмите Alt + Ввод. Пос…" at bounding box center [293, 111] width 556 height 231
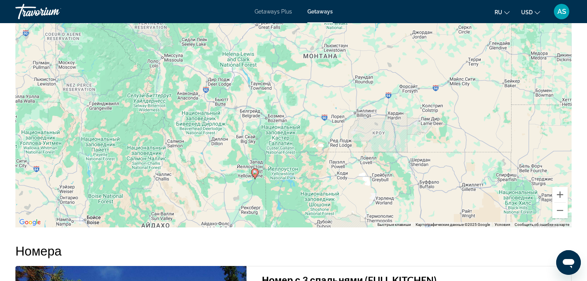
drag, startPoint x: 305, startPoint y: 197, endPoint x: 303, endPoint y: 179, distance: 18.3
click at [303, 180] on div "Чтобы активировать перетаскивание с помощью клавиатуры, нажмите Alt + Ввод. Пос…" at bounding box center [293, 111] width 556 height 231
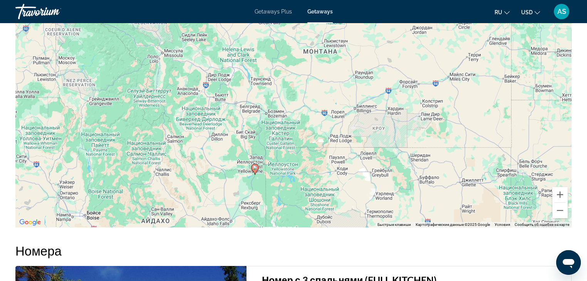
click at [303, 179] on div "Чтобы активировать перетаскивание с помощью клавиатуры, нажмите Alt + Ввод. Пос…" at bounding box center [293, 111] width 556 height 231
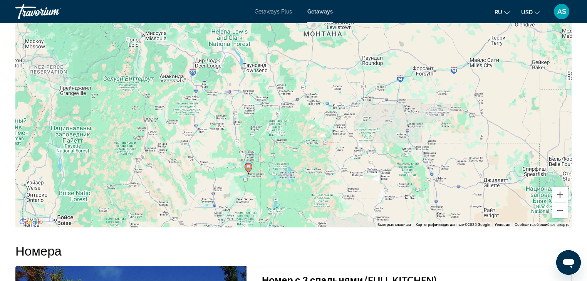
click at [303, 179] on div "Чтобы активировать перетаскивание с помощью клавиатуры, нажмите Alt + Ввод. Пос…" at bounding box center [293, 111] width 556 height 231
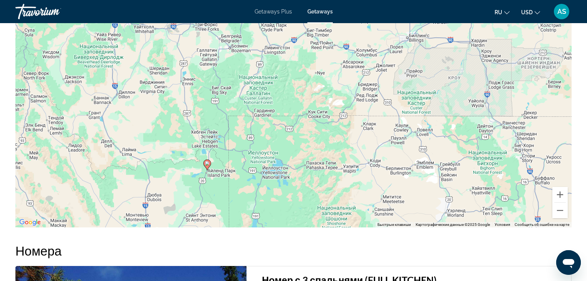
click at [303, 179] on div "Чтобы активировать перетаскивание с помощью клавиатуры, нажмите Alt + Ввод. Пос…" at bounding box center [293, 111] width 556 height 231
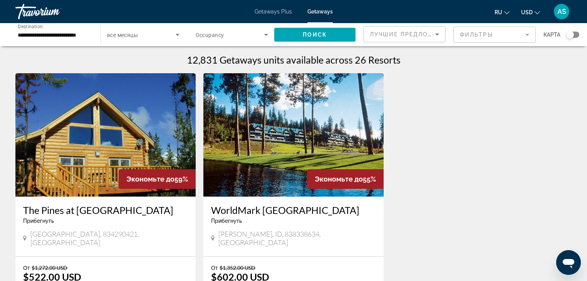
click at [25, 35] on input "**********" at bounding box center [54, 34] width 73 height 9
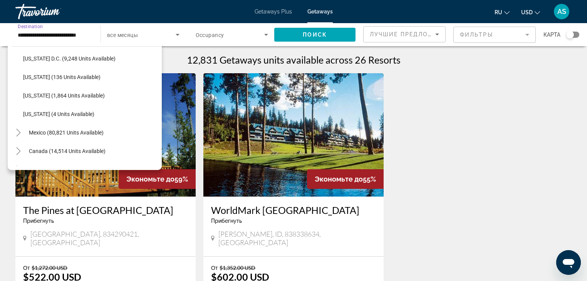
scroll to position [804, 0]
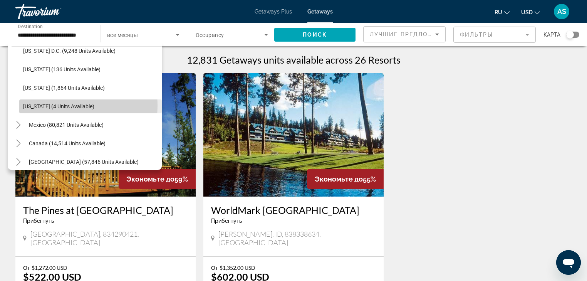
click at [44, 105] on span "[US_STATE] (4 units available)" at bounding box center [58, 106] width 71 height 6
type input "**********"
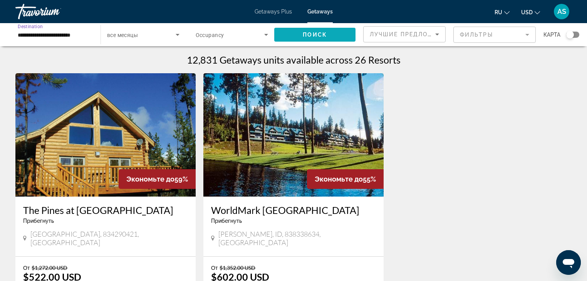
click at [325, 32] on span "Поиск" at bounding box center [315, 35] width 24 height 6
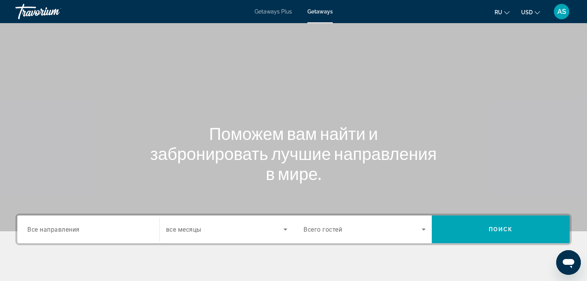
click at [32, 230] on span "Все направления" at bounding box center [53, 228] width 52 height 7
click at [32, 230] on input "Destination Все направления" at bounding box center [88, 229] width 122 height 9
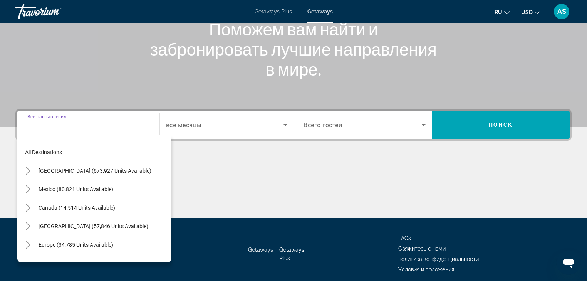
scroll to position [136, 0]
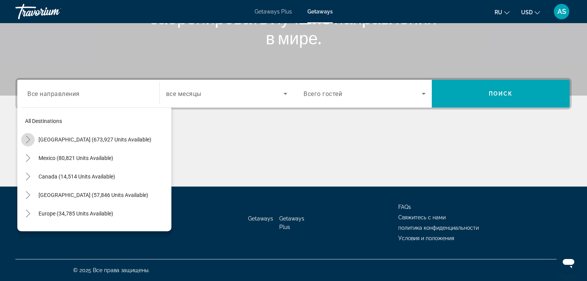
click at [30, 141] on icon "Toggle United States (673,927 units available)" at bounding box center [28, 140] width 8 height 8
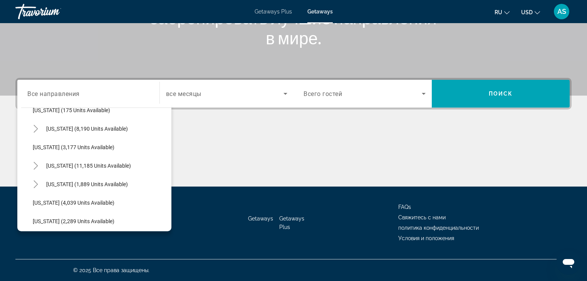
scroll to position [423, 0]
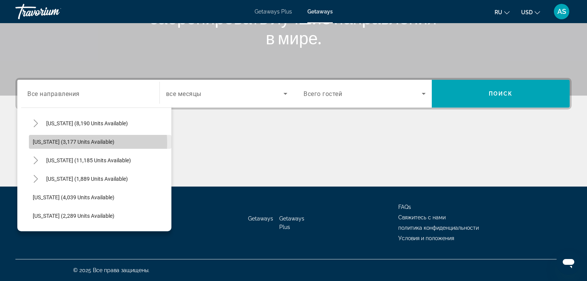
click at [49, 143] on span "[US_STATE] (3,177 units available)" at bounding box center [74, 142] width 82 height 6
type input "**********"
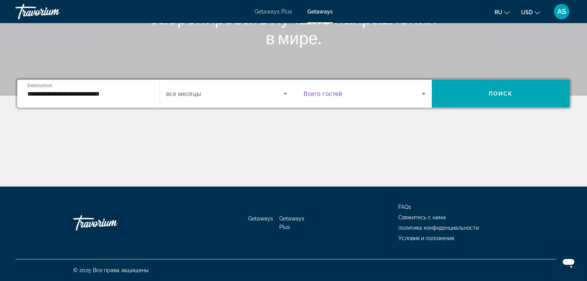
click at [421, 94] on icon "Search widget" at bounding box center [423, 93] width 9 height 9
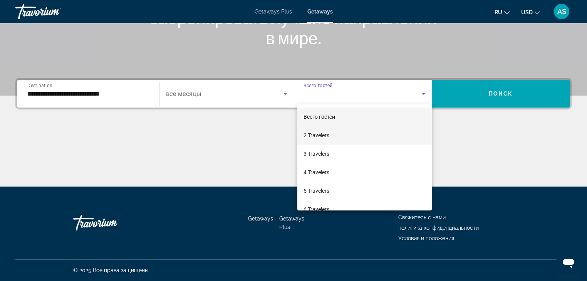
click at [312, 137] on span "2 Travelers" at bounding box center [317, 135] width 26 height 9
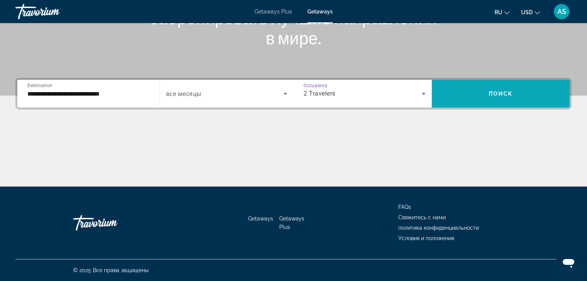
click at [510, 90] on span "Search widget" at bounding box center [501, 93] width 138 height 18
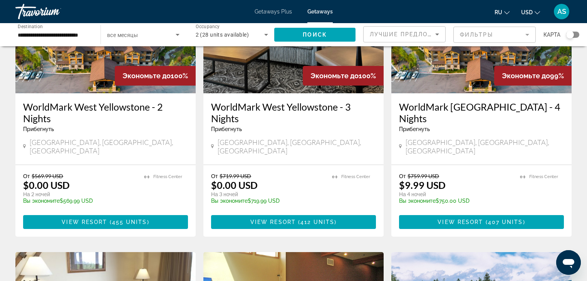
scroll to position [92, 0]
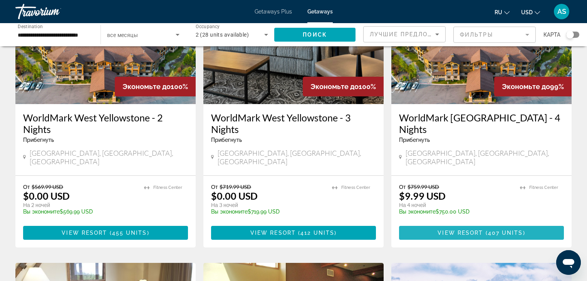
click at [469, 230] on span "View Resort" at bounding box center [460, 233] width 45 height 6
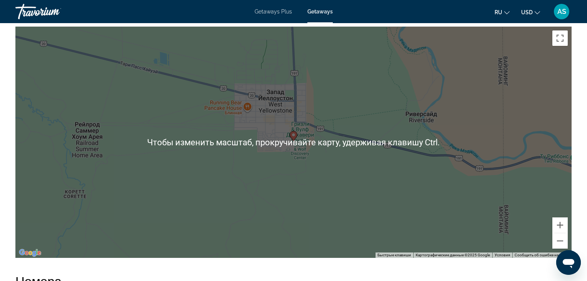
scroll to position [1140, 0]
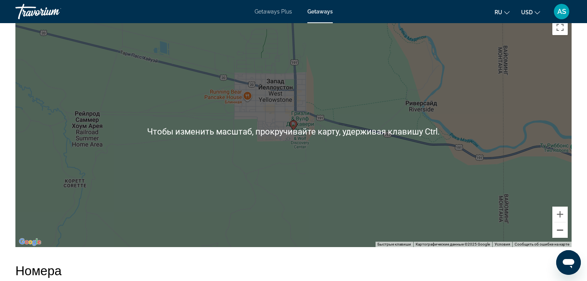
click at [556, 228] on button "Уменьшить" at bounding box center [559, 229] width 15 height 15
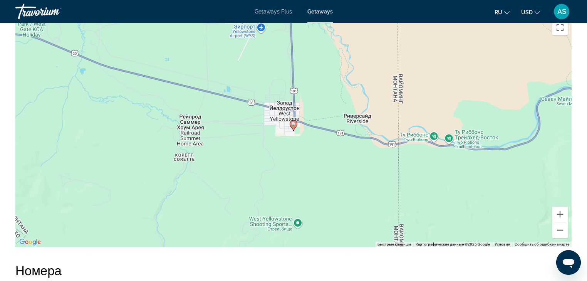
click at [556, 228] on button "Уменьшить" at bounding box center [559, 229] width 15 height 15
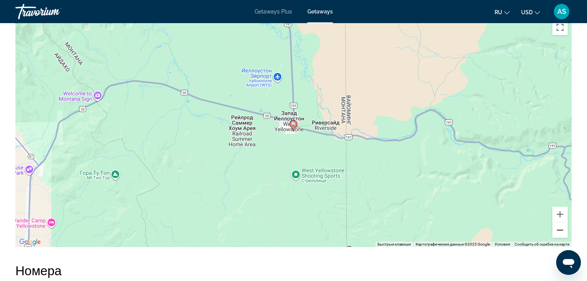
click at [556, 228] on button "Уменьшить" at bounding box center [559, 229] width 15 height 15
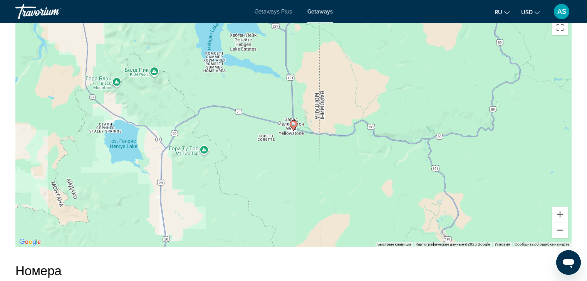
click at [556, 229] on button "Уменьшить" at bounding box center [559, 229] width 15 height 15
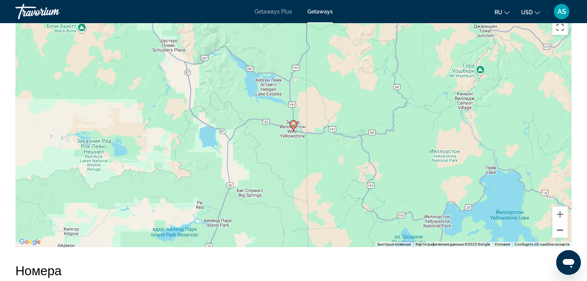
click at [556, 229] on button "Уменьшить" at bounding box center [559, 229] width 15 height 15
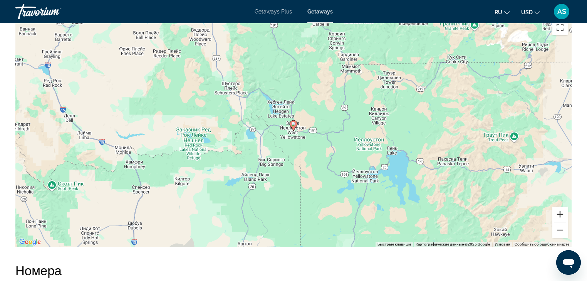
click at [561, 214] on button "Увеличить" at bounding box center [559, 213] width 15 height 15
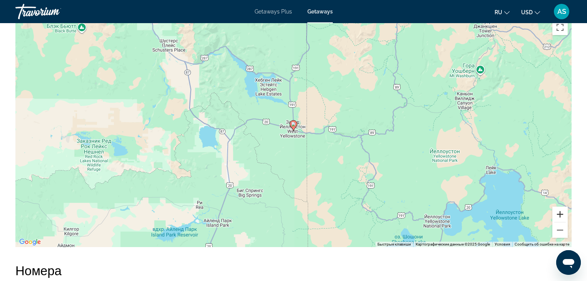
click at [561, 214] on button "Увеличить" at bounding box center [559, 213] width 15 height 15
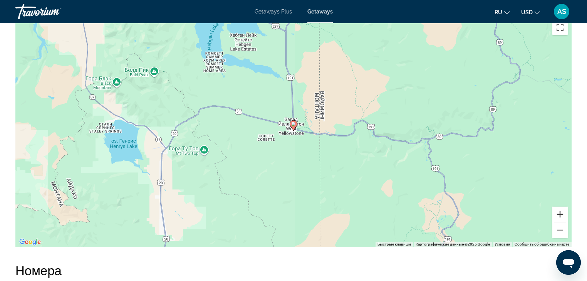
click at [561, 214] on button "Увеличить" at bounding box center [559, 213] width 15 height 15
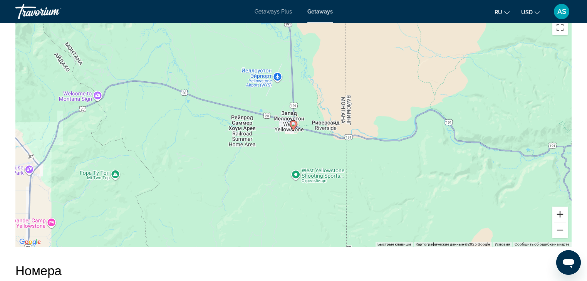
click at [561, 214] on button "Увеличить" at bounding box center [559, 213] width 15 height 15
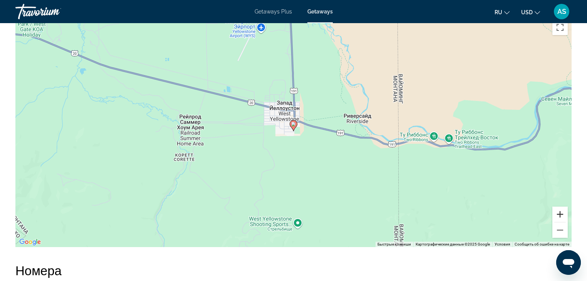
click at [561, 214] on button "Увеличить" at bounding box center [559, 213] width 15 height 15
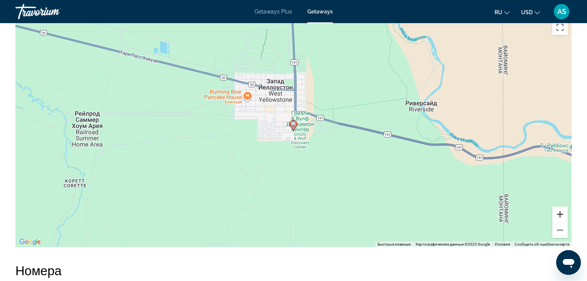
click at [561, 214] on button "Увеличить" at bounding box center [559, 213] width 15 height 15
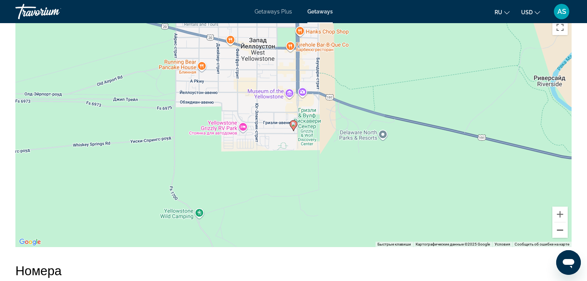
click at [559, 228] on button "Уменьшить" at bounding box center [559, 229] width 15 height 15
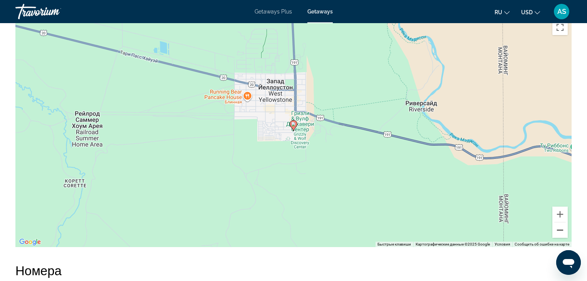
click at [559, 228] on button "Уменьшить" at bounding box center [559, 229] width 15 height 15
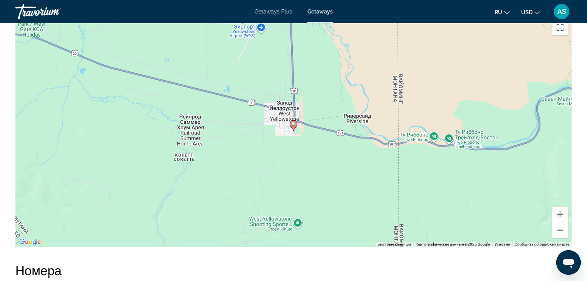
click at [559, 228] on button "Уменьшить" at bounding box center [559, 229] width 15 height 15
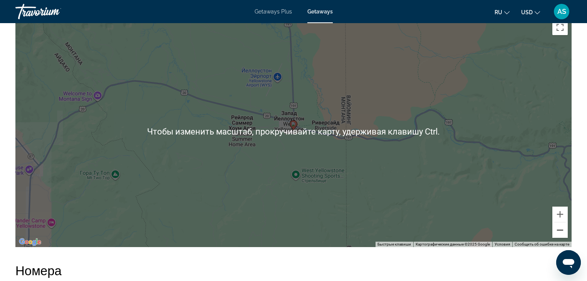
scroll to position [1171, 0]
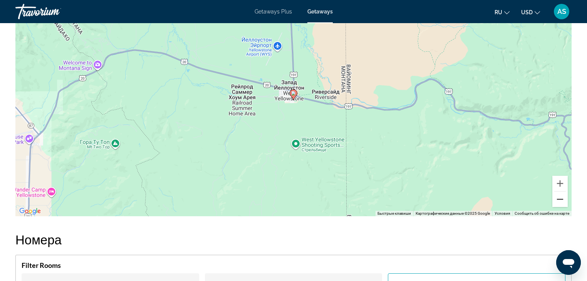
click at [562, 196] on button "Уменьшить" at bounding box center [559, 198] width 15 height 15
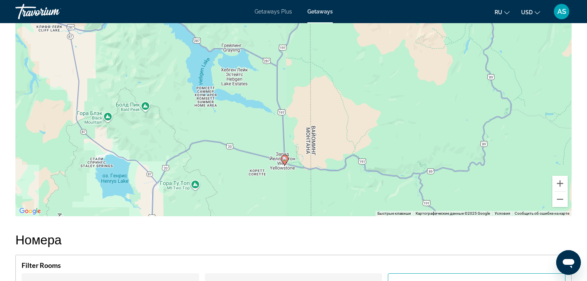
drag, startPoint x: 241, startPoint y: 102, endPoint x: 232, endPoint y: 168, distance: 66.1
click at [232, 168] on div "Чтобы активировать перетаскивание с помощью клавиатуры, нажмите Alt + Ввод. Пос…" at bounding box center [293, 100] width 556 height 231
click at [556, 197] on button "Уменьшить" at bounding box center [559, 198] width 15 height 15
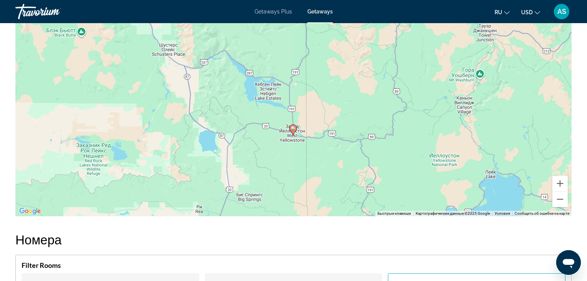
drag, startPoint x: 253, startPoint y: 62, endPoint x: 257, endPoint y: 67, distance: 7.2
click at [257, 67] on div "Чтобы активировать перетаскивание с помощью клавиатуры, нажмите Alt + Ввод. Пос…" at bounding box center [293, 100] width 556 height 231
click at [564, 198] on button "Уменьшить" at bounding box center [559, 198] width 15 height 15
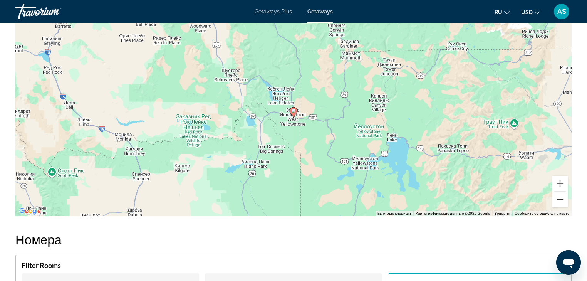
click at [558, 199] on button "Уменьшить" at bounding box center [559, 198] width 15 height 15
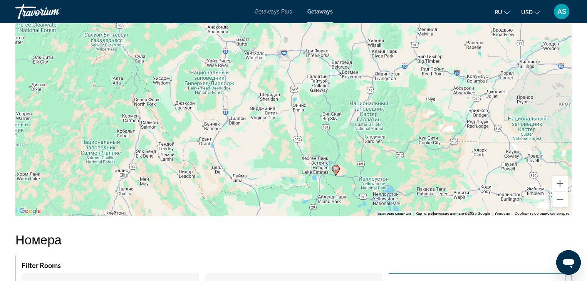
drag, startPoint x: 401, startPoint y: 112, endPoint x: 444, endPoint y: 179, distance: 79.3
click at [444, 179] on div "Чтобы активировать перетаскивание с помощью клавиатуры, нажмите Alt + Ввод. Пос…" at bounding box center [293, 100] width 556 height 231
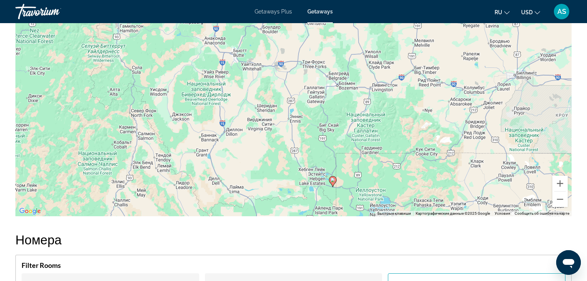
drag, startPoint x: 318, startPoint y: 120, endPoint x: 319, endPoint y: 136, distance: 15.8
click at [319, 136] on div "Чтобы активировать перетаскивание с помощью клавиатуры, нажмите Alt + Ввод. Пос…" at bounding box center [293, 100] width 556 height 231
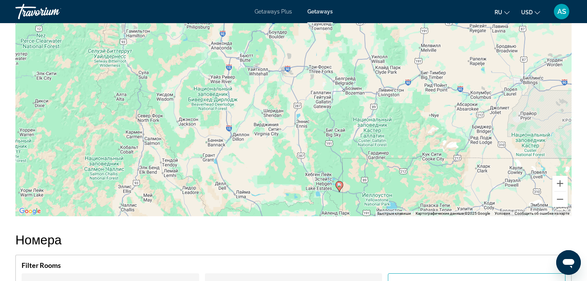
click at [325, 138] on div "Чтобы активировать перетаскивание с помощью клавиатуры, нажмите Alt + Ввод. Пос…" at bounding box center [293, 100] width 556 height 231
click at [335, 141] on div "Чтобы активировать перетаскивание с помощью клавиатуры, нажмите Alt + Ввод. Пос…" at bounding box center [293, 100] width 556 height 231
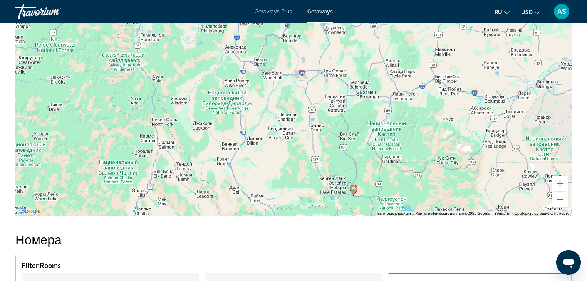
click at [341, 141] on div "Чтобы активировать перетаскивание с помощью клавиатуры, нажмите Alt + Ввод. Пос…" at bounding box center [293, 100] width 556 height 231
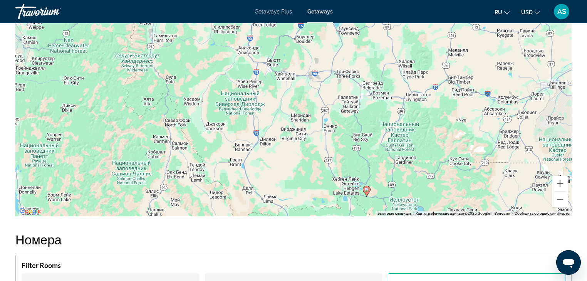
click at [341, 141] on div "Чтобы активировать перетаскивание с помощью клавиатуры, нажмите Alt + Ввод. Пос…" at bounding box center [293, 100] width 556 height 231
click at [342, 138] on div "Чтобы активировать перетаскивание с помощью клавиатуры, нажмите Alt + Ввод. Пос…" at bounding box center [293, 100] width 556 height 231
drag, startPoint x: 342, startPoint y: 138, endPoint x: 333, endPoint y: 116, distance: 23.7
click at [333, 116] on div "Чтобы активировать перетаскивание с помощью клавиатуры, нажмите Alt + Ввод. Пос…" at bounding box center [293, 100] width 556 height 231
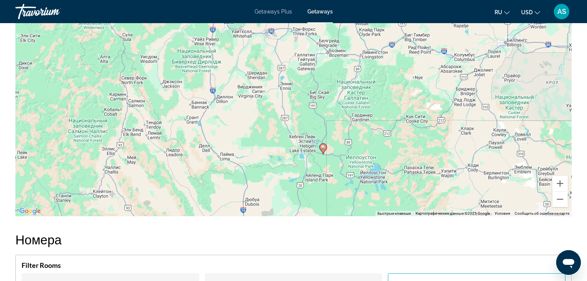
drag, startPoint x: 306, startPoint y: 147, endPoint x: 262, endPoint y: 105, distance: 60.7
click at [262, 105] on div "Чтобы активировать перетаскивание с помощью клавиатуры, нажмите Alt + Ввод. Пос…" at bounding box center [293, 100] width 556 height 231
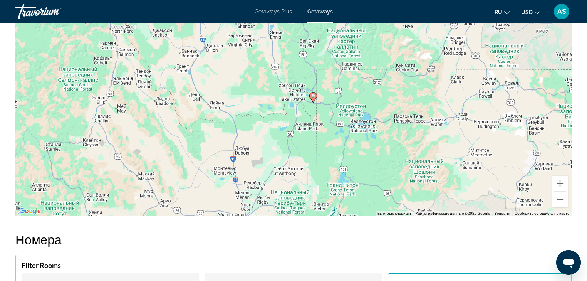
drag, startPoint x: 342, startPoint y: 165, endPoint x: 332, endPoint y: 114, distance: 52.2
click at [332, 114] on div "Чтобы активировать перетаскивание с помощью клавиатуры, нажмите Alt + Ввод. Пос…" at bounding box center [293, 100] width 556 height 231
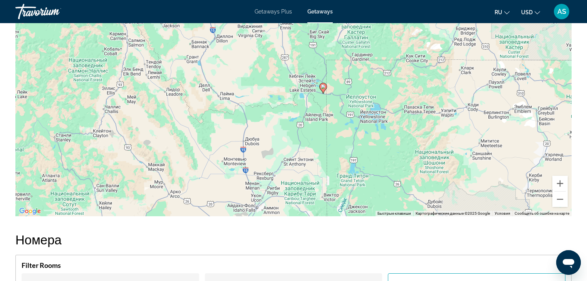
drag, startPoint x: 323, startPoint y: 125, endPoint x: 336, endPoint y: 112, distance: 17.7
click at [336, 112] on div "Чтобы активировать перетаскивание с помощью клавиатуры, нажмите Alt + Ввод. Пос…" at bounding box center [293, 100] width 556 height 231
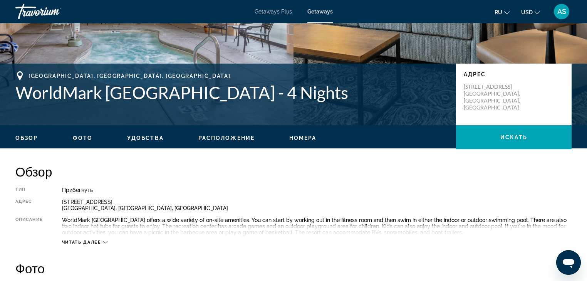
scroll to position [31, 0]
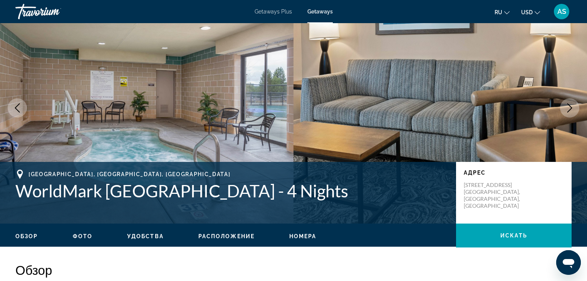
click at [569, 107] on icon "Next image" at bounding box center [569, 107] width 9 height 9
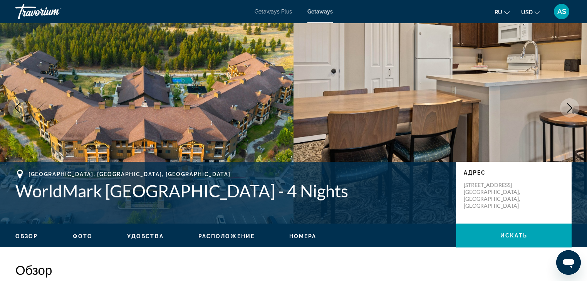
click at [569, 107] on icon "Next image" at bounding box center [569, 107] width 9 height 9
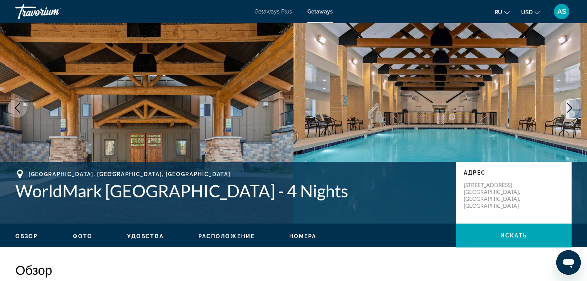
click at [569, 107] on icon "Next image" at bounding box center [569, 107] width 9 height 9
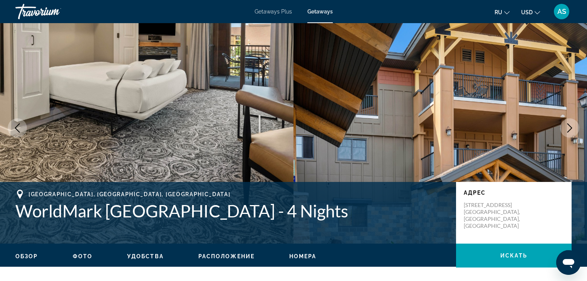
scroll to position [0, 0]
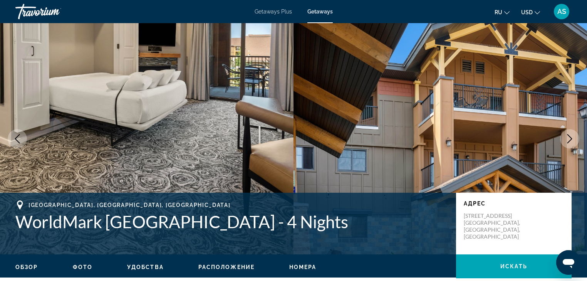
click at [569, 139] on icon "Next image" at bounding box center [569, 138] width 9 height 9
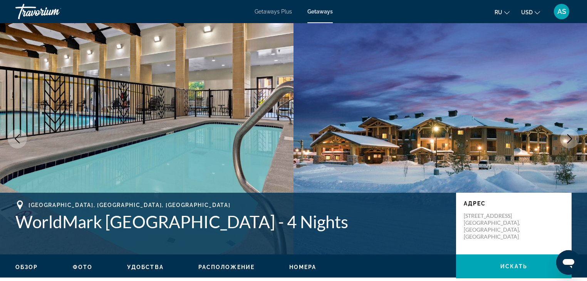
click at [569, 138] on icon "Next image" at bounding box center [569, 138] width 9 height 9
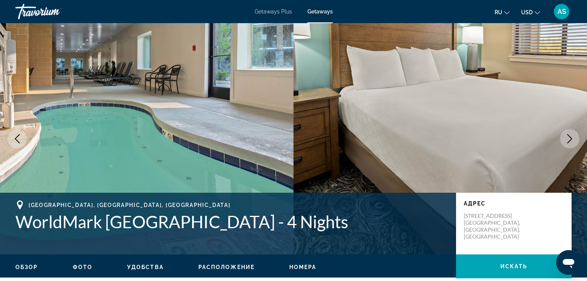
click at [569, 138] on icon "Next image" at bounding box center [569, 138] width 9 height 9
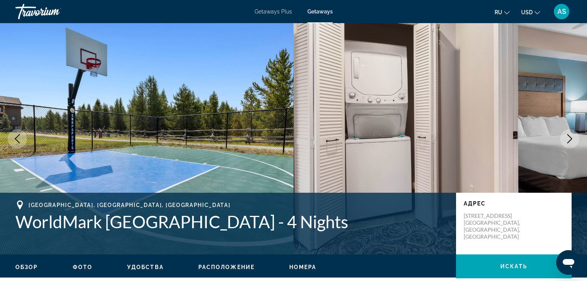
click at [569, 138] on icon "Next image" at bounding box center [569, 138] width 9 height 9
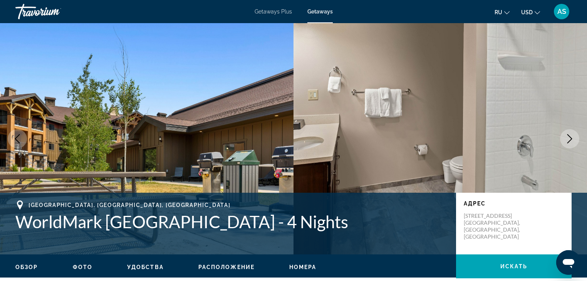
click at [569, 139] on icon "Next image" at bounding box center [569, 138] width 9 height 9
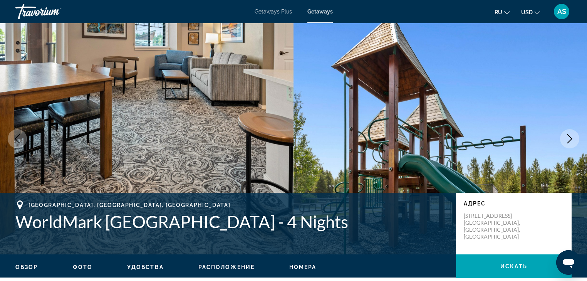
click at [569, 139] on icon "Next image" at bounding box center [569, 138] width 9 height 9
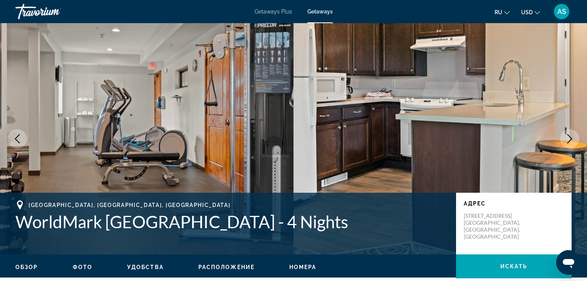
click at [569, 139] on icon "Next image" at bounding box center [569, 138] width 9 height 9
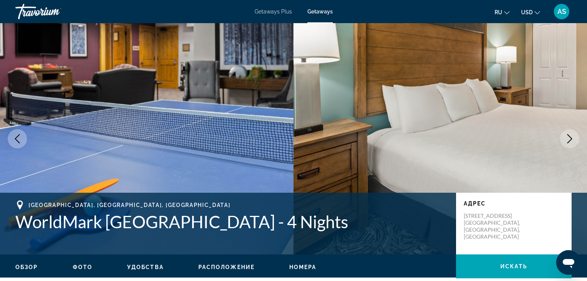
click at [569, 139] on icon "Next image" at bounding box center [569, 138] width 9 height 9
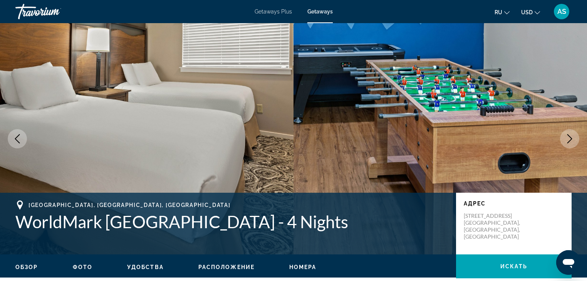
click at [569, 139] on icon "Next image" at bounding box center [569, 138] width 9 height 9
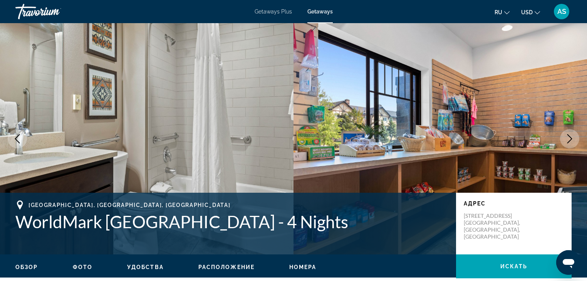
click at [569, 139] on icon "Next image" at bounding box center [569, 138] width 9 height 9
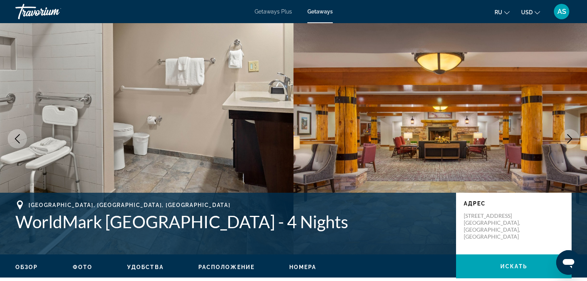
click at [569, 140] on icon "Next image" at bounding box center [569, 138] width 9 height 9
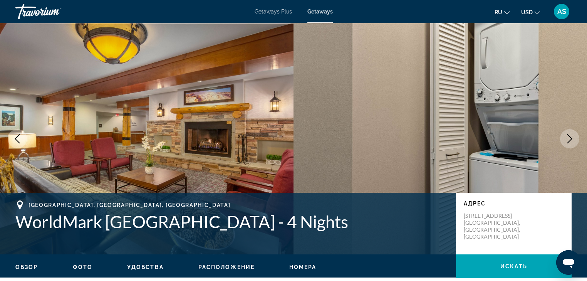
click at [569, 140] on icon "Next image" at bounding box center [569, 138] width 9 height 9
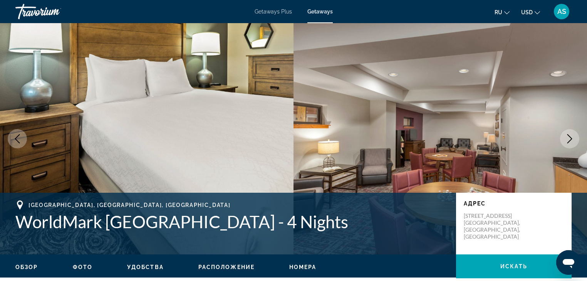
click at [569, 140] on icon "Next image" at bounding box center [569, 138] width 9 height 9
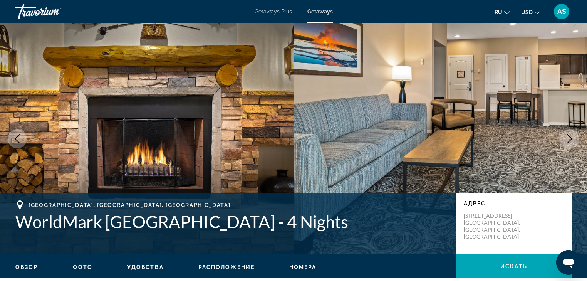
click at [569, 140] on icon "Next image" at bounding box center [569, 138] width 9 height 9
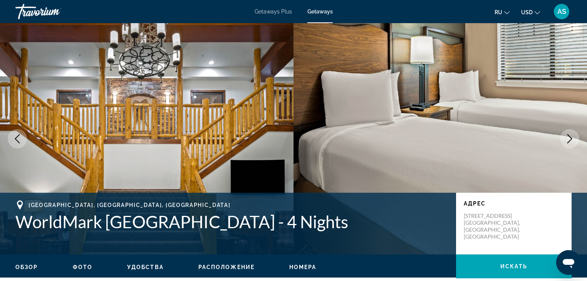
click at [569, 140] on icon "Next image" at bounding box center [569, 138] width 9 height 9
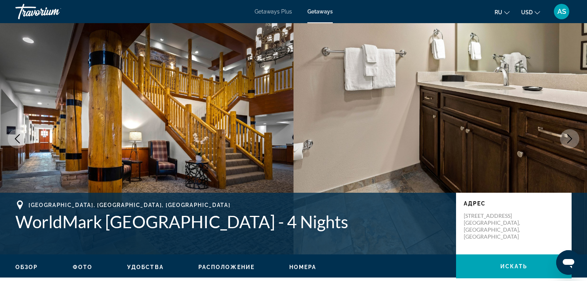
click at [569, 140] on icon "Next image" at bounding box center [569, 138] width 9 height 9
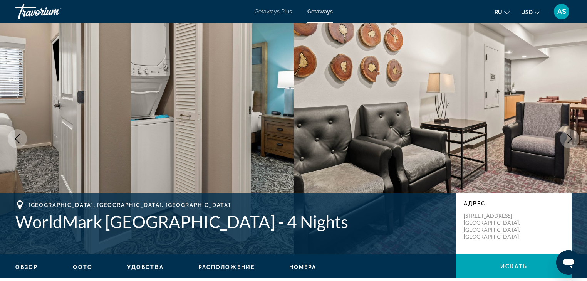
click at [569, 140] on icon "Next image" at bounding box center [569, 138] width 9 height 9
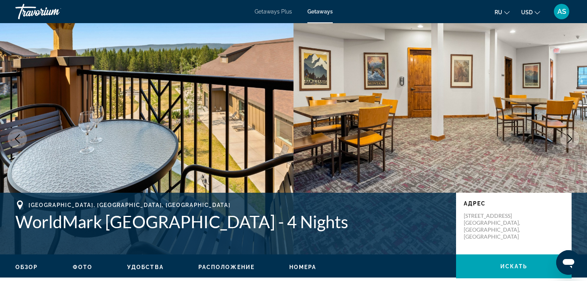
click at [569, 140] on icon "Next image" at bounding box center [569, 138] width 9 height 9
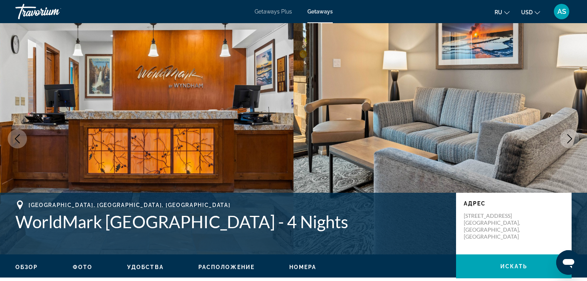
click at [569, 140] on icon "Next image" at bounding box center [569, 138] width 9 height 9
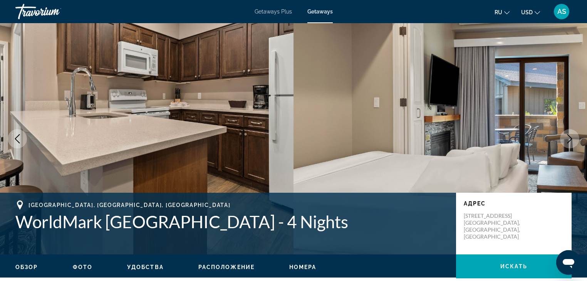
click at [569, 140] on icon "Next image" at bounding box center [569, 138] width 9 height 9
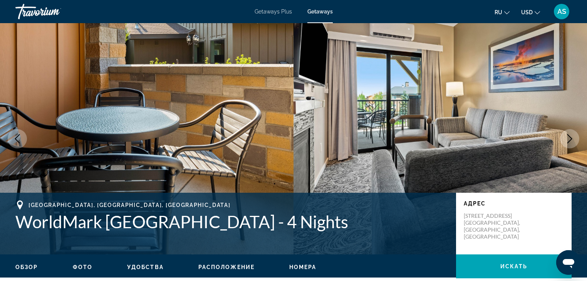
click at [569, 140] on icon "Next image" at bounding box center [569, 138] width 9 height 9
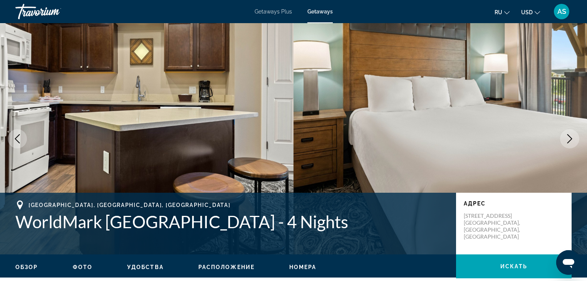
click at [569, 140] on icon "Next image" at bounding box center [569, 138] width 9 height 9
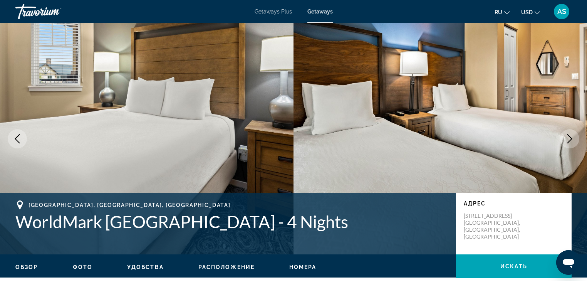
click at [569, 140] on icon "Next image" at bounding box center [569, 138] width 9 height 9
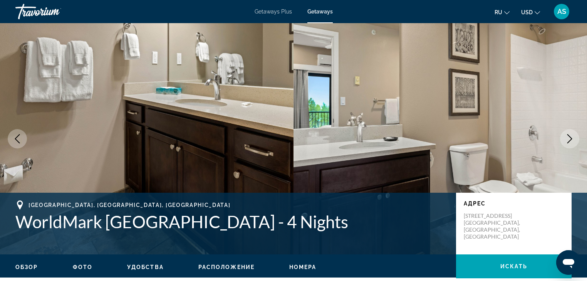
click at [569, 140] on icon "Next image" at bounding box center [569, 138] width 9 height 9
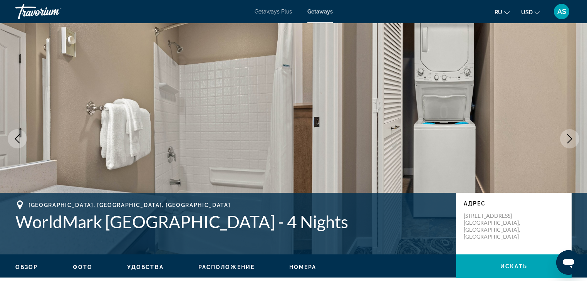
click at [569, 140] on icon "Next image" at bounding box center [569, 138] width 9 height 9
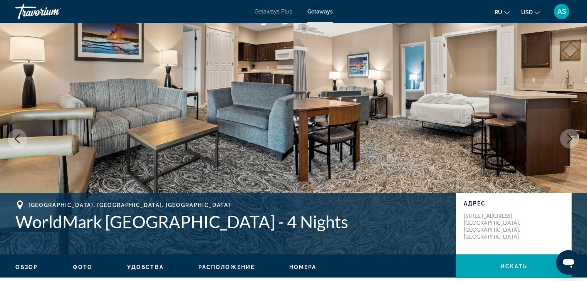
click at [564, 139] on button "Next image" at bounding box center [569, 138] width 19 height 19
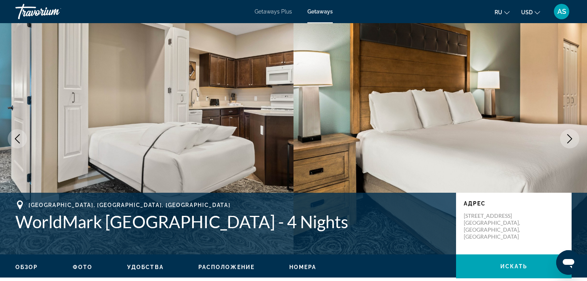
click at [564, 139] on button "Next image" at bounding box center [569, 138] width 19 height 19
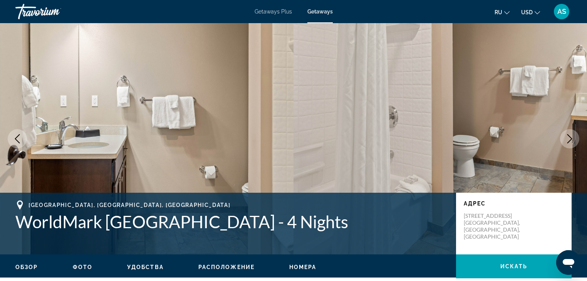
click at [564, 139] on button "Next image" at bounding box center [569, 138] width 19 height 19
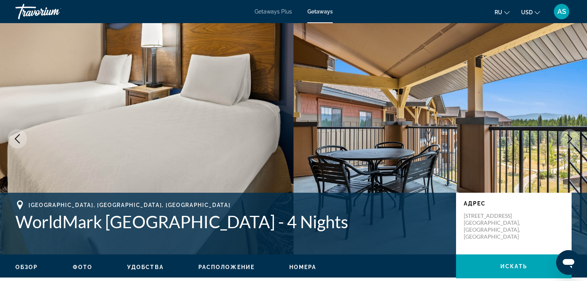
click at [564, 139] on button "Next image" at bounding box center [569, 138] width 19 height 19
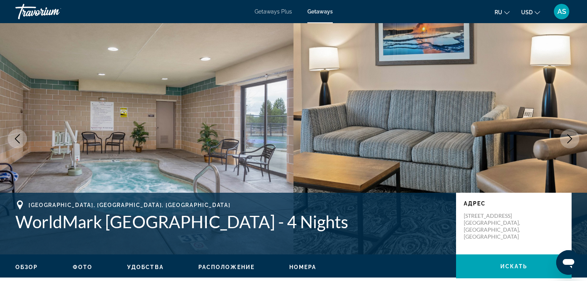
click at [564, 139] on button "Next image" at bounding box center [569, 138] width 19 height 19
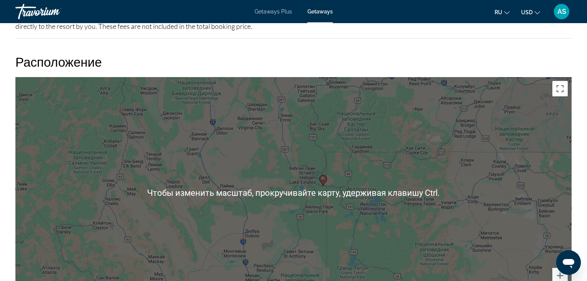
scroll to position [1079, 0]
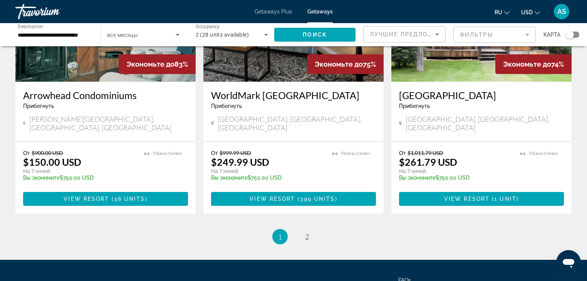
scroll to position [986, 0]
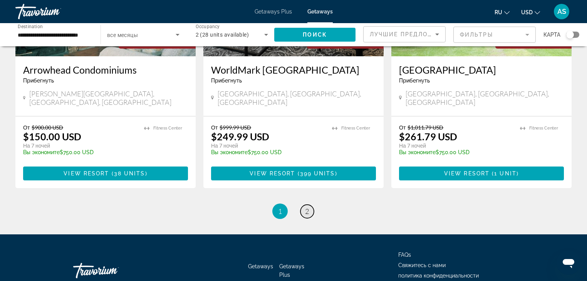
click at [307, 207] on span "2" at bounding box center [307, 211] width 4 height 8
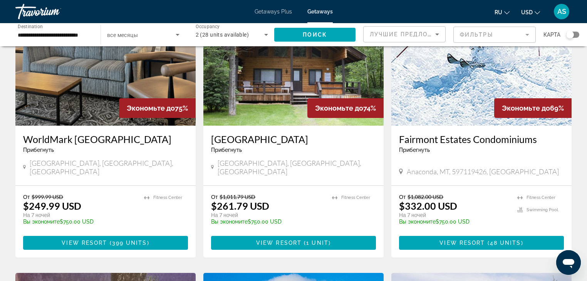
scroll to position [62, 0]
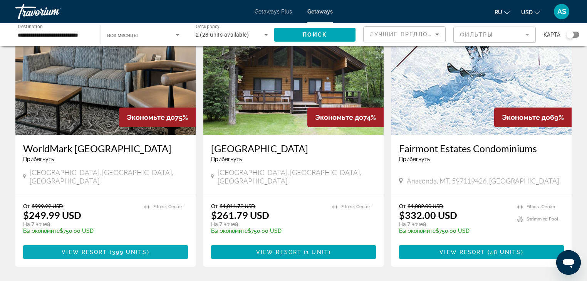
click at [121, 249] on span "399 units" at bounding box center [129, 252] width 35 height 6
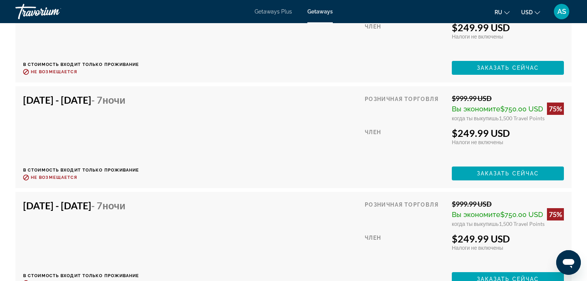
scroll to position [1734, 0]
